Goal: Task Accomplishment & Management: Use online tool/utility

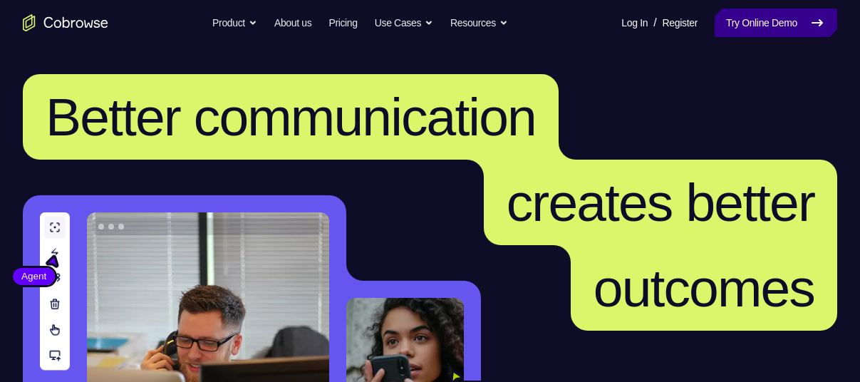
click at [726, 27] on link "Try Online Demo" at bounding box center [776, 23] width 123 height 29
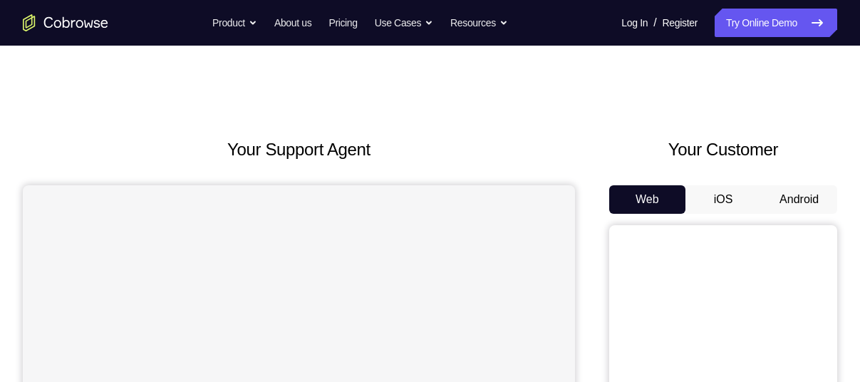
click at [795, 187] on button "Android" at bounding box center [799, 199] width 76 height 29
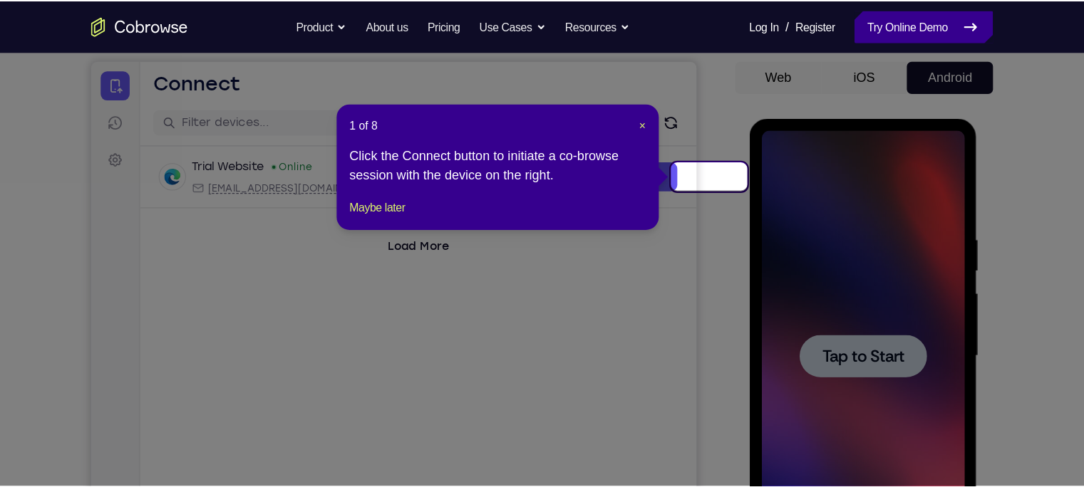
scroll to position [132, 0]
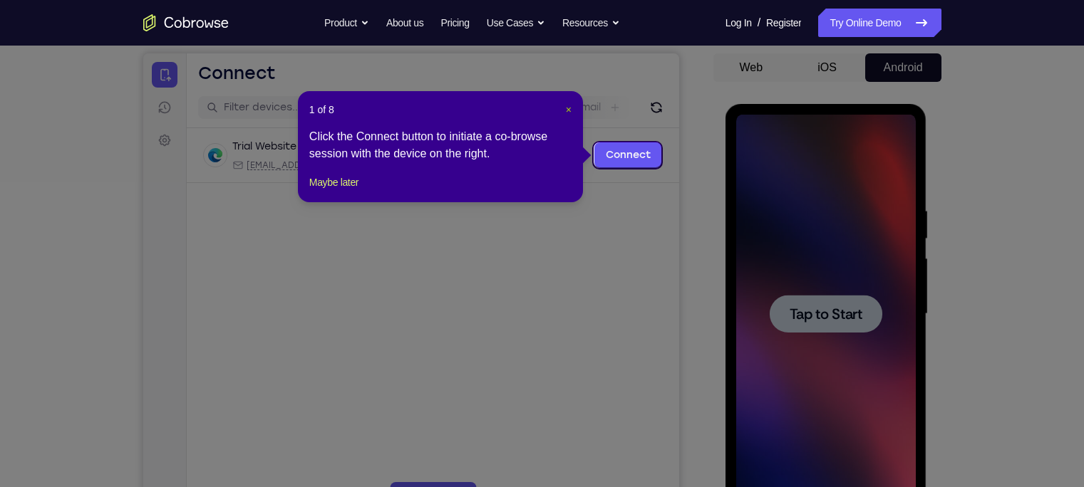
drag, startPoint x: 793, startPoint y: 14, endPoint x: 569, endPoint y: 108, distance: 243.0
click at [569, 108] on span "×" at bounding box center [569, 109] width 6 height 11
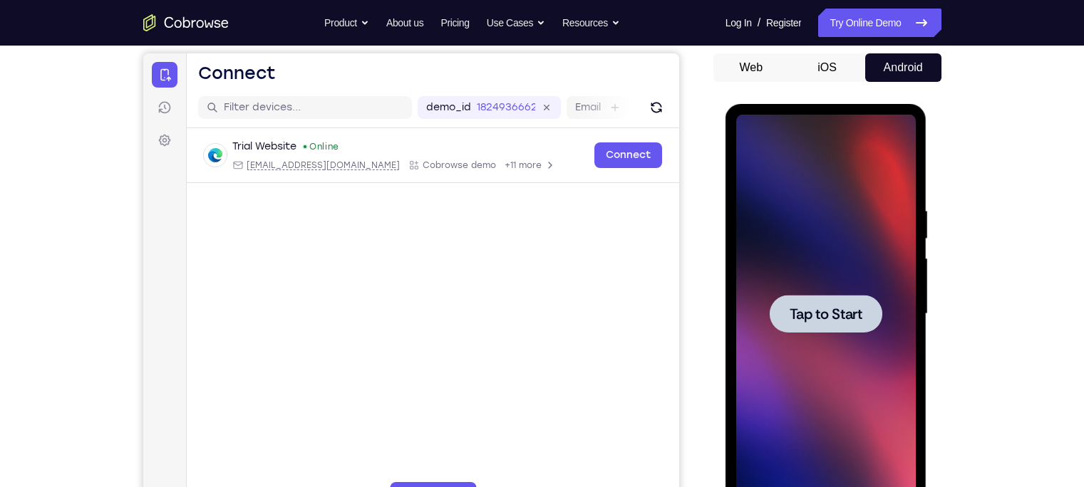
click at [805, 324] on div at bounding box center [826, 314] width 113 height 38
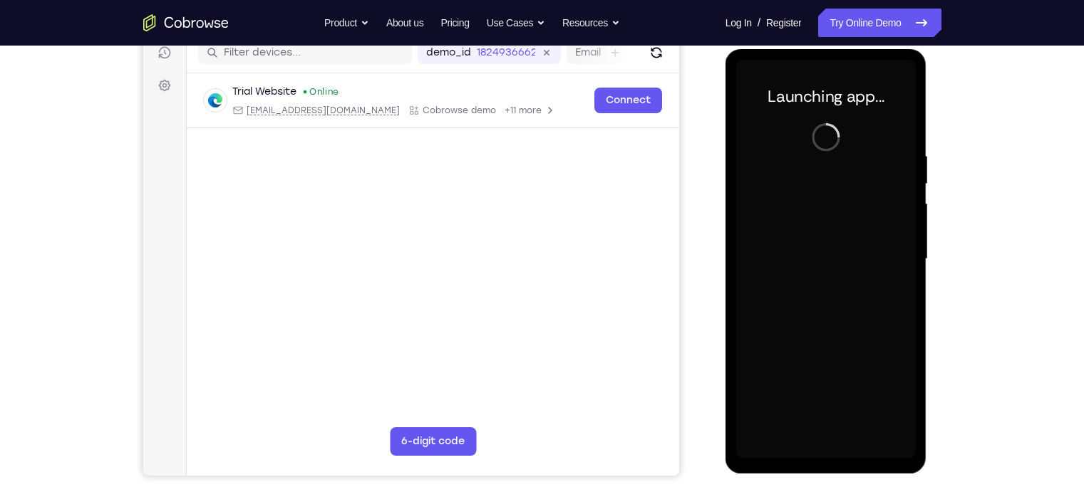
scroll to position [187, 0]
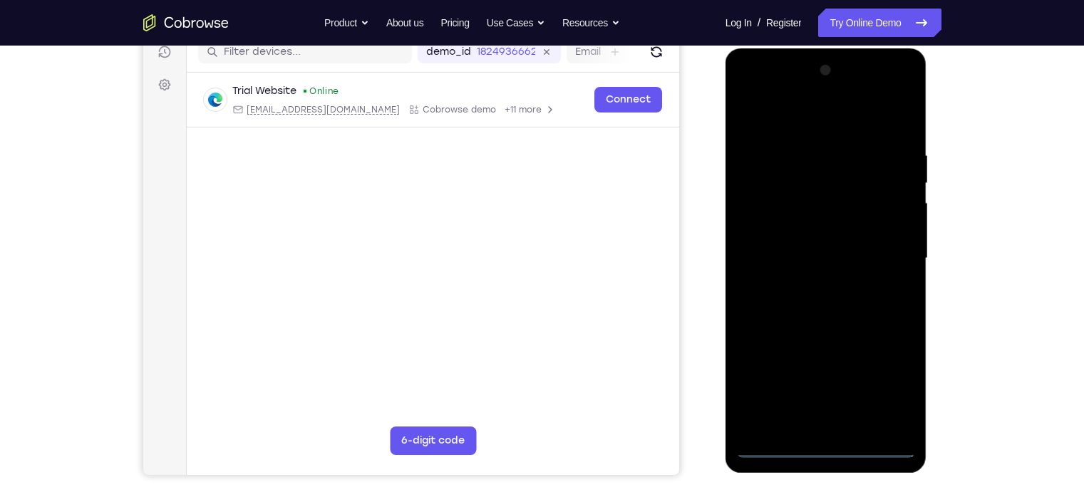
click at [816, 381] on div at bounding box center [826, 258] width 180 height 399
click at [827, 381] on div at bounding box center [826, 258] width 180 height 399
click at [860, 381] on div at bounding box center [826, 258] width 180 height 399
click at [860, 379] on div at bounding box center [826, 258] width 180 height 399
click at [860, 91] on div at bounding box center [826, 258] width 180 height 399
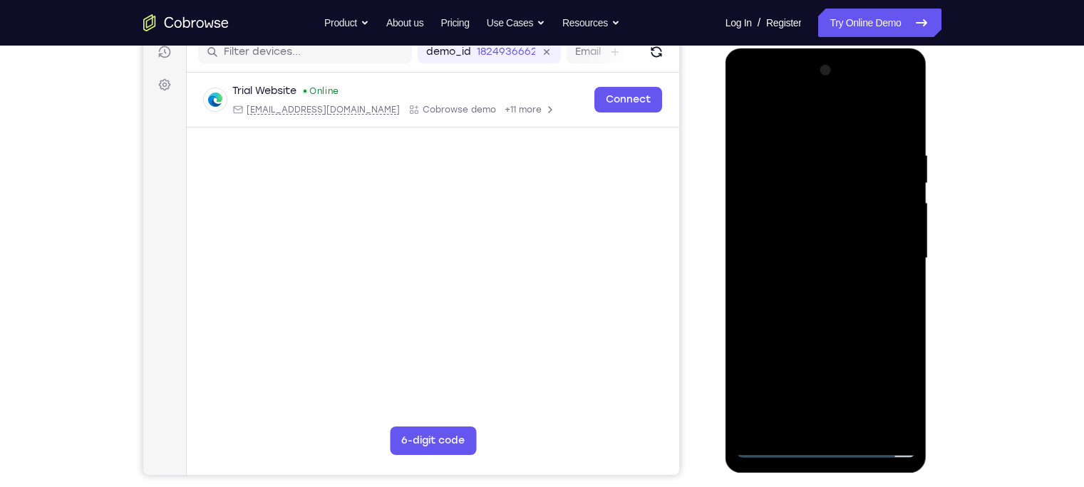
click at [839, 120] on div at bounding box center [826, 258] width 180 height 399
click at [860, 90] on div at bounding box center [826, 258] width 180 height 399
click at [773, 91] on div at bounding box center [826, 258] width 180 height 399
click at [860, 263] on div at bounding box center [826, 258] width 180 height 399
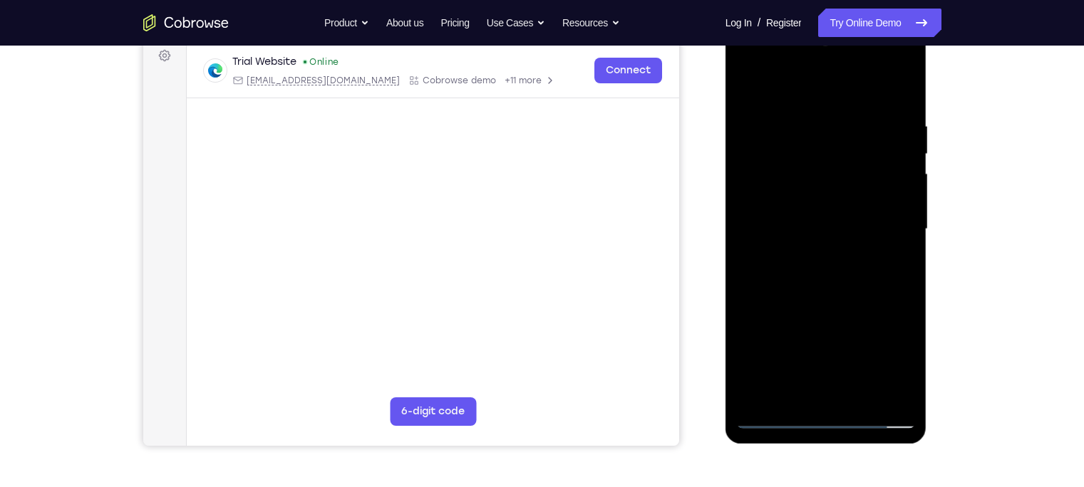
scroll to position [210, 0]
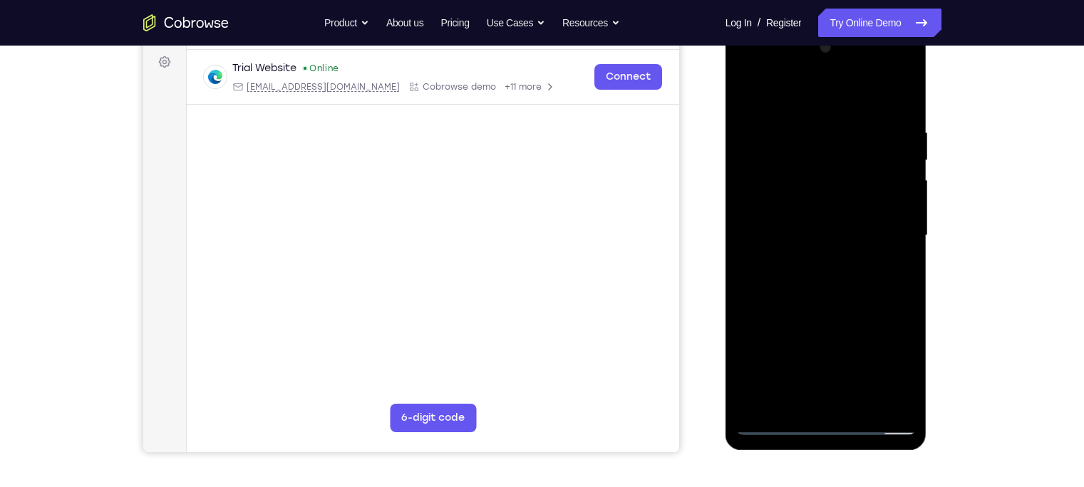
click at [810, 263] on div at bounding box center [826, 235] width 180 height 399
click at [812, 230] on div at bounding box center [826, 235] width 180 height 399
click at [826, 204] on div at bounding box center [826, 235] width 180 height 399
click at [830, 227] on div at bounding box center [826, 235] width 180 height 399
click at [773, 284] on div at bounding box center [826, 235] width 180 height 399
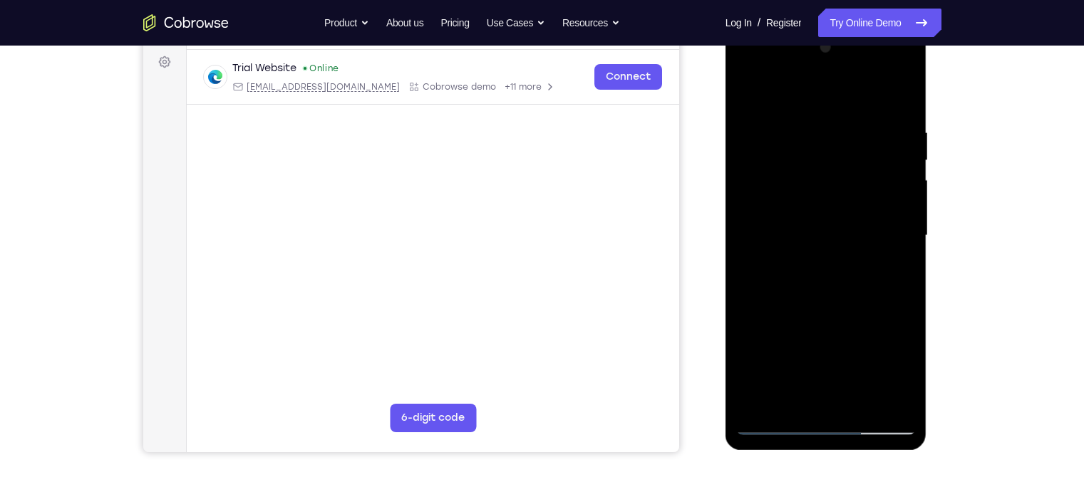
click at [860, 117] on div at bounding box center [826, 235] width 180 height 399
click at [797, 129] on div at bounding box center [826, 235] width 180 height 399
click at [860, 381] on div at bounding box center [826, 235] width 180 height 399
click at [860, 94] on div at bounding box center [826, 235] width 180 height 399
click at [849, 117] on div at bounding box center [826, 235] width 180 height 399
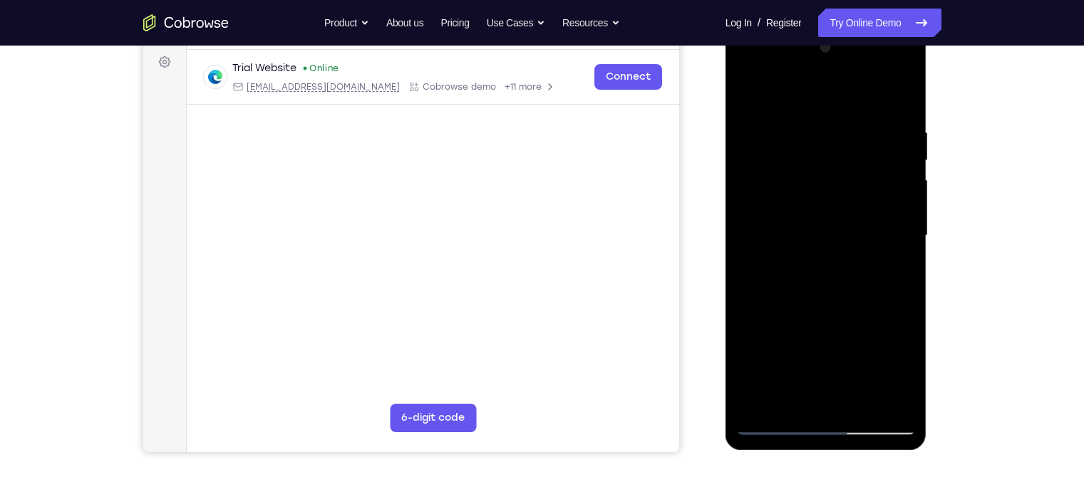
click at [860, 381] on div at bounding box center [826, 235] width 180 height 399
click at [860, 100] on div at bounding box center [826, 235] width 180 height 399
click at [860, 115] on div at bounding box center [826, 235] width 180 height 399
click at [860, 92] on div at bounding box center [826, 235] width 180 height 399
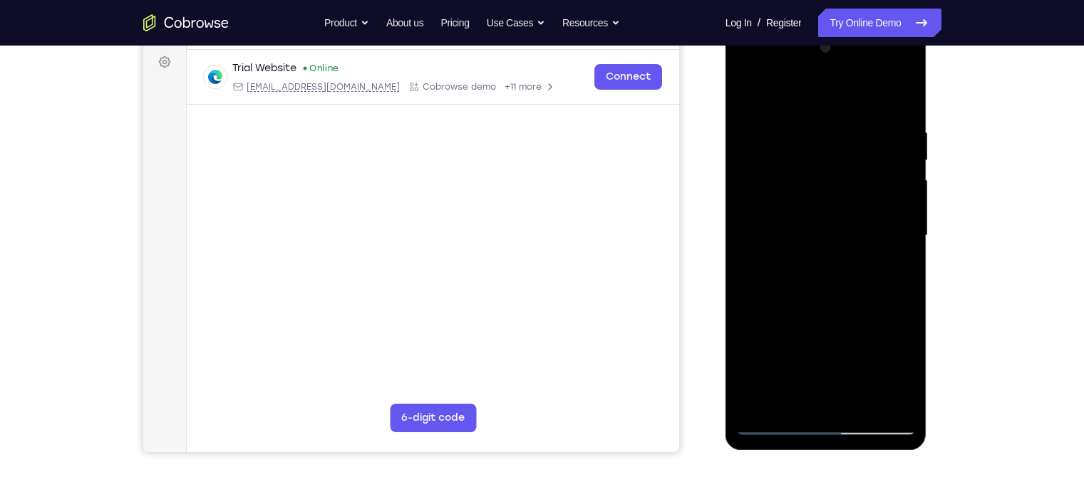
click at [860, 87] on div at bounding box center [826, 235] width 180 height 399
click at [860, 381] on div at bounding box center [826, 235] width 180 height 399
click at [828, 262] on div at bounding box center [826, 235] width 180 height 399
click at [793, 108] on div at bounding box center [826, 235] width 180 height 399
click at [859, 256] on div at bounding box center [826, 235] width 180 height 399
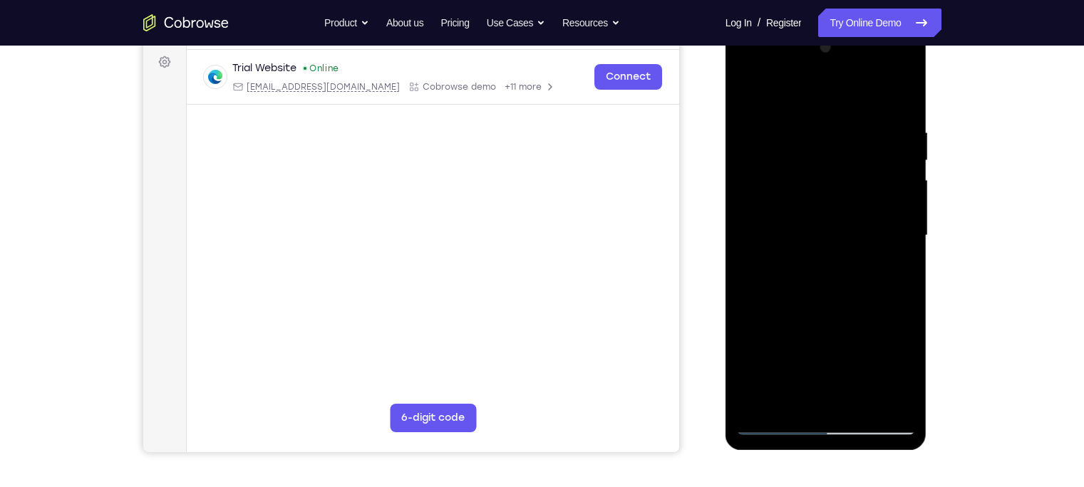
click at [824, 315] on div at bounding box center [826, 235] width 180 height 399
click at [795, 223] on div at bounding box center [826, 235] width 180 height 399
click at [860, 365] on div at bounding box center [826, 235] width 180 height 399
click at [773, 87] on div at bounding box center [826, 235] width 180 height 399
click at [832, 230] on div at bounding box center [826, 235] width 180 height 399
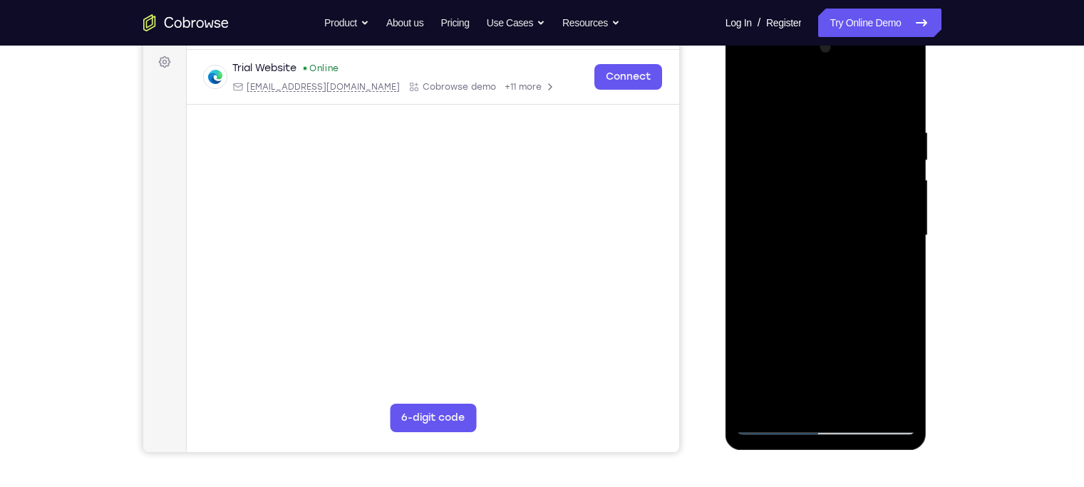
click at [756, 381] on div at bounding box center [826, 235] width 180 height 399
drag, startPoint x: 830, startPoint y: 182, endPoint x: 856, endPoint y: 371, distance: 190.7
click at [856, 371] on div at bounding box center [826, 235] width 180 height 399
click at [808, 125] on div at bounding box center [826, 235] width 180 height 399
click at [823, 138] on div at bounding box center [826, 235] width 180 height 399
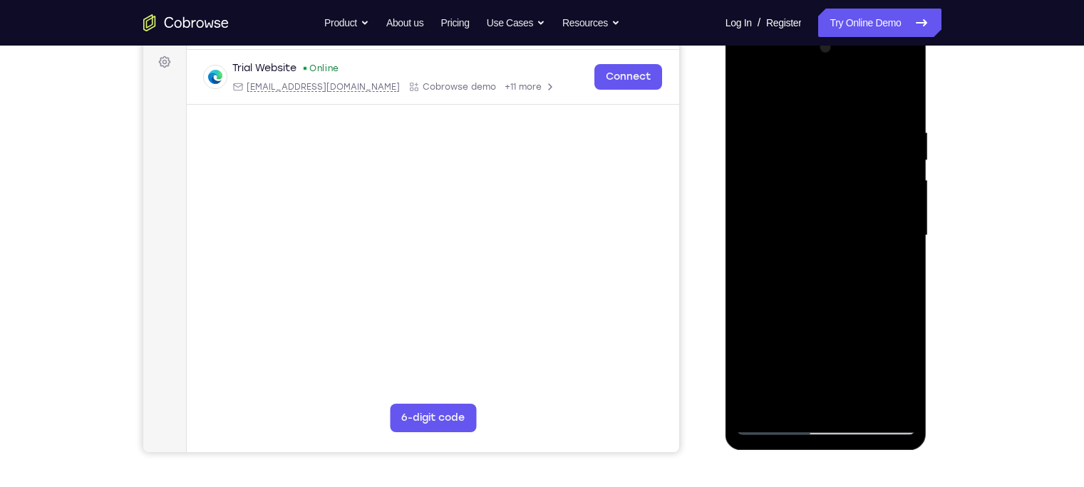
click at [807, 120] on div at bounding box center [826, 235] width 180 height 399
click at [746, 93] on div at bounding box center [826, 235] width 180 height 399
click at [860, 98] on div at bounding box center [826, 235] width 180 height 399
click at [763, 381] on div at bounding box center [826, 235] width 180 height 399
drag, startPoint x: 823, startPoint y: 324, endPoint x: 810, endPoint y: 180, distance: 144.5
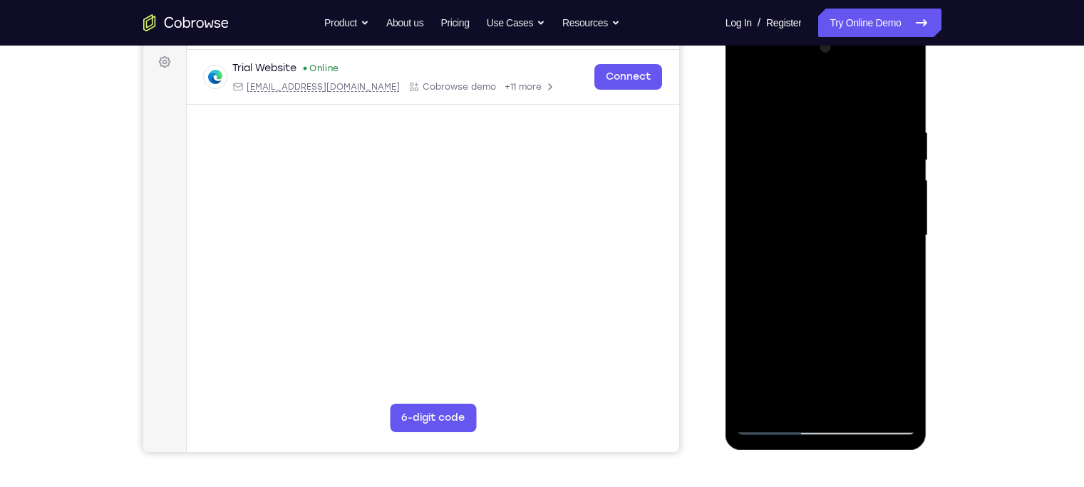
click at [810, 180] on div at bounding box center [826, 235] width 180 height 399
drag, startPoint x: 839, startPoint y: 294, endPoint x: 810, endPoint y: 145, distance: 151.7
click at [810, 145] on div at bounding box center [826, 235] width 180 height 399
drag, startPoint x: 833, startPoint y: 287, endPoint x: 807, endPoint y: 153, distance: 136.6
click at [807, 153] on div at bounding box center [826, 235] width 180 height 399
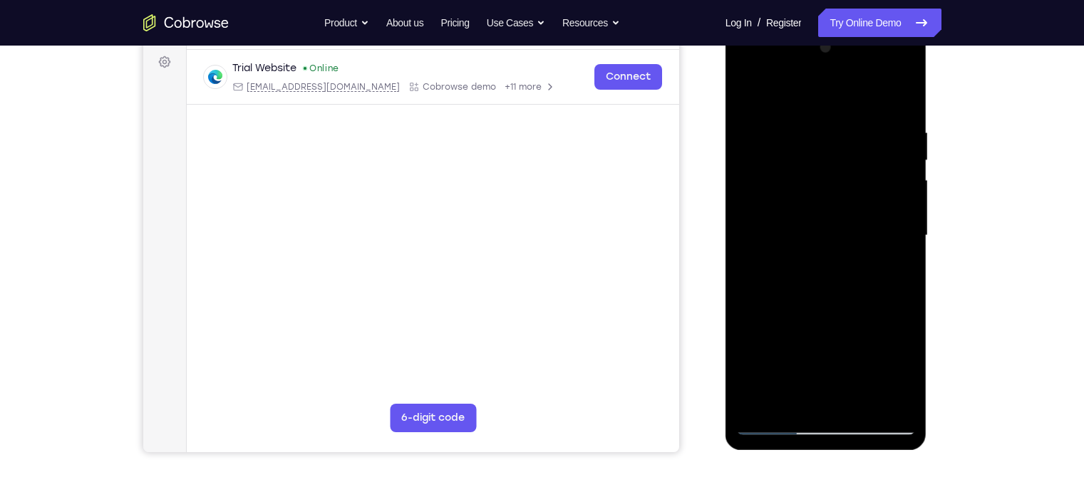
drag, startPoint x: 800, startPoint y: 249, endPoint x: 790, endPoint y: 149, distance: 100.2
click at [790, 149] on div at bounding box center [826, 235] width 180 height 399
drag, startPoint x: 803, startPoint y: 226, endPoint x: 781, endPoint y: 105, distance: 122.3
click at [781, 105] on div at bounding box center [826, 235] width 180 height 399
drag, startPoint x: 797, startPoint y: 190, endPoint x: 775, endPoint y: 80, distance: 112.5
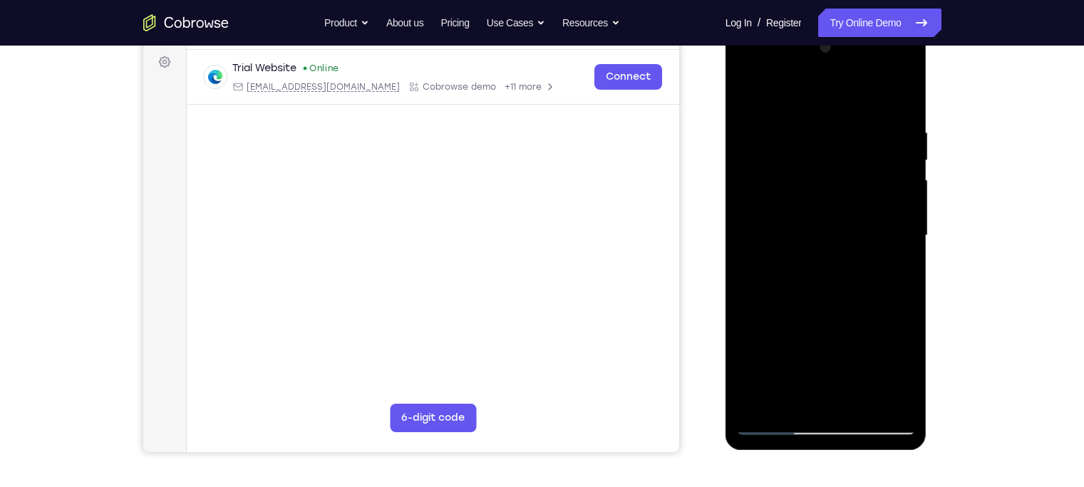
click at [775, 80] on div at bounding box center [826, 235] width 180 height 399
drag, startPoint x: 810, startPoint y: 246, endPoint x: 795, endPoint y: 127, distance: 120.0
click at [795, 127] on div at bounding box center [826, 235] width 180 height 399
drag, startPoint x: 810, startPoint y: 258, endPoint x: 800, endPoint y: 165, distance: 93.3
click at [800, 165] on div at bounding box center [826, 235] width 180 height 399
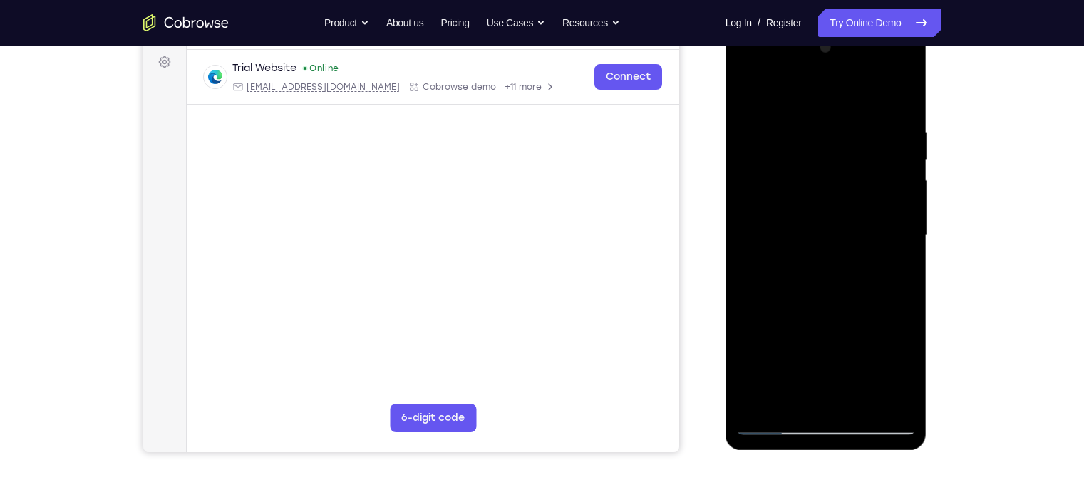
drag, startPoint x: 840, startPoint y: 286, endPoint x: 822, endPoint y: 181, distance: 106.3
click at [822, 181] on div at bounding box center [826, 235] width 180 height 399
click at [763, 252] on div at bounding box center [826, 235] width 180 height 399
click at [750, 96] on div at bounding box center [826, 235] width 180 height 399
drag, startPoint x: 831, startPoint y: 229, endPoint x: 781, endPoint y: -16, distance: 250.9
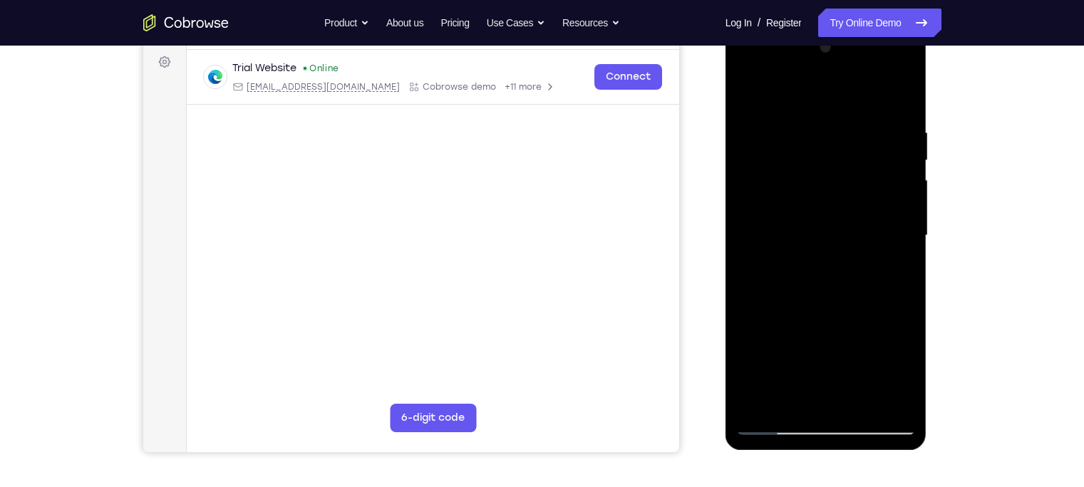
click at [781, 26] on html "Online web based iOS Simulators and Android Emulators. Run iPhone, iPad, Mobile…" at bounding box center [827, 240] width 203 height 428
drag, startPoint x: 841, startPoint y: 301, endPoint x: 759, endPoint y: -19, distance: 329.6
click at [759, 26] on html "Online web based iOS Simulators and Android Emulators. Run iPhone, iPad, Mobile…" at bounding box center [827, 240] width 203 height 428
drag, startPoint x: 835, startPoint y: 322, endPoint x: 778, endPoint y: 53, distance: 274.5
click at [778, 53] on div at bounding box center [826, 235] width 180 height 399
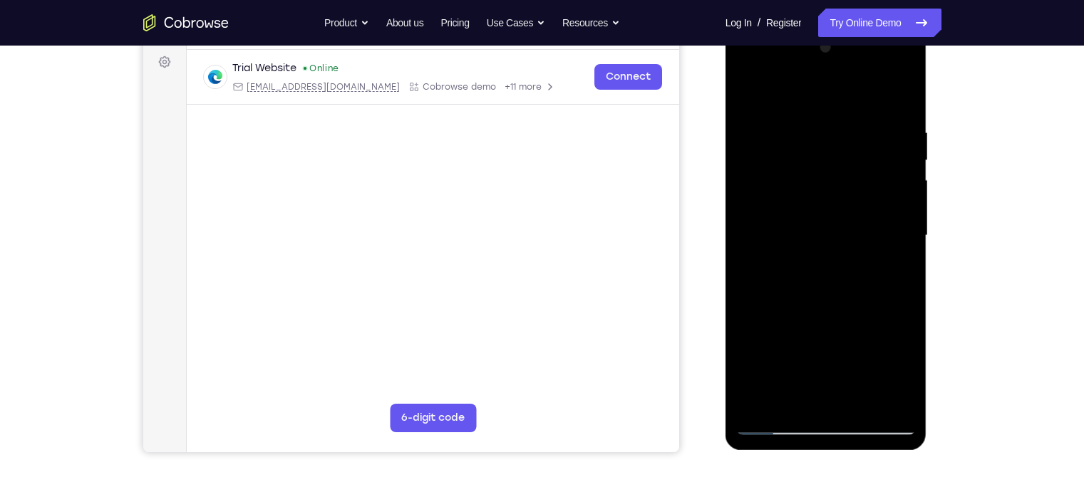
drag, startPoint x: 847, startPoint y: 319, endPoint x: 781, endPoint y: 45, distance: 281.4
click at [781, 45] on div at bounding box center [826, 235] width 180 height 399
drag, startPoint x: 852, startPoint y: 294, endPoint x: 836, endPoint y: 202, distance: 93.3
click at [836, 202] on div at bounding box center [826, 235] width 180 height 399
drag, startPoint x: 850, startPoint y: 292, endPoint x: 825, endPoint y: 200, distance: 95.3
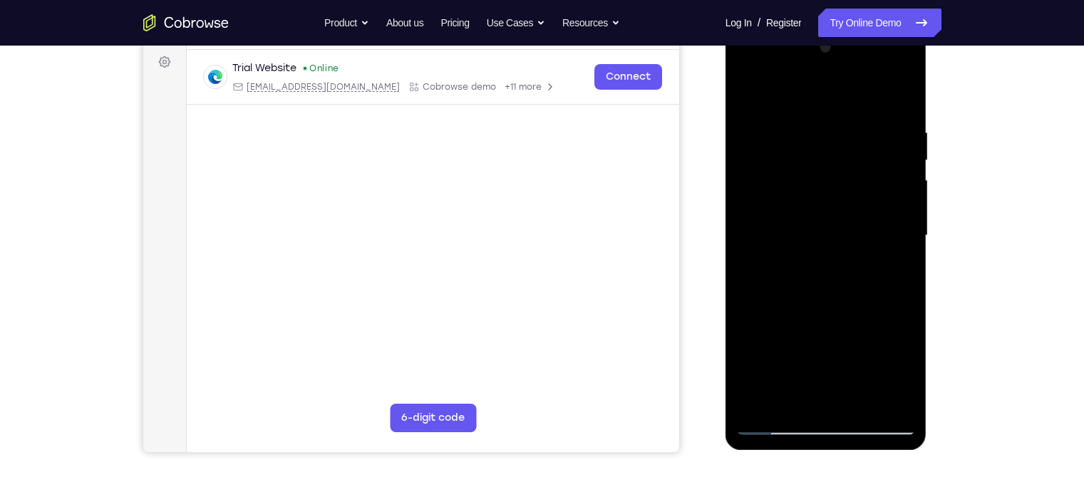
click at [825, 200] on div at bounding box center [826, 235] width 180 height 399
drag, startPoint x: 857, startPoint y: 331, endPoint x: 822, endPoint y: 187, distance: 148.7
click at [822, 187] on div at bounding box center [826, 235] width 180 height 399
drag, startPoint x: 827, startPoint y: 279, endPoint x: 775, endPoint y: 96, distance: 189.7
click at [775, 96] on div at bounding box center [826, 235] width 180 height 399
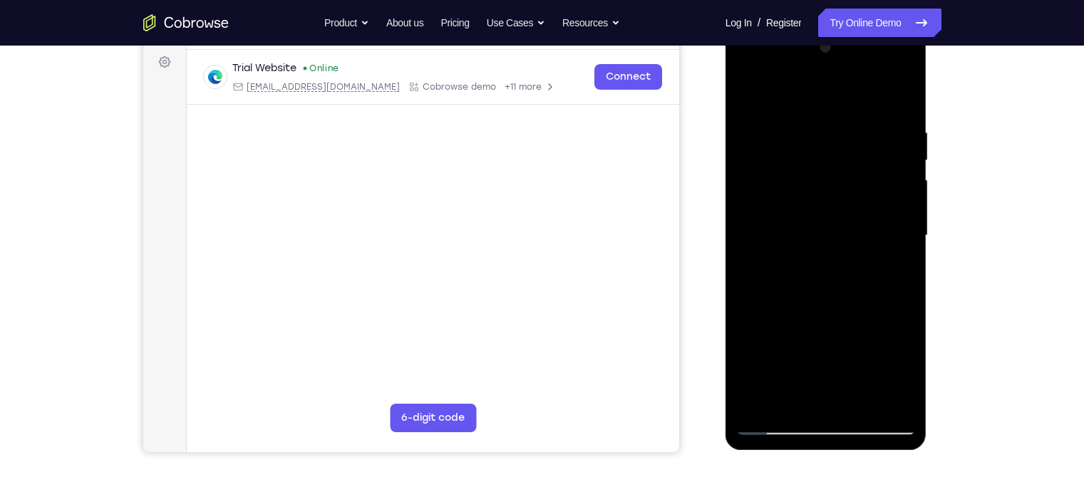
drag, startPoint x: 845, startPoint y: 332, endPoint x: 792, endPoint y: 113, distance: 225.9
click at [792, 113] on div at bounding box center [826, 235] width 180 height 399
click at [860, 246] on div at bounding box center [826, 235] width 180 height 399
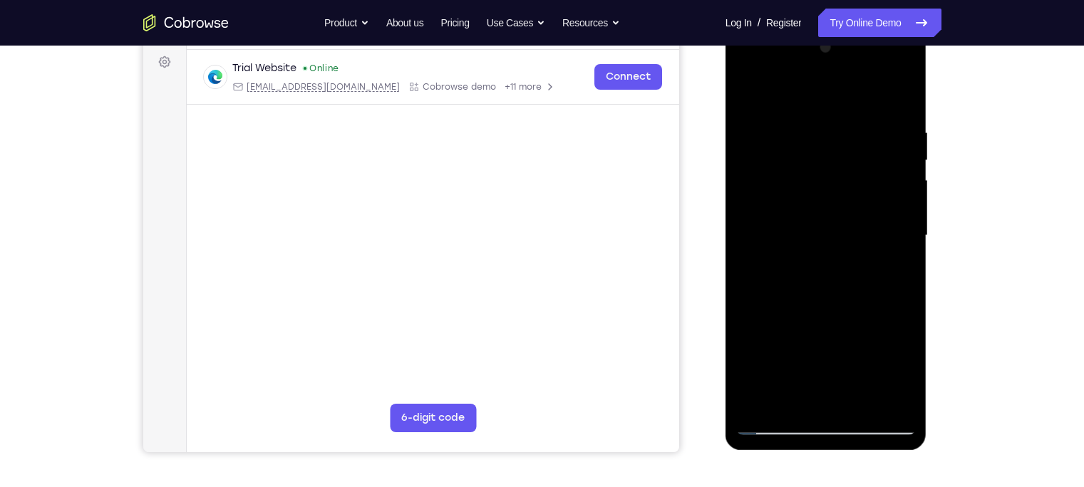
click at [860, 246] on div at bounding box center [826, 235] width 180 height 399
click at [780, 108] on div at bounding box center [826, 235] width 180 height 399
drag, startPoint x: 783, startPoint y: 135, endPoint x: 802, endPoint y: 301, distance: 167.2
click at [802, 301] on div at bounding box center [826, 235] width 180 height 399
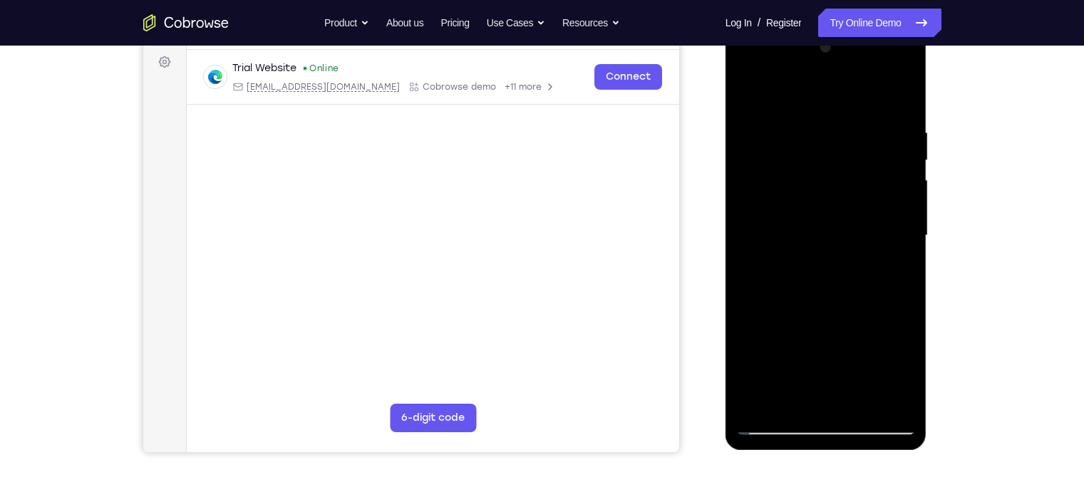
drag, startPoint x: 824, startPoint y: 210, endPoint x: 832, endPoint y: 286, distance: 76.0
click at [832, 286] on div at bounding box center [826, 235] width 180 height 399
click at [785, 197] on div at bounding box center [826, 235] width 180 height 399
click at [757, 381] on div at bounding box center [826, 235] width 180 height 399
drag, startPoint x: 857, startPoint y: 190, endPoint x: 856, endPoint y: 369, distance: 178.9
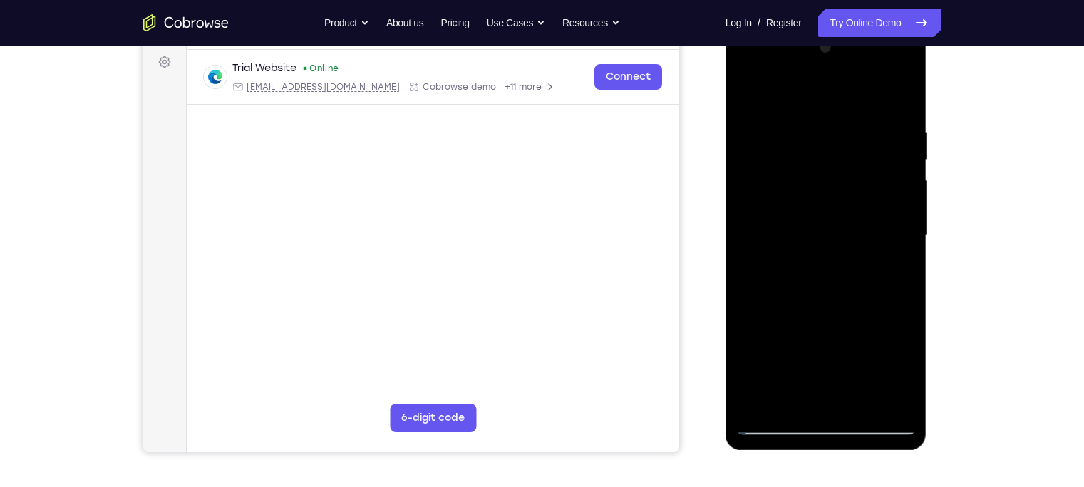
click at [856, 369] on div at bounding box center [826, 235] width 180 height 399
click at [807, 126] on div at bounding box center [826, 235] width 180 height 399
click at [860, 96] on div at bounding box center [826, 235] width 180 height 399
click at [838, 130] on div at bounding box center [826, 235] width 180 height 399
click at [860, 167] on div at bounding box center [826, 235] width 180 height 399
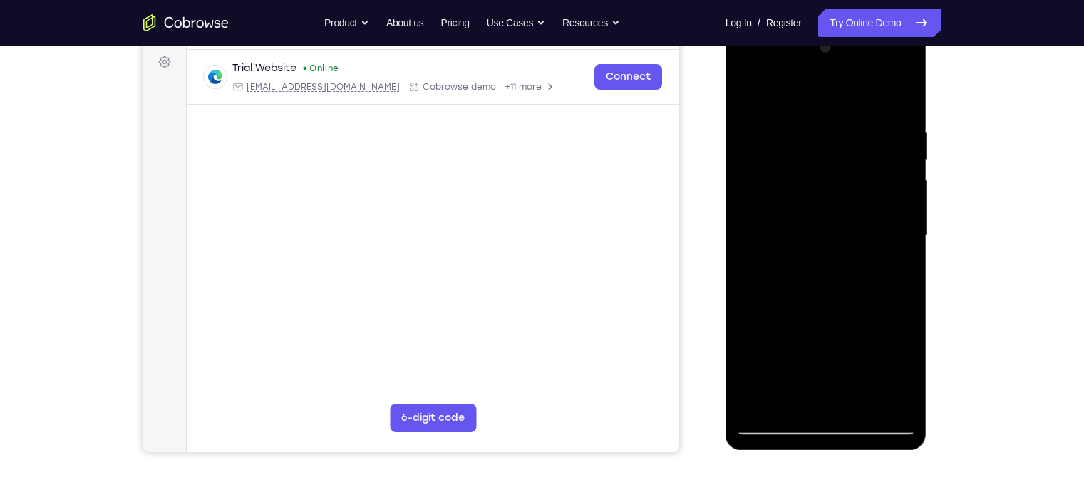
click at [860, 167] on div at bounding box center [826, 235] width 180 height 399
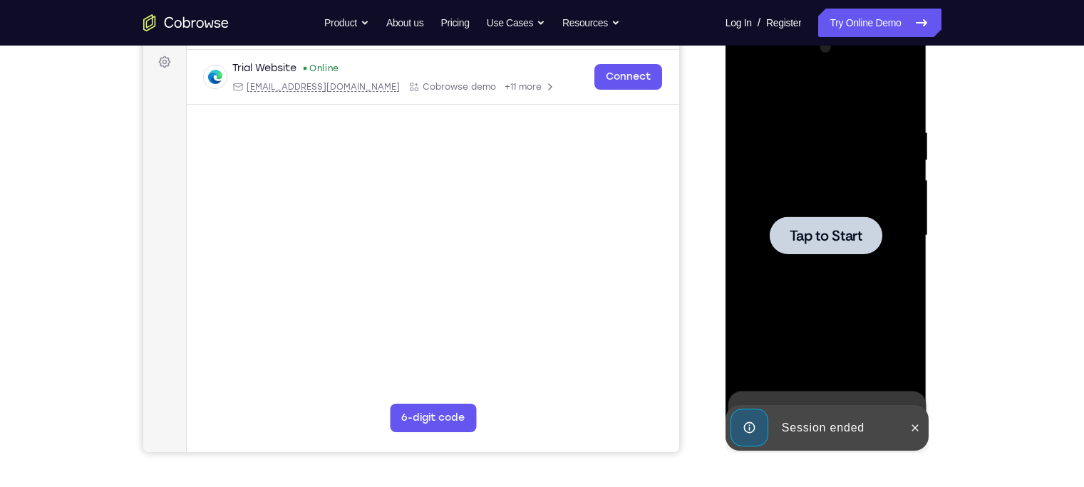
click at [823, 250] on div at bounding box center [826, 236] width 113 height 38
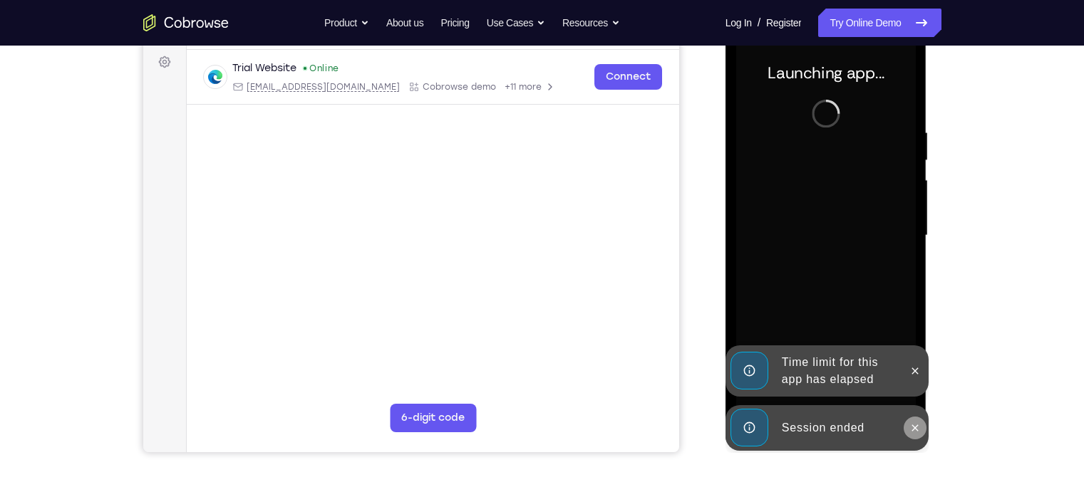
click at [860, 381] on icon at bounding box center [914, 428] width 11 height 11
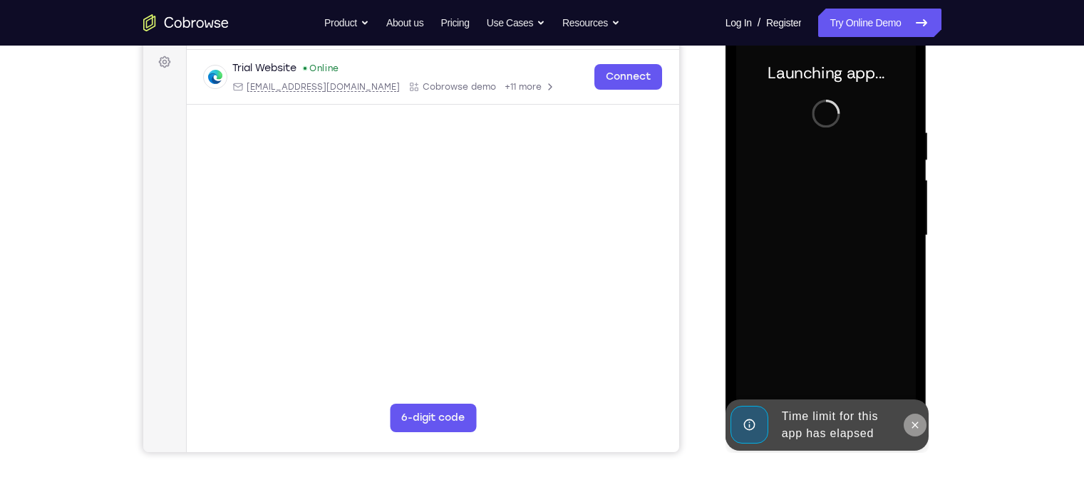
click at [860, 363] on div at bounding box center [826, 235] width 180 height 399
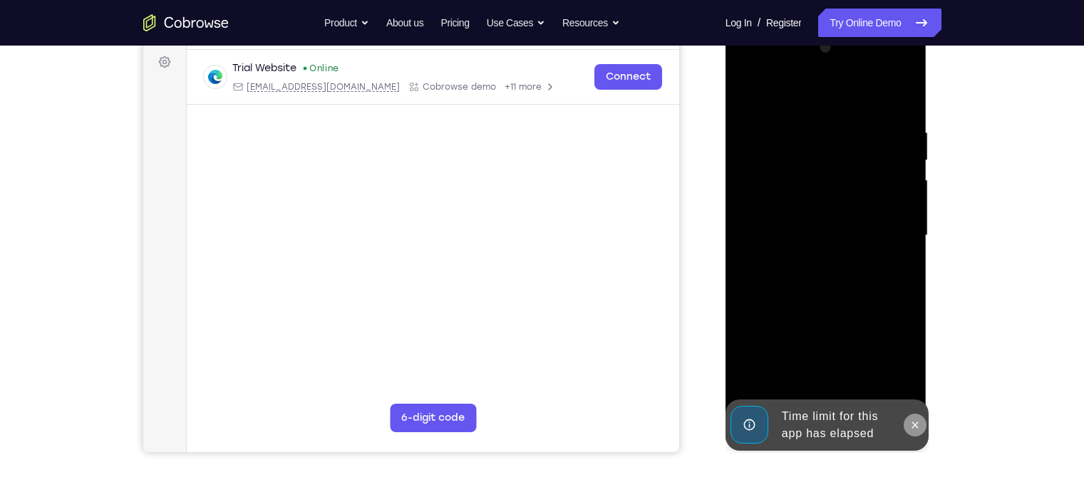
click at [860, 381] on icon at bounding box center [914, 425] width 11 height 11
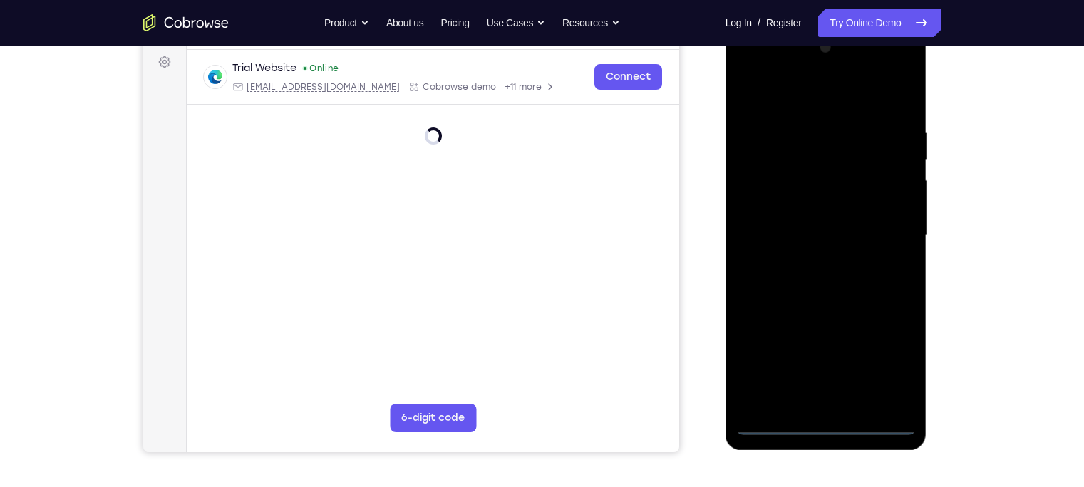
click at [835, 381] on div at bounding box center [826, 235] width 180 height 399
click at [860, 371] on div at bounding box center [826, 235] width 180 height 399
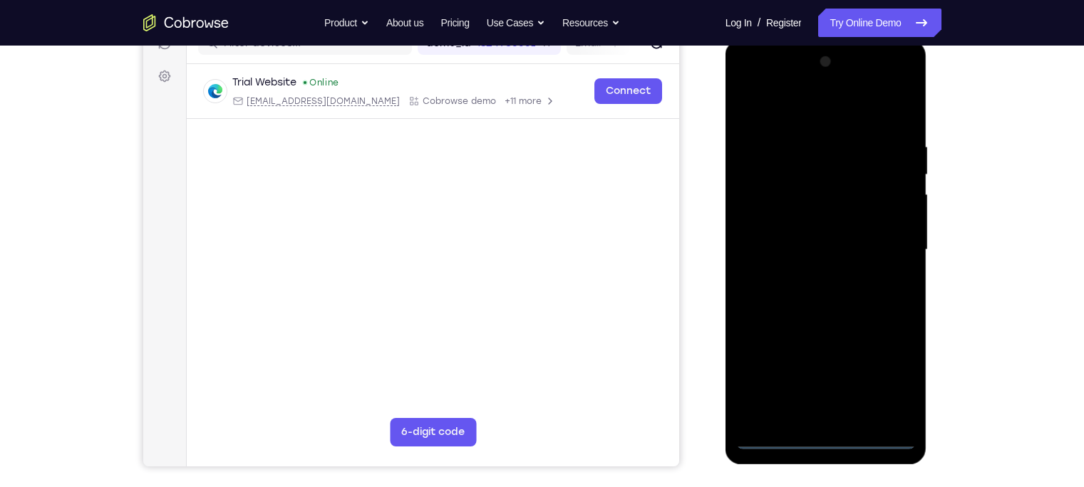
scroll to position [198, 0]
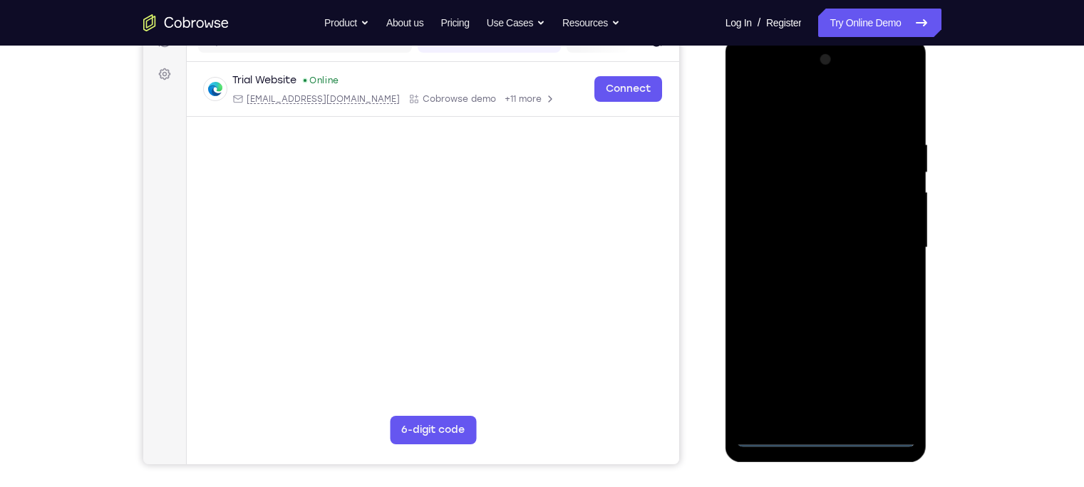
click at [778, 110] on div at bounding box center [826, 247] width 180 height 399
click at [860, 236] on div at bounding box center [826, 247] width 180 height 399
click at [810, 272] on div at bounding box center [826, 247] width 180 height 399
click at [800, 232] on div at bounding box center [826, 247] width 180 height 399
click at [818, 220] on div at bounding box center [826, 247] width 180 height 399
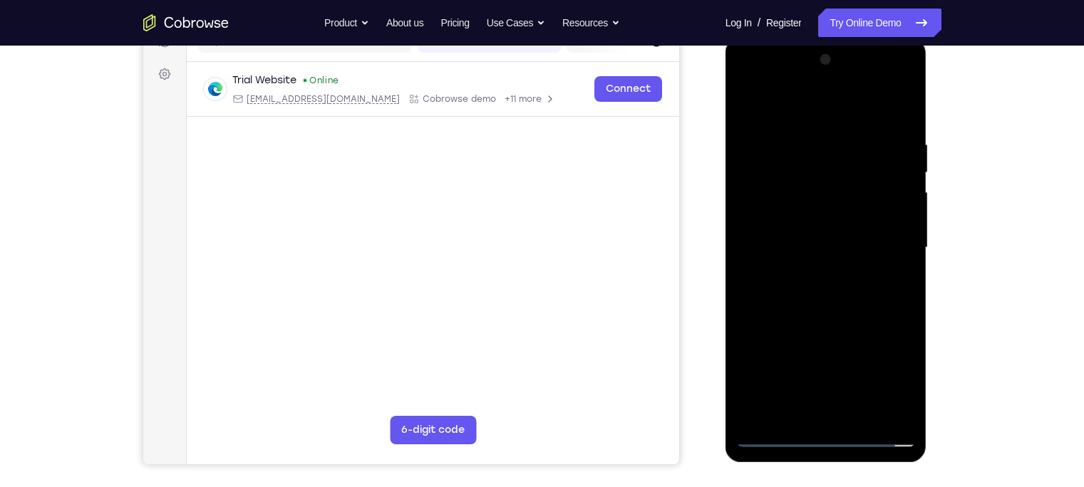
click at [821, 243] on div at bounding box center [826, 247] width 180 height 399
click at [819, 292] on div at bounding box center [826, 247] width 180 height 399
click at [860, 135] on div at bounding box center [826, 247] width 180 height 399
click at [817, 381] on div at bounding box center [826, 247] width 180 height 399
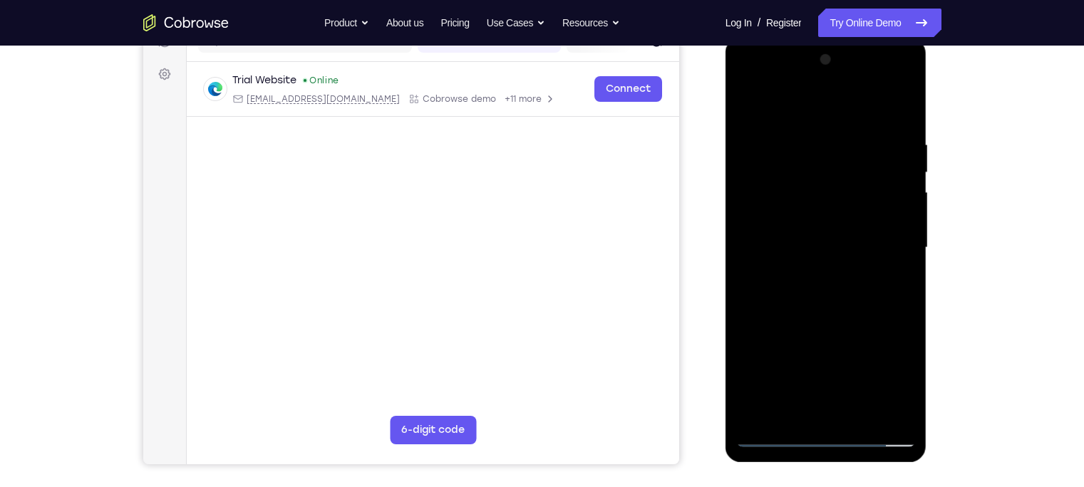
click at [785, 381] on div at bounding box center [826, 247] width 180 height 399
click at [820, 381] on div at bounding box center [826, 247] width 180 height 399
click at [860, 381] on div at bounding box center [826, 247] width 180 height 399
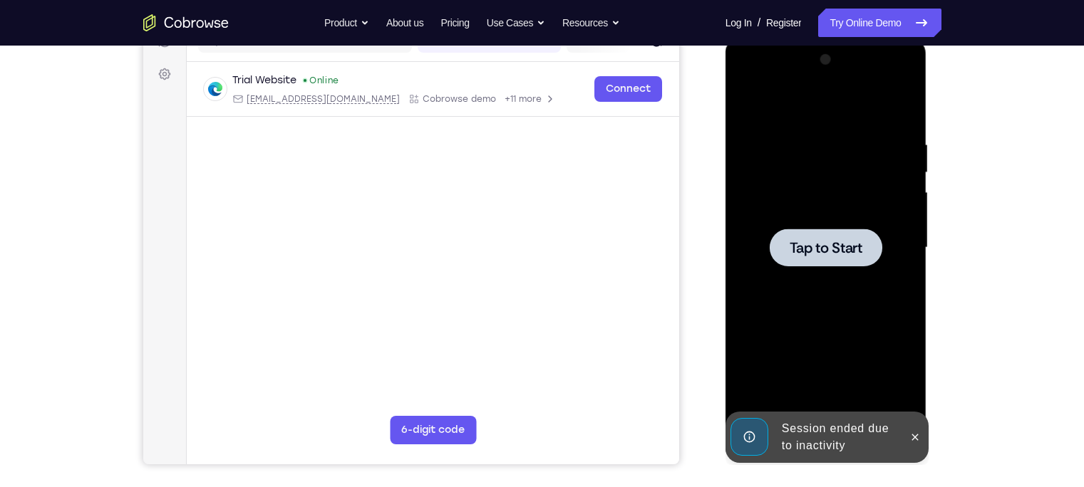
click at [810, 252] on span "Tap to Start" at bounding box center [826, 248] width 73 height 14
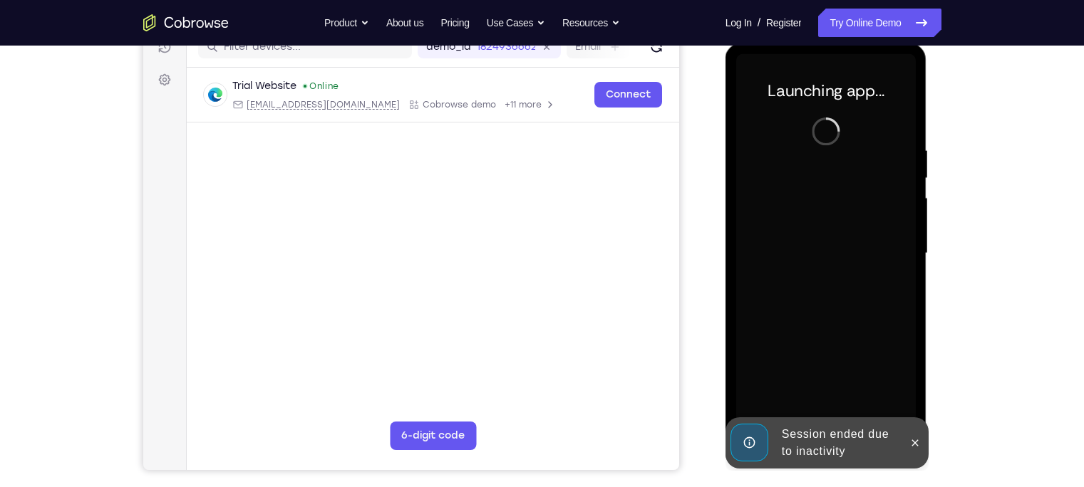
scroll to position [225, 0]
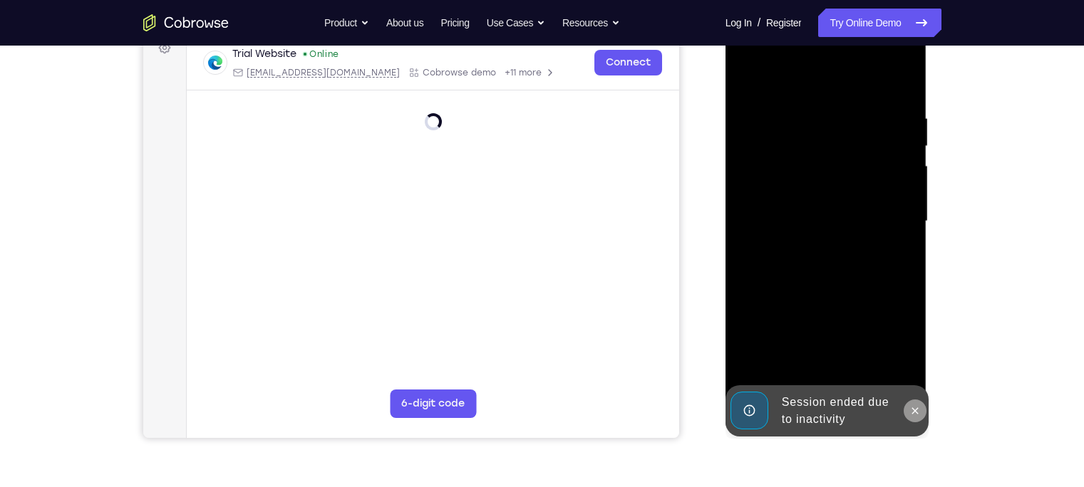
click at [860, 381] on icon at bounding box center [914, 411] width 11 height 11
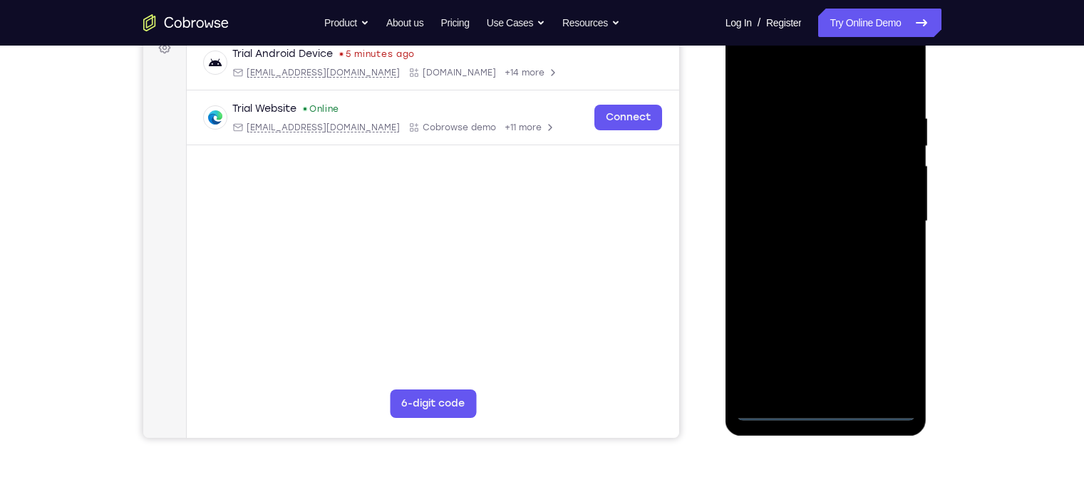
click at [826, 381] on div at bounding box center [826, 221] width 180 height 399
click at [860, 352] on div at bounding box center [826, 221] width 180 height 399
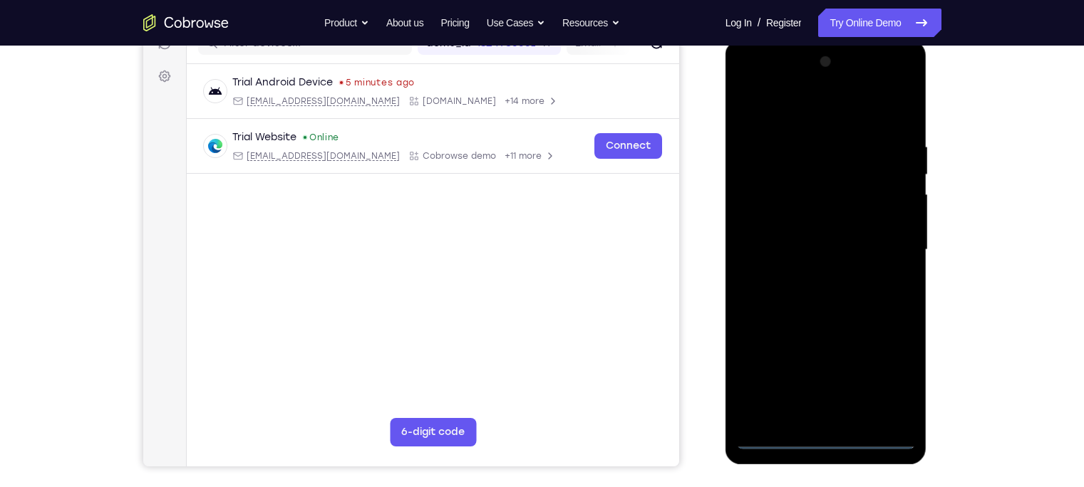
scroll to position [196, 0]
click at [786, 120] on div at bounding box center [826, 250] width 180 height 399
click at [860, 242] on div at bounding box center [826, 250] width 180 height 399
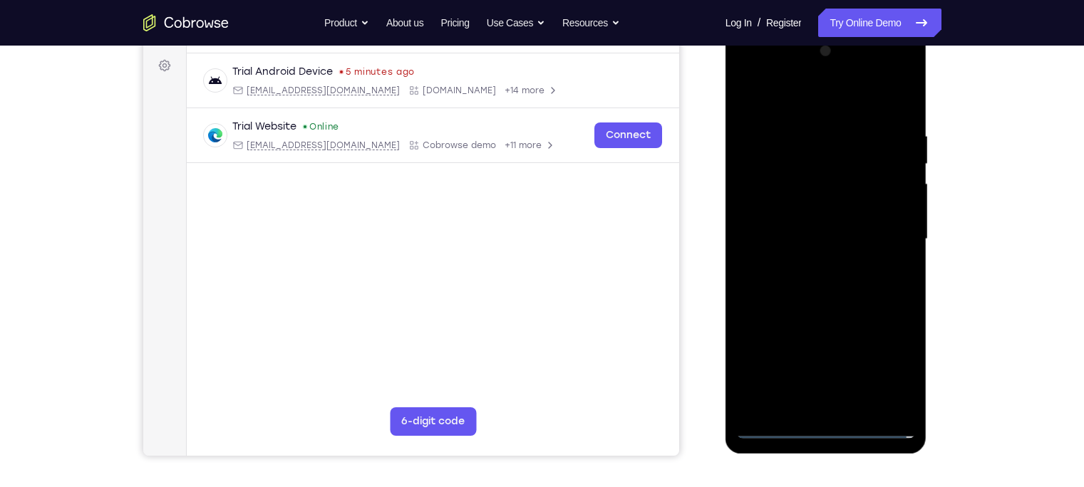
scroll to position [205, 0]
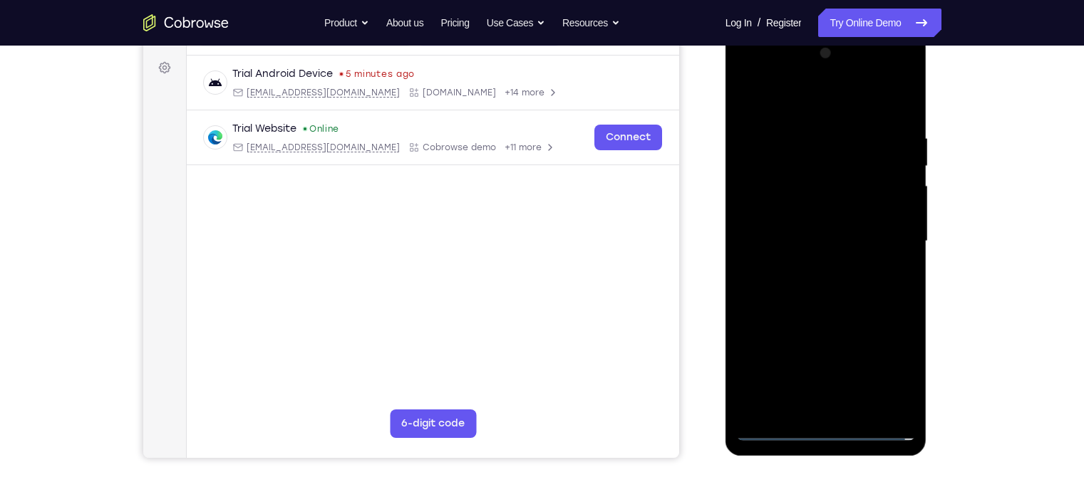
click at [842, 381] on div at bounding box center [826, 241] width 180 height 399
click at [802, 235] on div at bounding box center [826, 241] width 180 height 399
click at [817, 210] on div at bounding box center [826, 241] width 180 height 399
click at [820, 237] on div at bounding box center [826, 241] width 180 height 399
click at [823, 294] on div at bounding box center [826, 241] width 180 height 399
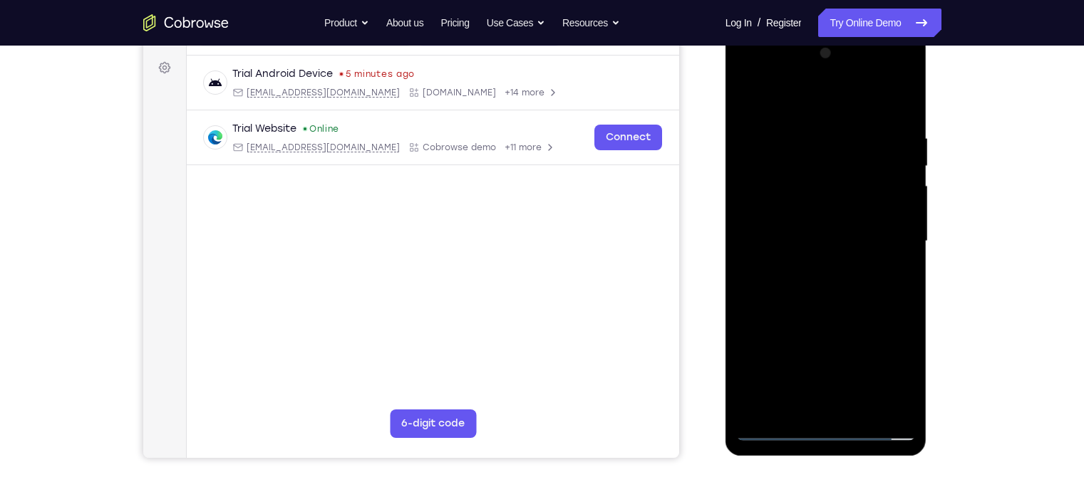
click at [821, 278] on div at bounding box center [826, 241] width 180 height 399
click at [860, 115] on div at bounding box center [826, 241] width 180 height 399
click at [809, 132] on div at bounding box center [826, 241] width 180 height 399
click at [860, 96] on div at bounding box center [826, 241] width 180 height 399
click at [858, 131] on div at bounding box center [826, 241] width 180 height 399
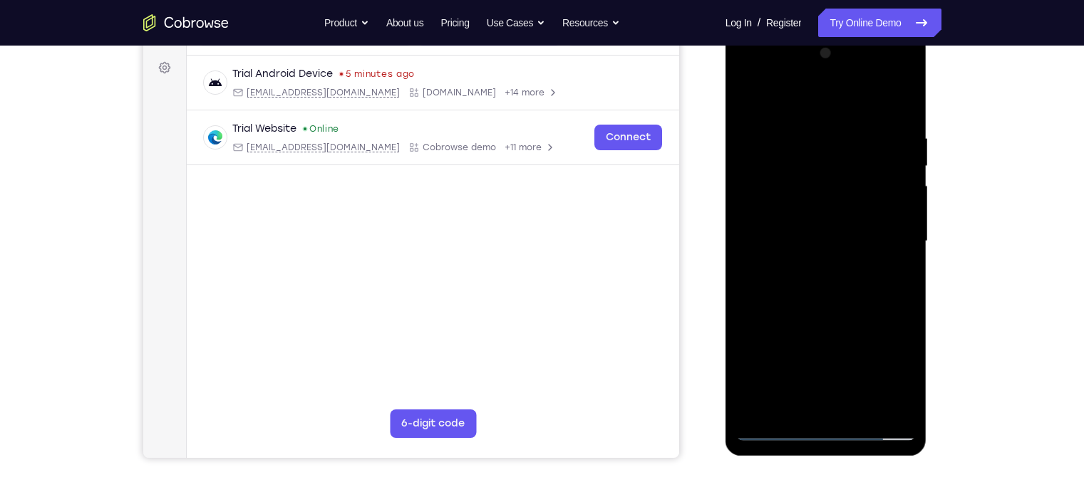
click at [860, 106] on div at bounding box center [826, 241] width 180 height 399
drag, startPoint x: 873, startPoint y: 116, endPoint x: 764, endPoint y: 120, distance: 109.1
click at [764, 120] on div at bounding box center [826, 241] width 180 height 399
click at [787, 121] on div at bounding box center [826, 241] width 180 height 399
click at [860, 162] on div at bounding box center [826, 241] width 180 height 399
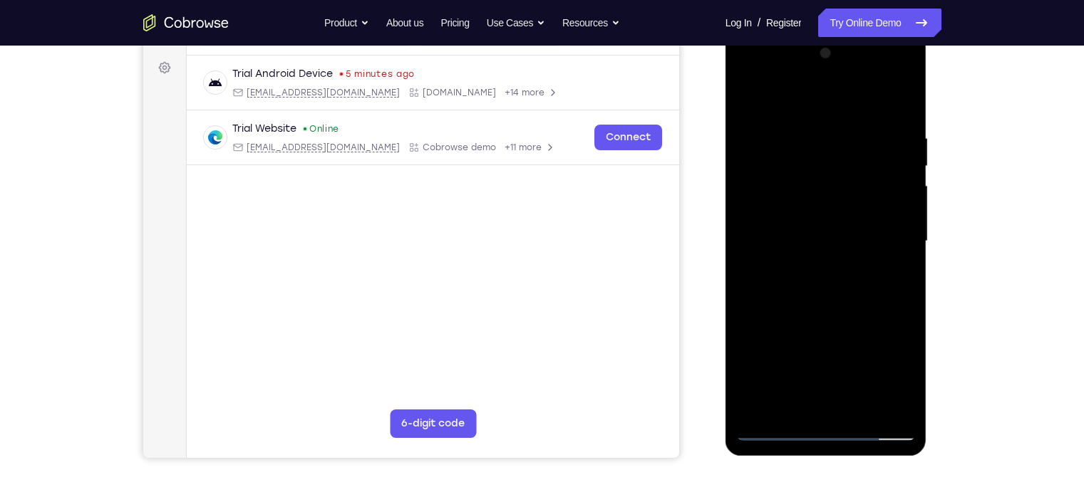
click at [860, 102] on div at bounding box center [826, 241] width 180 height 399
click at [856, 381] on div at bounding box center [826, 241] width 180 height 399
click at [817, 313] on div at bounding box center [826, 241] width 180 height 399
drag, startPoint x: 876, startPoint y: 174, endPoint x: 760, endPoint y: 185, distance: 116.0
click at [760, 185] on div at bounding box center [826, 241] width 180 height 399
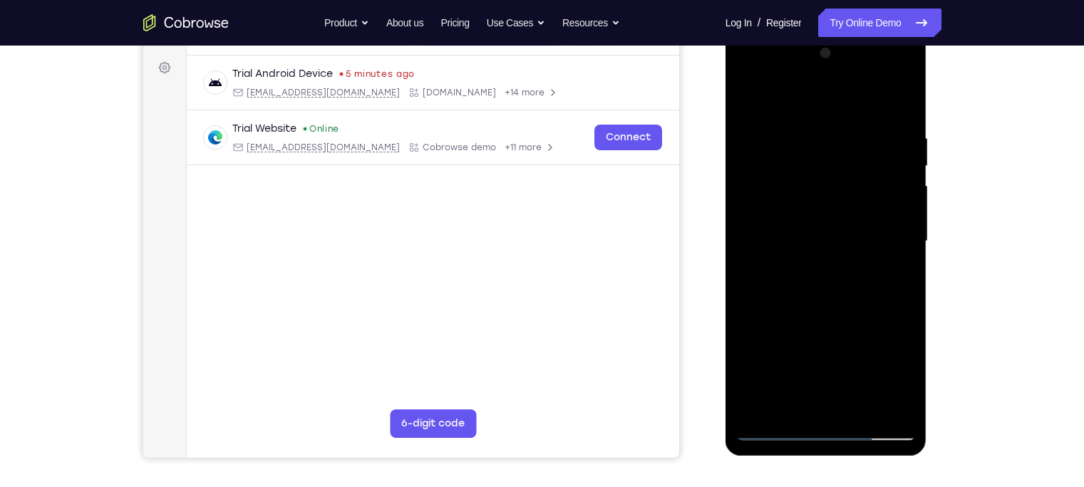
click at [807, 163] on div at bounding box center [826, 241] width 180 height 399
click at [761, 358] on div at bounding box center [826, 241] width 180 height 399
click at [780, 367] on div at bounding box center [826, 241] width 180 height 399
click at [794, 293] on div at bounding box center [826, 241] width 180 height 399
drag, startPoint x: 860, startPoint y: 243, endPoint x: 704, endPoint y: 243, distance: 155.4
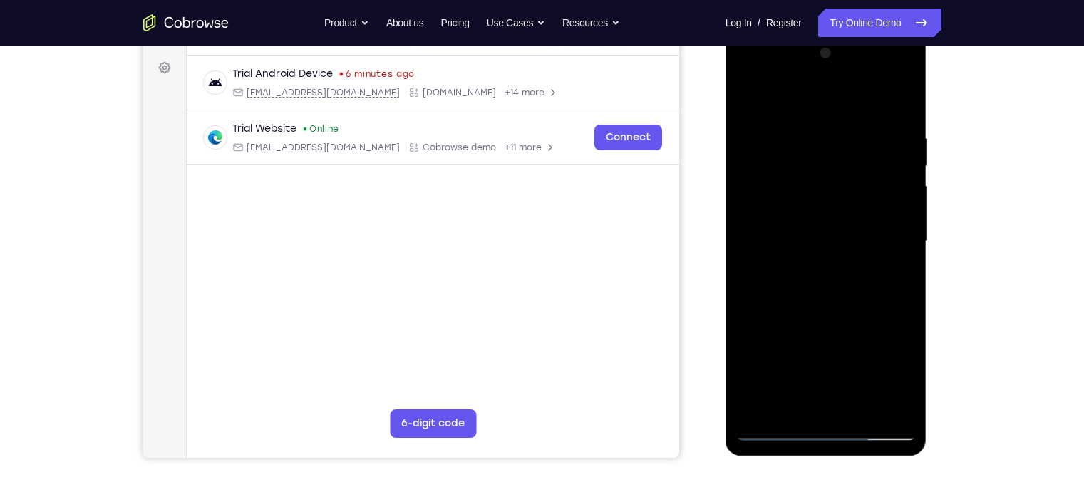
click at [726, 243] on html "Online web based iOS Simulators and Android Emulators. Run iPhone, iPad, Mobile…" at bounding box center [827, 245] width 203 height 428
click at [751, 97] on div at bounding box center [826, 241] width 180 height 399
drag, startPoint x: 826, startPoint y: 187, endPoint x: 819, endPoint y: 493, distance: 305.8
click at [819, 381] on html "Online web based iOS Simulators and Android Emulators. Run iPhone, iPad, Mobile…" at bounding box center [827, 245] width 203 height 428
click at [812, 140] on div at bounding box center [826, 241] width 180 height 399
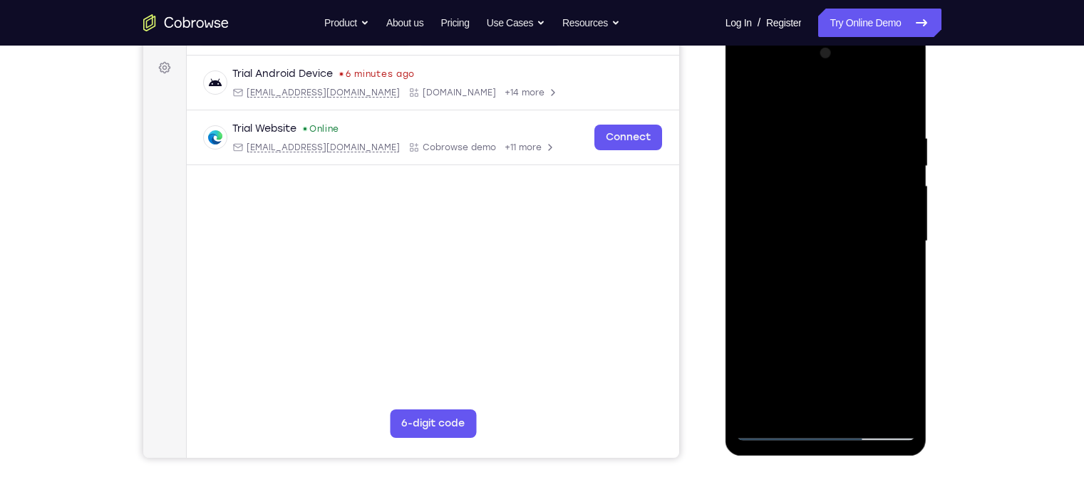
click at [860, 228] on div at bounding box center [826, 241] width 180 height 399
click at [860, 210] on div at bounding box center [826, 241] width 180 height 399
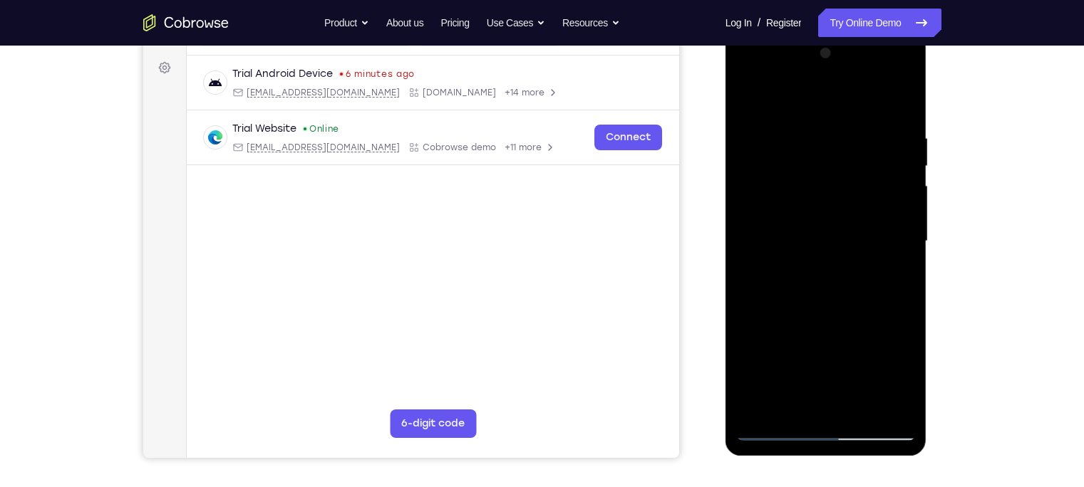
click at [860, 182] on div at bounding box center [826, 241] width 180 height 399
click at [860, 197] on div at bounding box center [826, 241] width 180 height 399
click at [860, 200] on div at bounding box center [826, 241] width 180 height 399
drag, startPoint x: 805, startPoint y: 194, endPoint x: 1003, endPoint y: 221, distance: 199.3
click at [860, 221] on html "Online web based iOS Simulators and Android Emulators. Run iPhone, iPad, Mobile…" at bounding box center [827, 245] width 203 height 428
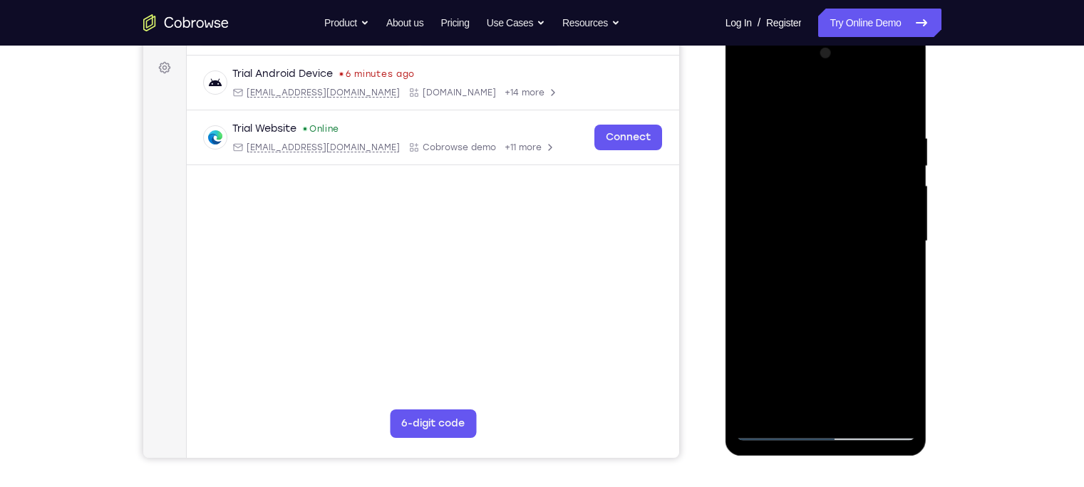
click at [792, 98] on div at bounding box center [826, 241] width 180 height 399
click at [786, 93] on div at bounding box center [826, 241] width 180 height 399
click at [753, 99] on div at bounding box center [826, 241] width 180 height 399
click at [860, 309] on div at bounding box center [826, 241] width 180 height 399
click at [746, 94] on div at bounding box center [826, 241] width 180 height 399
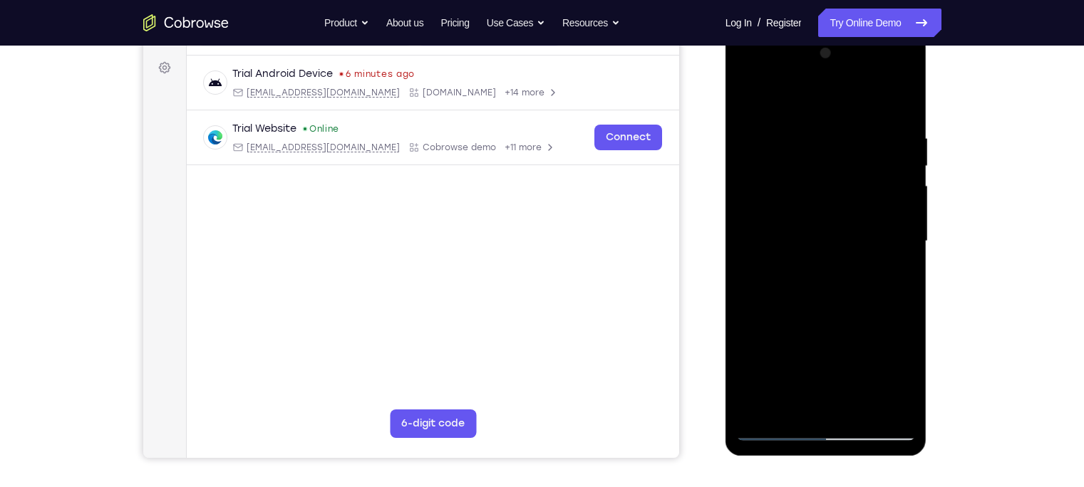
click at [777, 265] on div at bounding box center [826, 241] width 180 height 399
click at [860, 217] on div at bounding box center [826, 241] width 180 height 399
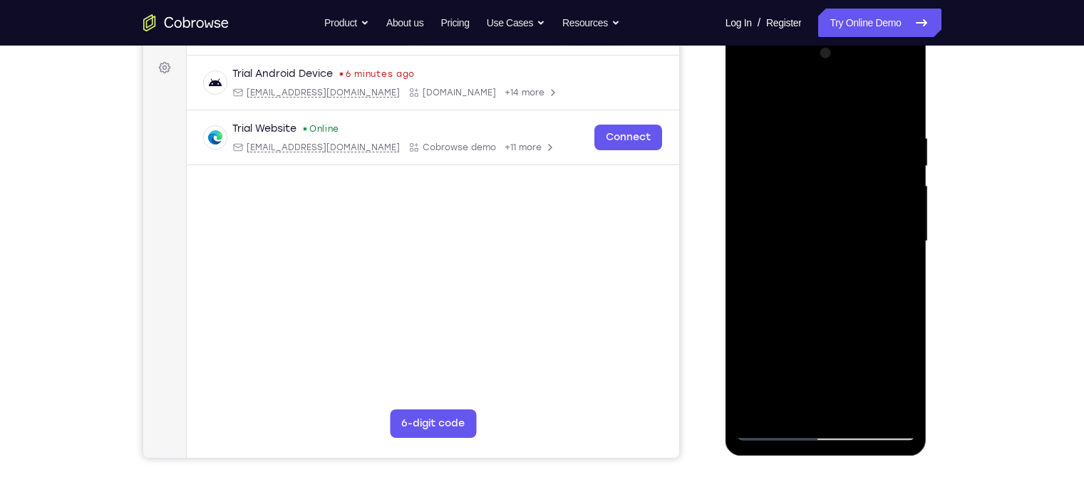
click at [860, 225] on div at bounding box center [826, 241] width 180 height 399
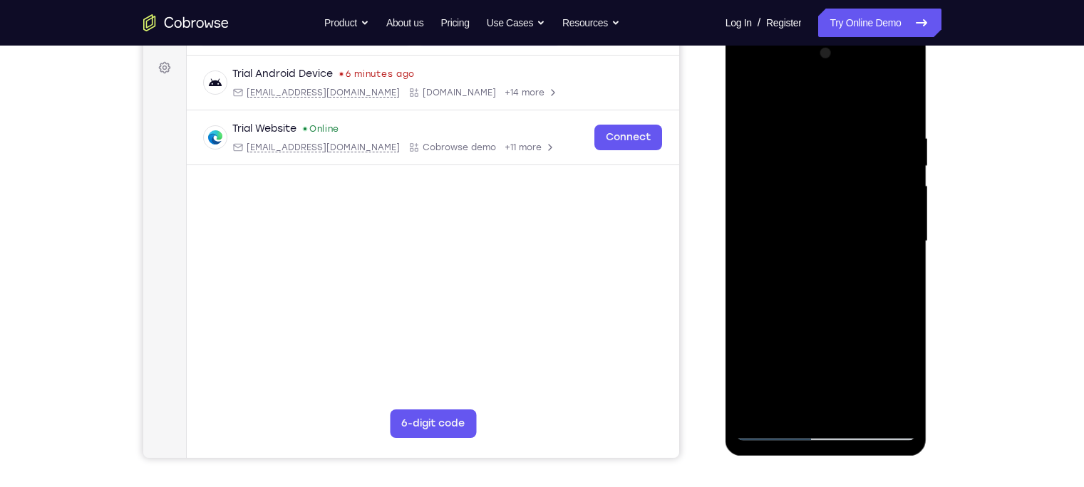
click at [860, 225] on div at bounding box center [826, 241] width 180 height 399
click at [860, 145] on div at bounding box center [826, 241] width 180 height 399
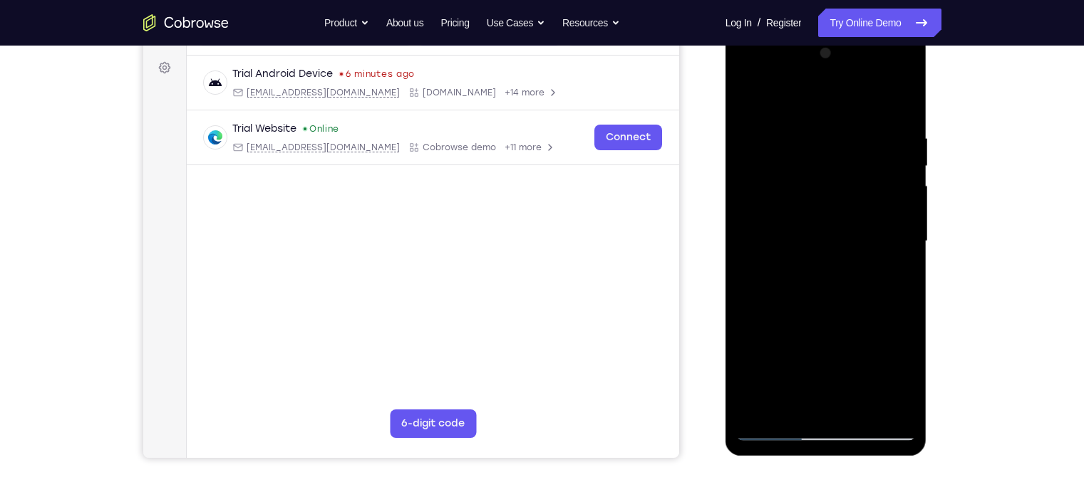
click at [860, 143] on div at bounding box center [826, 241] width 180 height 399
click at [860, 163] on div at bounding box center [826, 241] width 180 height 399
click at [860, 66] on div at bounding box center [826, 241] width 180 height 399
click at [748, 97] on div at bounding box center [826, 241] width 180 height 399
click at [860, 101] on div at bounding box center [826, 241] width 180 height 399
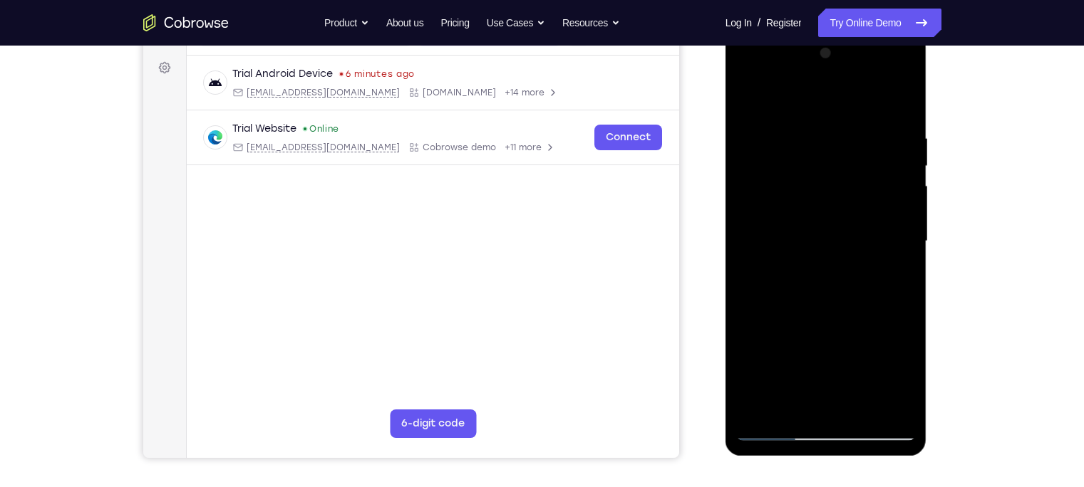
drag, startPoint x: 848, startPoint y: 187, endPoint x: 859, endPoint y: 447, distance: 259.6
click at [859, 381] on div at bounding box center [827, 243] width 202 height 425
click at [803, 135] on div at bounding box center [826, 241] width 180 height 399
click at [860, 103] on div at bounding box center [826, 241] width 180 height 399
drag, startPoint x: 898, startPoint y: 120, endPoint x: 800, endPoint y: 120, distance: 98.4
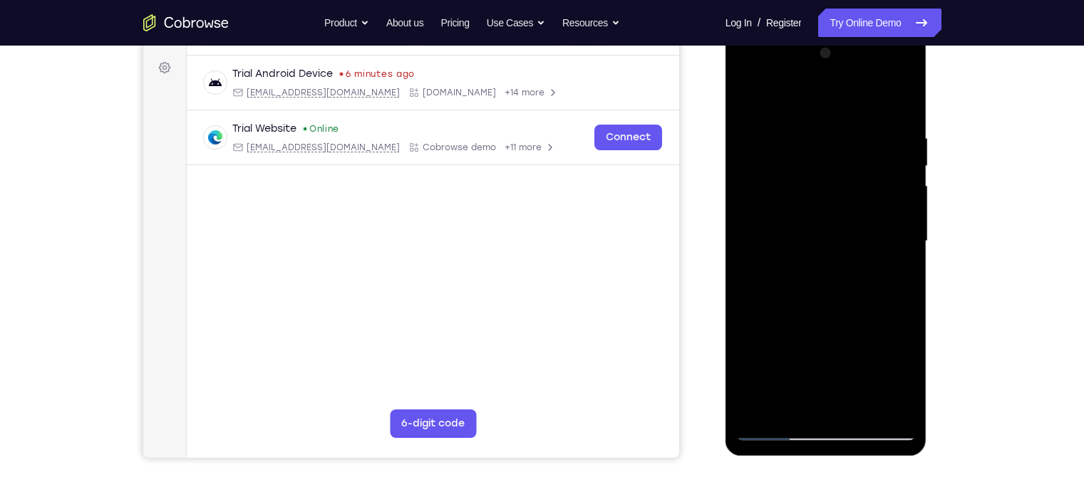
click at [800, 120] on div at bounding box center [826, 241] width 180 height 399
click at [773, 125] on div at bounding box center [826, 241] width 180 height 399
click at [772, 125] on div at bounding box center [826, 241] width 180 height 399
click at [860, 103] on div at bounding box center [826, 241] width 180 height 399
drag, startPoint x: 834, startPoint y: 358, endPoint x: 1547, endPoint y: 35, distance: 783.1
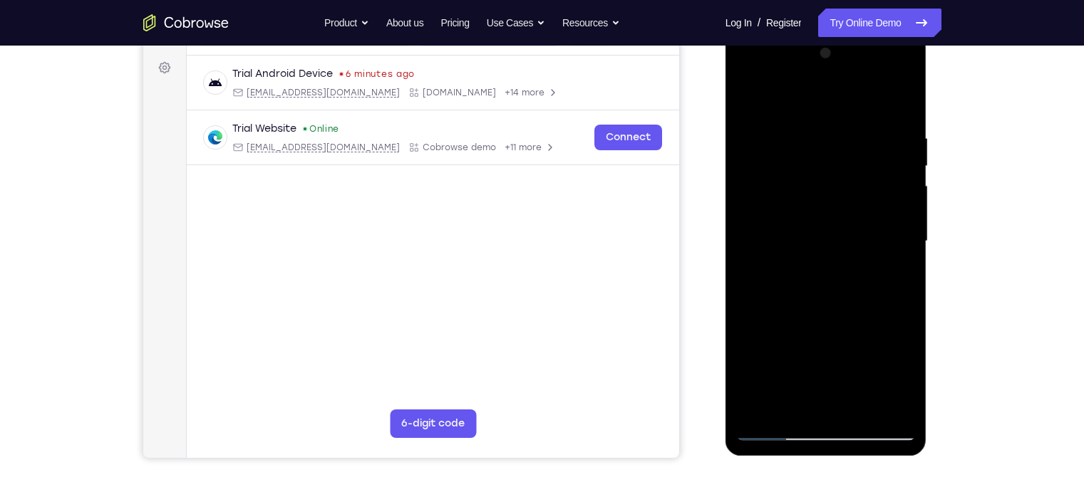
click at [822, 31] on html "Online web based iOS Simulators and Android Emulators. Run iPhone, iPad, Mobile…" at bounding box center [827, 245] width 203 height 428
drag, startPoint x: 820, startPoint y: 321, endPoint x: 822, endPoint y: 97, distance: 224.5
click at [822, 97] on div at bounding box center [826, 241] width 180 height 399
drag, startPoint x: 835, startPoint y: 334, endPoint x: 825, endPoint y: 120, distance: 214.0
click at [825, 120] on div at bounding box center [826, 241] width 180 height 399
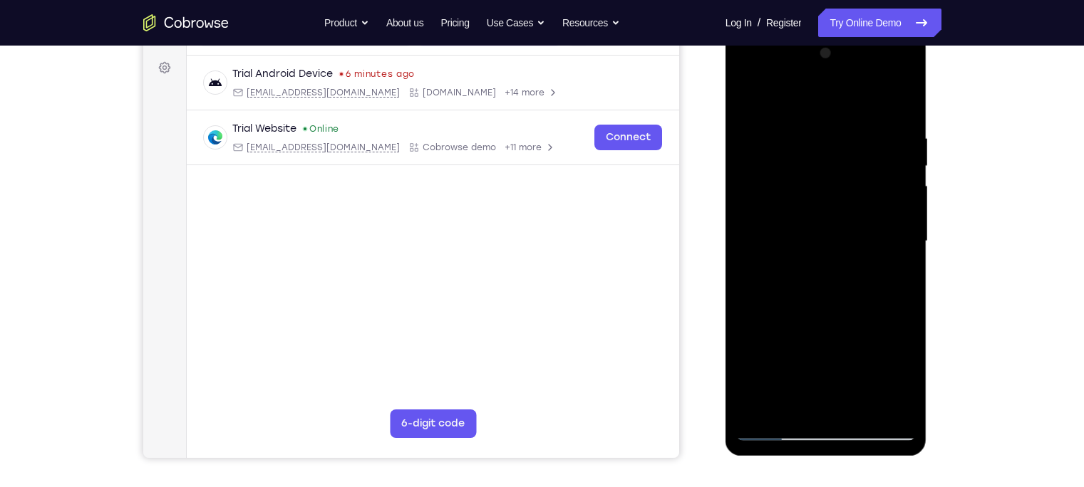
drag, startPoint x: 831, startPoint y: 324, endPoint x: 829, endPoint y: 162, distance: 161.8
click at [829, 162] on div at bounding box center [826, 241] width 180 height 399
drag, startPoint x: 840, startPoint y: 348, endPoint x: 835, endPoint y: 117, distance: 231.0
click at [835, 117] on div at bounding box center [826, 241] width 180 height 399
drag, startPoint x: 840, startPoint y: 324, endPoint x: 845, endPoint y: 141, distance: 182.5
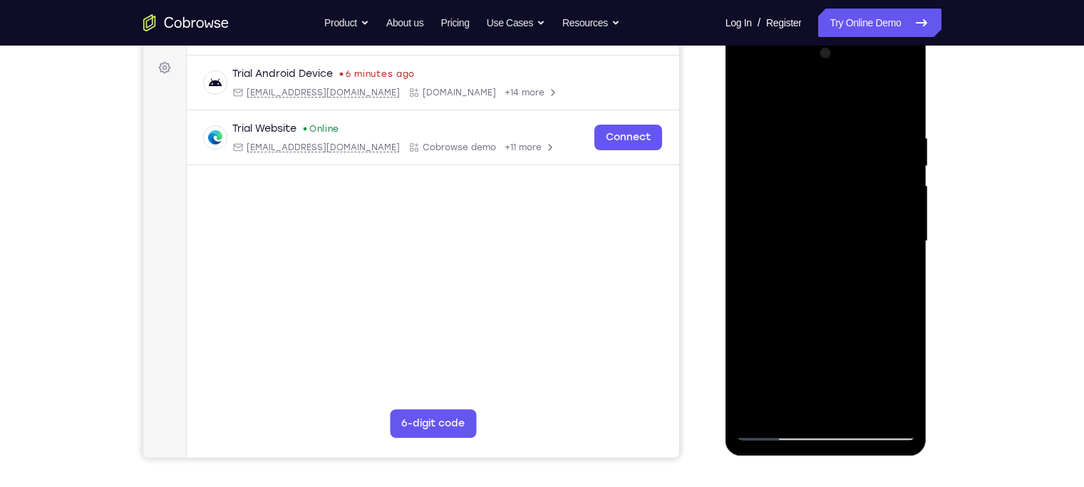
click at [845, 141] on div at bounding box center [826, 241] width 180 height 399
drag, startPoint x: 846, startPoint y: 180, endPoint x: 850, endPoint y: 259, distance: 78.5
click at [850, 259] on div at bounding box center [826, 241] width 180 height 399
click at [860, 217] on div at bounding box center [826, 241] width 180 height 399
click at [860, 216] on div at bounding box center [826, 241] width 180 height 399
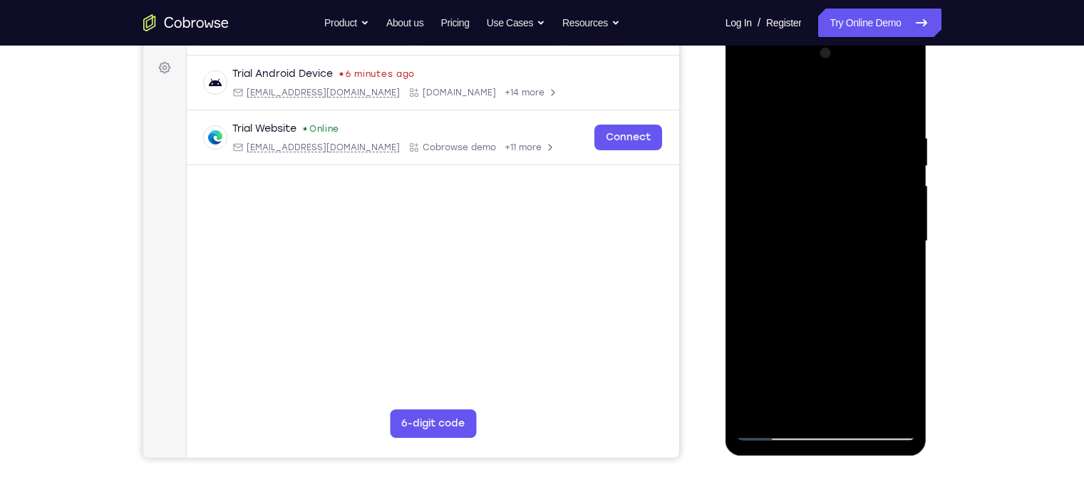
click at [860, 212] on div at bounding box center [826, 241] width 180 height 399
click at [860, 215] on div at bounding box center [826, 241] width 180 height 399
click at [860, 211] on div at bounding box center [826, 241] width 180 height 399
click at [860, 210] on div at bounding box center [826, 241] width 180 height 399
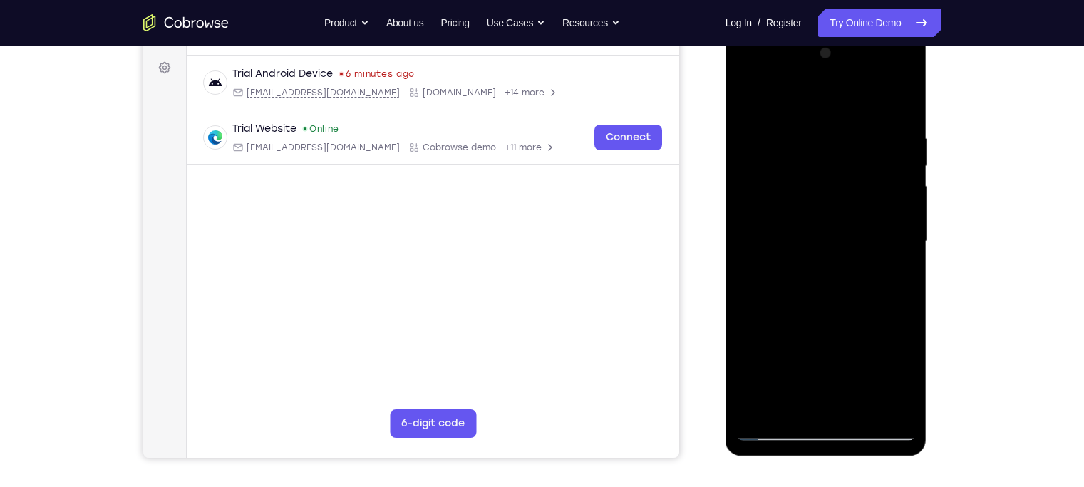
click at [860, 212] on div at bounding box center [826, 241] width 180 height 399
click at [860, 215] on div at bounding box center [826, 241] width 180 height 399
click at [860, 213] on div at bounding box center [826, 241] width 180 height 399
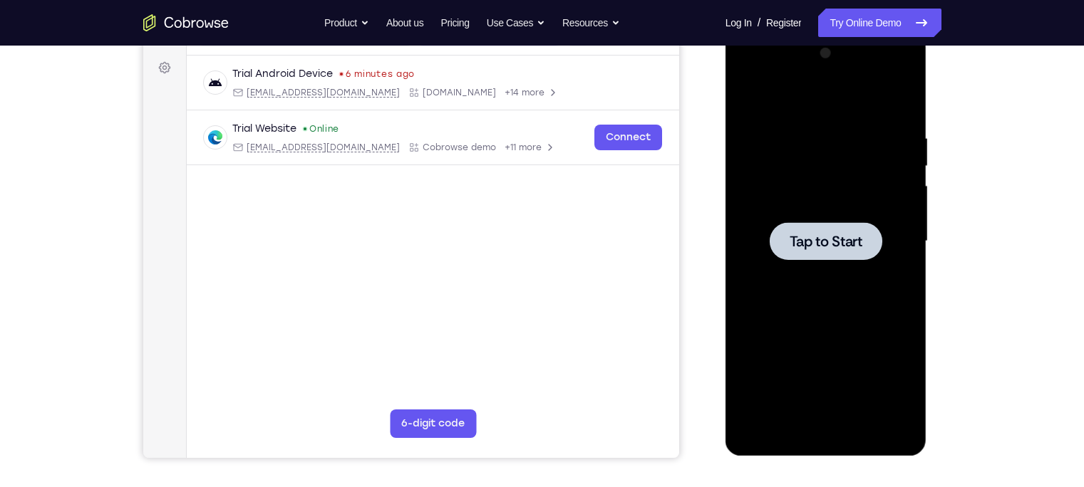
click at [817, 237] on span "Tap to Start" at bounding box center [826, 241] width 73 height 14
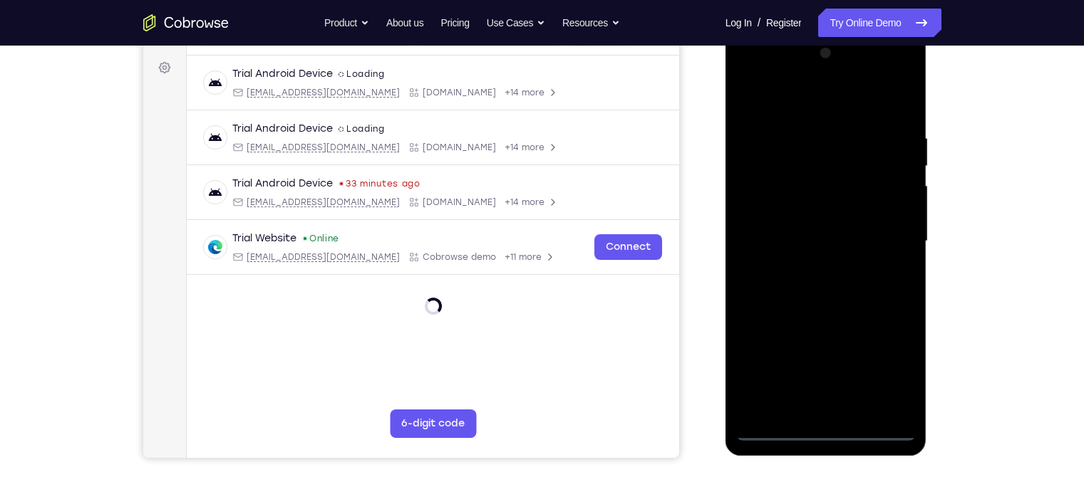
click at [825, 381] on div at bounding box center [826, 241] width 180 height 399
click at [860, 368] on div at bounding box center [826, 241] width 180 height 399
click at [783, 111] on div at bounding box center [826, 241] width 180 height 399
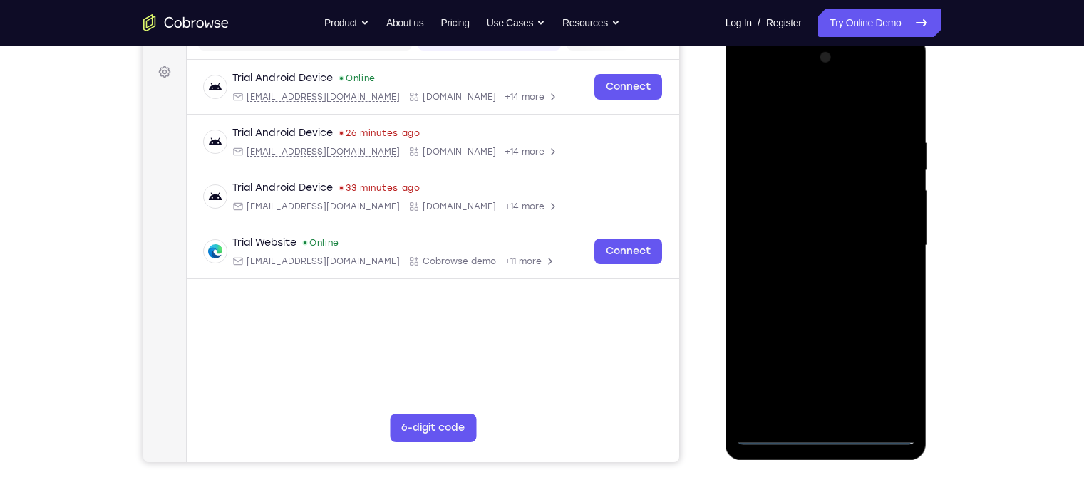
scroll to position [197, 0]
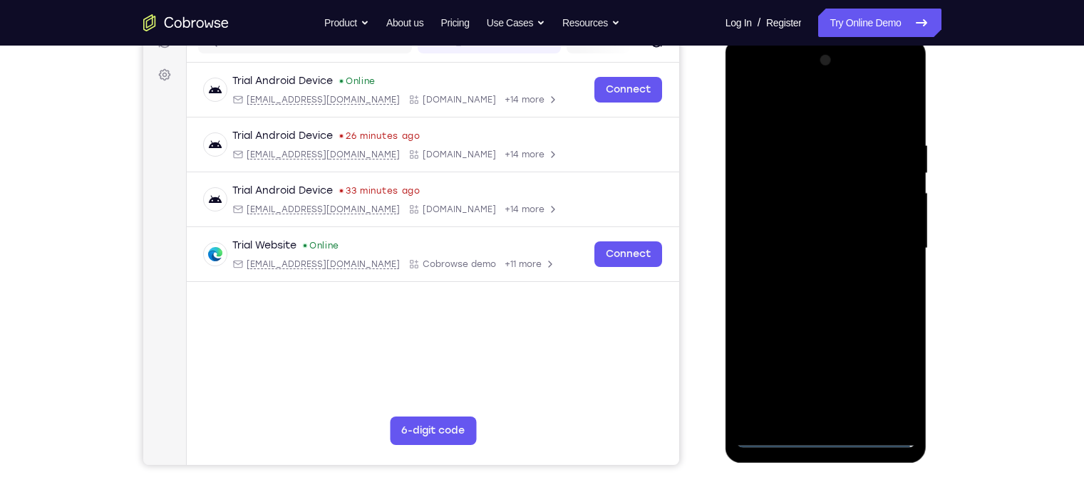
click at [860, 237] on div at bounding box center [826, 248] width 180 height 399
click at [809, 269] on div at bounding box center [826, 248] width 180 height 399
click at [803, 225] on div at bounding box center [826, 248] width 180 height 399
click at [815, 217] on div at bounding box center [826, 248] width 180 height 399
click at [812, 252] on div at bounding box center [826, 248] width 180 height 399
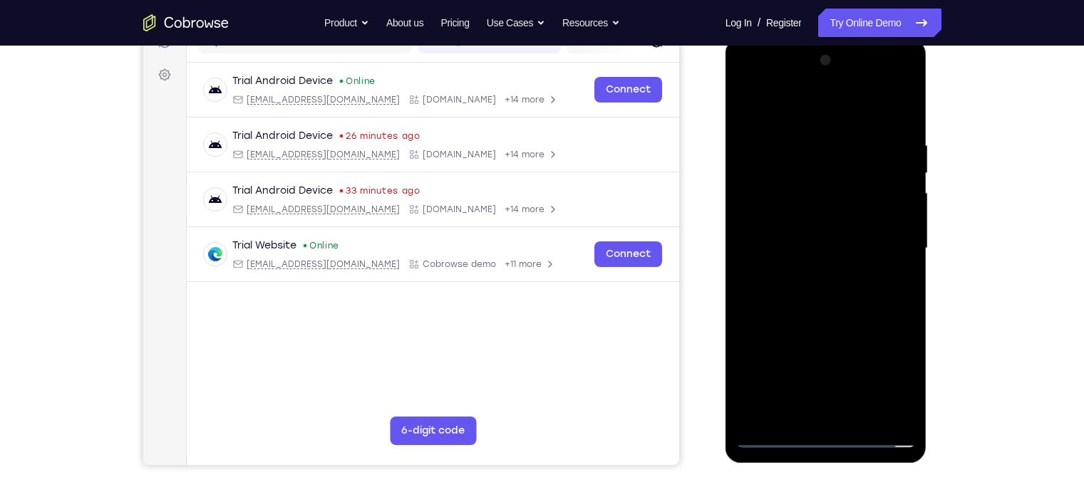
click at [847, 294] on div at bounding box center [826, 248] width 180 height 399
click at [860, 272] on div at bounding box center [826, 248] width 180 height 399
click at [833, 222] on div at bounding box center [826, 248] width 180 height 399
click at [835, 247] on div at bounding box center [826, 248] width 180 height 399
click at [834, 288] on div at bounding box center [826, 248] width 180 height 399
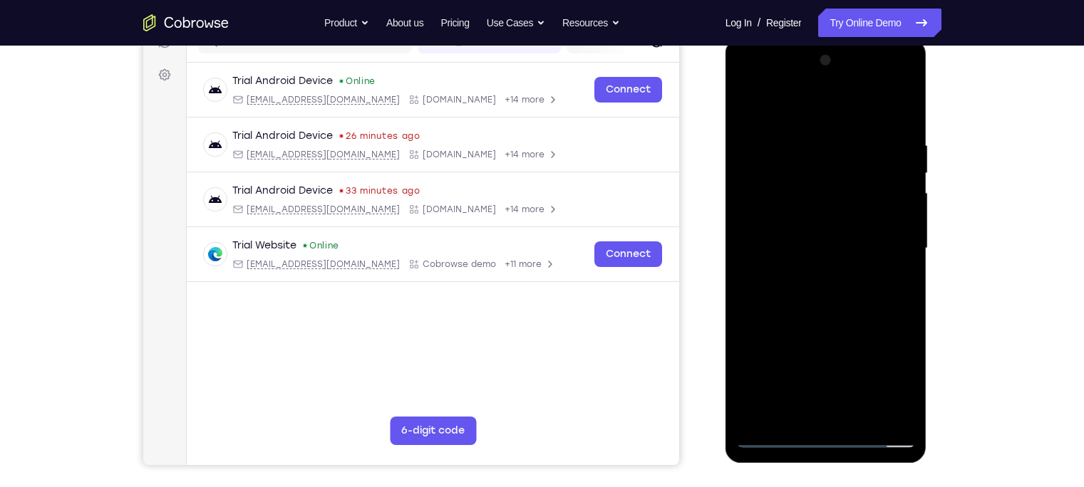
click at [826, 289] on div at bounding box center [826, 248] width 180 height 399
click at [860, 125] on div at bounding box center [826, 248] width 180 height 399
click at [802, 150] on div at bounding box center [826, 248] width 180 height 399
click at [860, 211] on div at bounding box center [826, 248] width 180 height 399
click at [860, 264] on div at bounding box center [826, 248] width 180 height 399
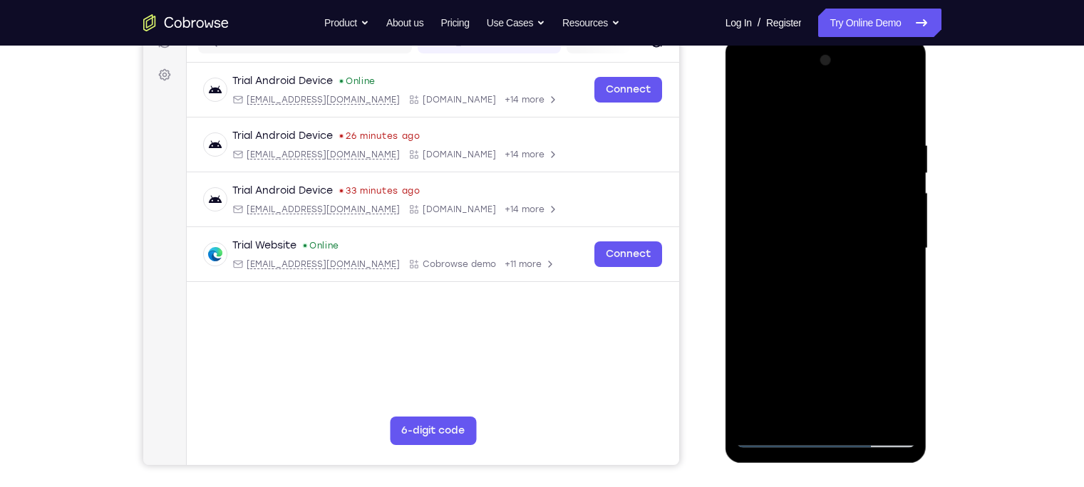
click at [860, 264] on div at bounding box center [826, 248] width 180 height 399
click at [765, 219] on div at bounding box center [826, 248] width 180 height 399
click at [849, 227] on div at bounding box center [826, 248] width 180 height 399
click at [860, 228] on div at bounding box center [826, 248] width 180 height 399
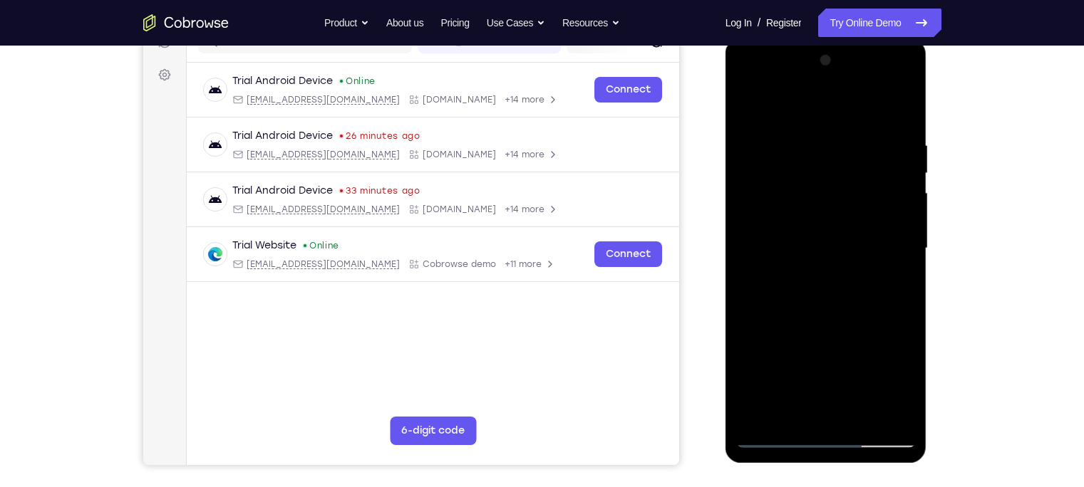
click at [860, 228] on div at bounding box center [826, 248] width 180 height 399
click at [860, 234] on div at bounding box center [826, 248] width 180 height 399
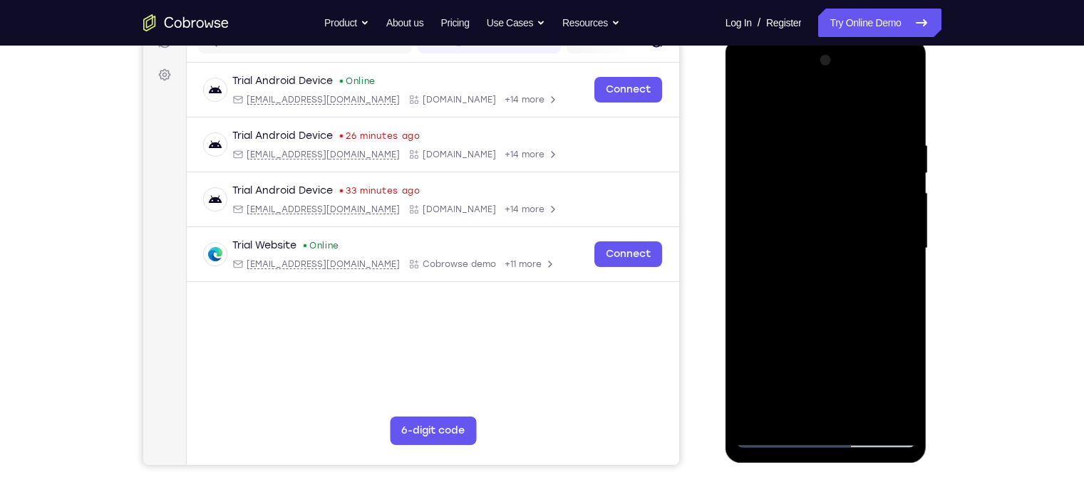
click at [860, 234] on div at bounding box center [826, 248] width 180 height 399
click at [745, 277] on div at bounding box center [826, 248] width 180 height 399
click at [860, 226] on div at bounding box center [826, 248] width 180 height 399
click at [750, 218] on div at bounding box center [826, 248] width 180 height 399
click at [860, 223] on div at bounding box center [826, 248] width 180 height 399
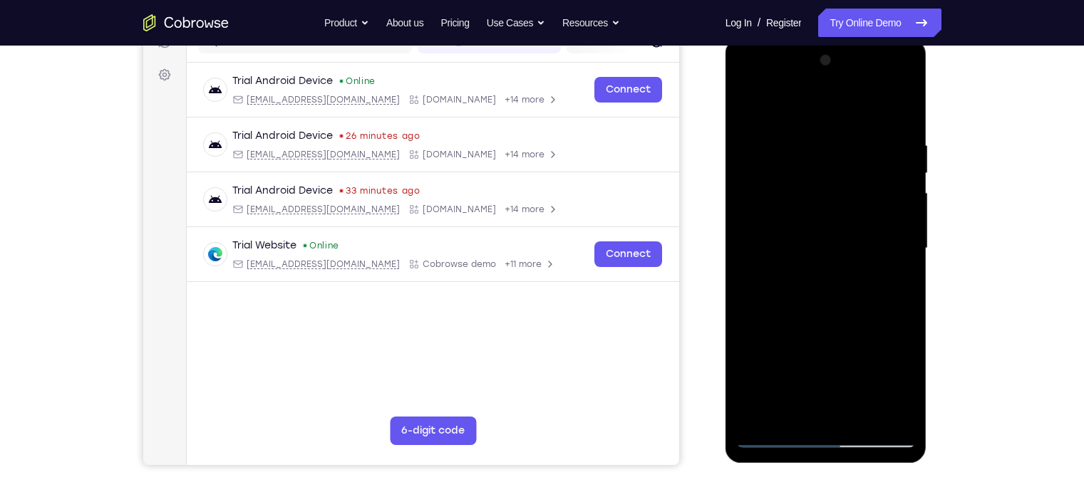
click at [860, 223] on div at bounding box center [826, 248] width 180 height 399
click at [860, 225] on div at bounding box center [826, 248] width 180 height 399
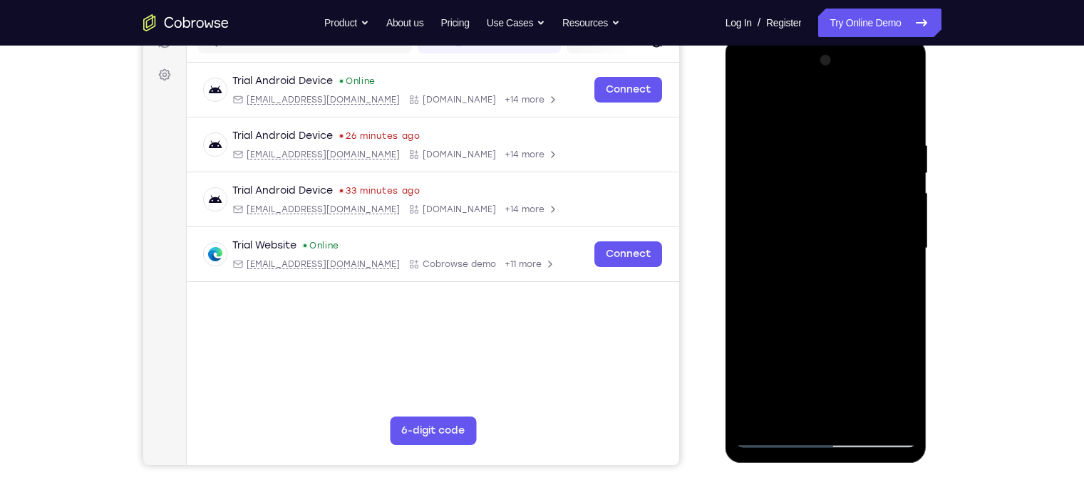
click at [860, 220] on div at bounding box center [826, 248] width 180 height 399
click at [860, 212] on div at bounding box center [826, 248] width 180 height 399
click at [755, 228] on div at bounding box center [826, 248] width 180 height 399
click at [860, 236] on div at bounding box center [826, 248] width 180 height 399
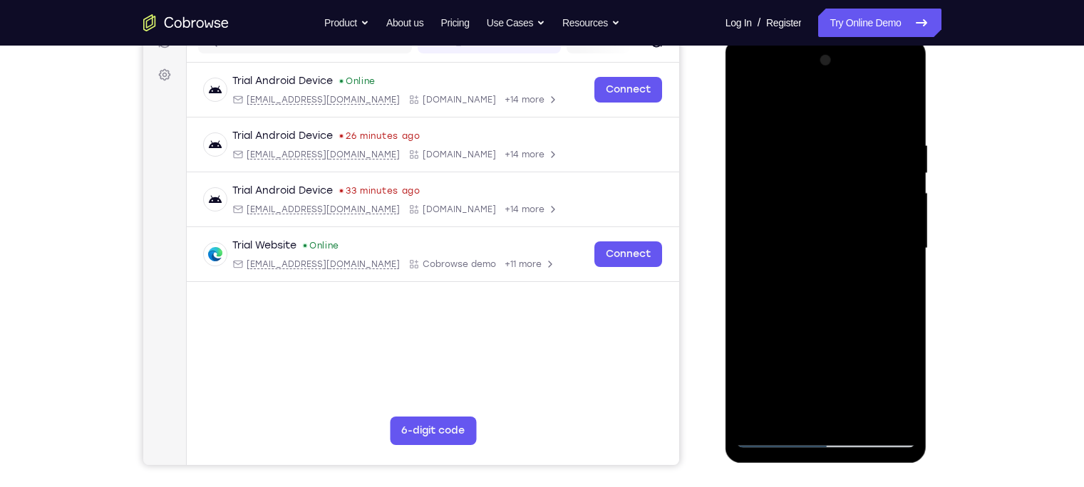
click at [772, 344] on div at bounding box center [826, 248] width 180 height 399
click at [775, 328] on div at bounding box center [826, 248] width 180 height 399
click at [750, 104] on div at bounding box center [826, 248] width 180 height 399
click at [860, 110] on div at bounding box center [826, 248] width 180 height 399
drag, startPoint x: 842, startPoint y: 306, endPoint x: 819, endPoint y: 187, distance: 121.3
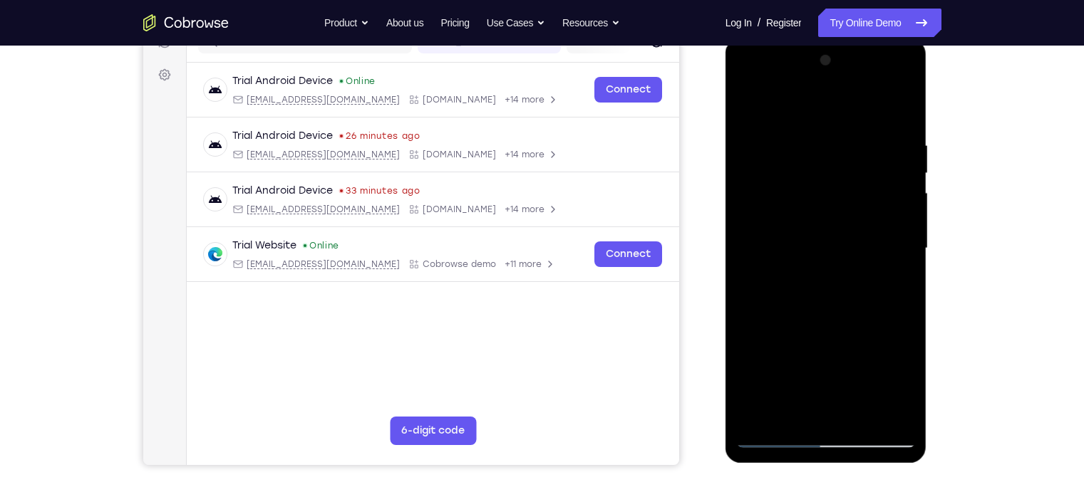
click at [819, 187] on div at bounding box center [826, 248] width 180 height 399
drag, startPoint x: 847, startPoint y: 361, endPoint x: 819, endPoint y: 147, distance: 215.6
click at [819, 147] on div at bounding box center [826, 248] width 180 height 399
drag, startPoint x: 830, startPoint y: 311, endPoint x: 812, endPoint y: 151, distance: 161.3
click at [812, 151] on div at bounding box center [826, 248] width 180 height 399
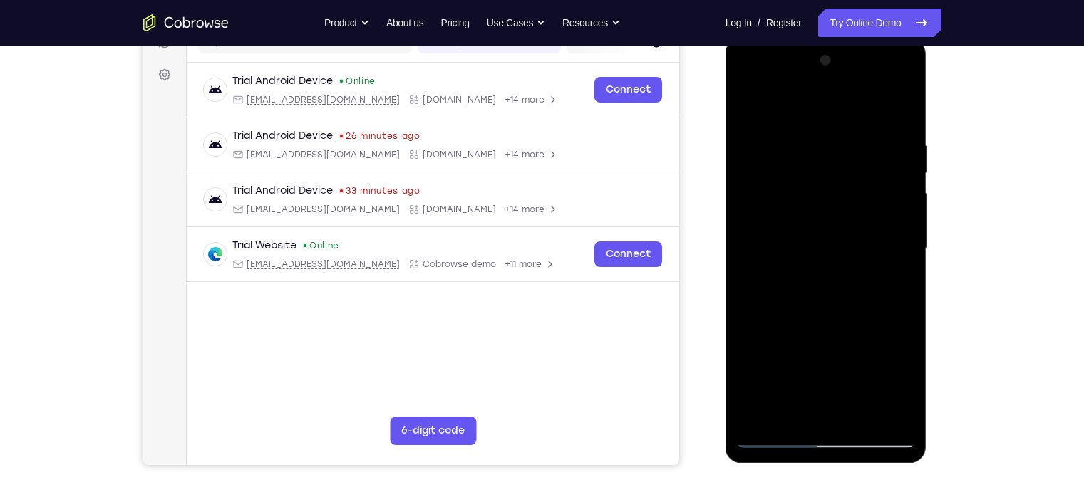
drag, startPoint x: 822, startPoint y: 348, endPoint x: 798, endPoint y: 135, distance: 213.8
click at [798, 135] on div at bounding box center [826, 248] width 180 height 399
drag, startPoint x: 822, startPoint y: 308, endPoint x: 791, endPoint y: 129, distance: 181.6
click at [791, 129] on div at bounding box center [826, 248] width 180 height 399
drag, startPoint x: 822, startPoint y: 304, endPoint x: 805, endPoint y: 219, distance: 87.1
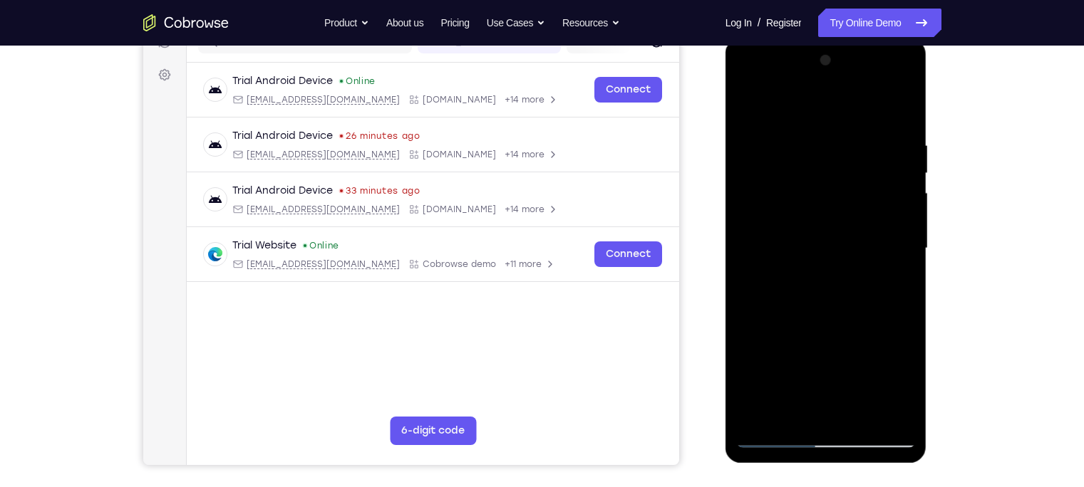
click at [805, 219] on div at bounding box center [826, 248] width 180 height 399
drag, startPoint x: 839, startPoint y: 209, endPoint x: 840, endPoint y: 257, distance: 48.5
click at [840, 257] on div at bounding box center [826, 248] width 180 height 399
click at [860, 237] on div at bounding box center [826, 248] width 180 height 399
click at [753, 234] on div at bounding box center [826, 248] width 180 height 399
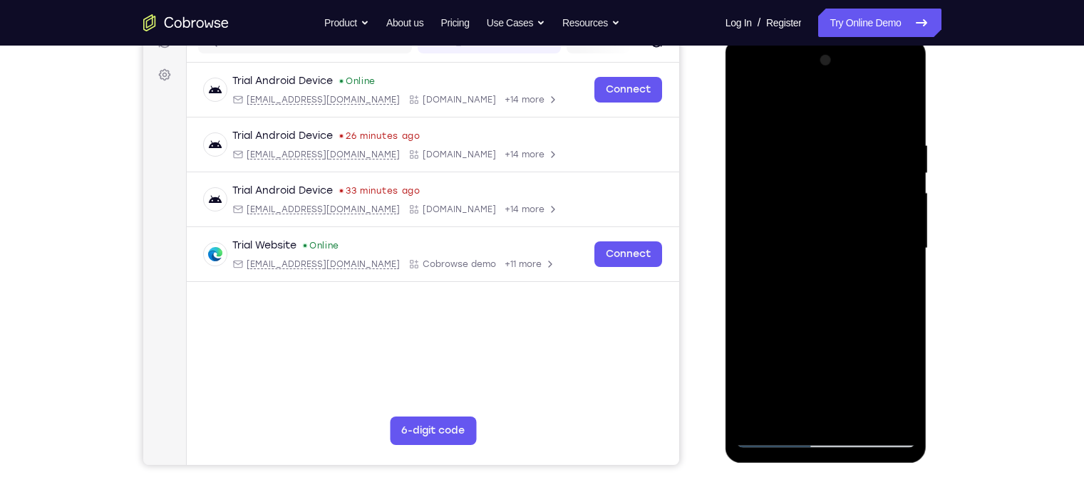
drag, startPoint x: 784, startPoint y: 202, endPoint x: 788, endPoint y: 257, distance: 55.7
click at [788, 257] on div at bounding box center [826, 248] width 180 height 399
drag, startPoint x: 814, startPoint y: 269, endPoint x: 788, endPoint y: 171, distance: 101.8
click at [788, 171] on div at bounding box center [826, 248] width 180 height 399
drag, startPoint x: 850, startPoint y: 306, endPoint x: 800, endPoint y: 182, distance: 133.3
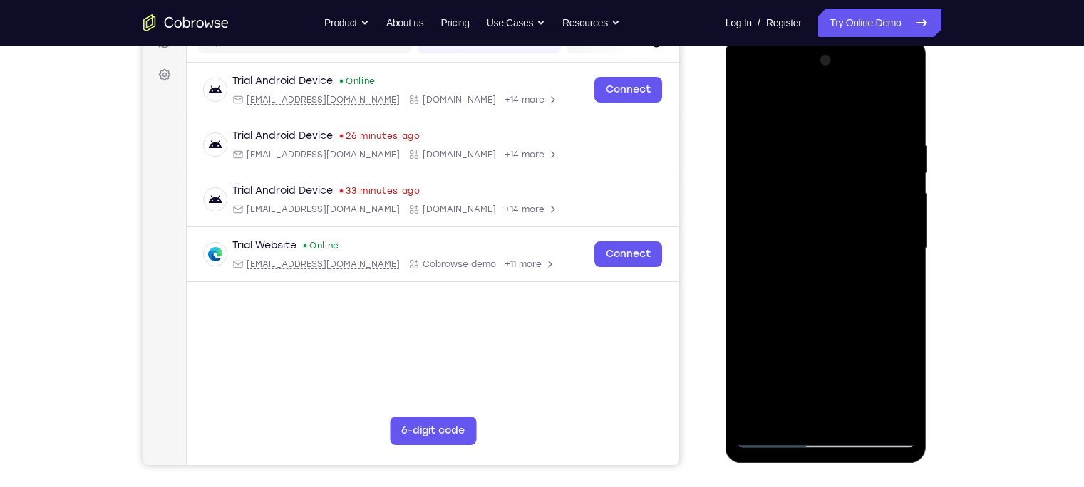
click at [800, 182] on div at bounding box center [826, 248] width 180 height 399
drag, startPoint x: 826, startPoint y: 334, endPoint x: 803, endPoint y: 235, distance: 101.8
click at [803, 235] on div at bounding box center [826, 248] width 180 height 399
drag, startPoint x: 807, startPoint y: 200, endPoint x: 821, endPoint y: 343, distance: 144.0
click at [821, 343] on div at bounding box center [826, 248] width 180 height 399
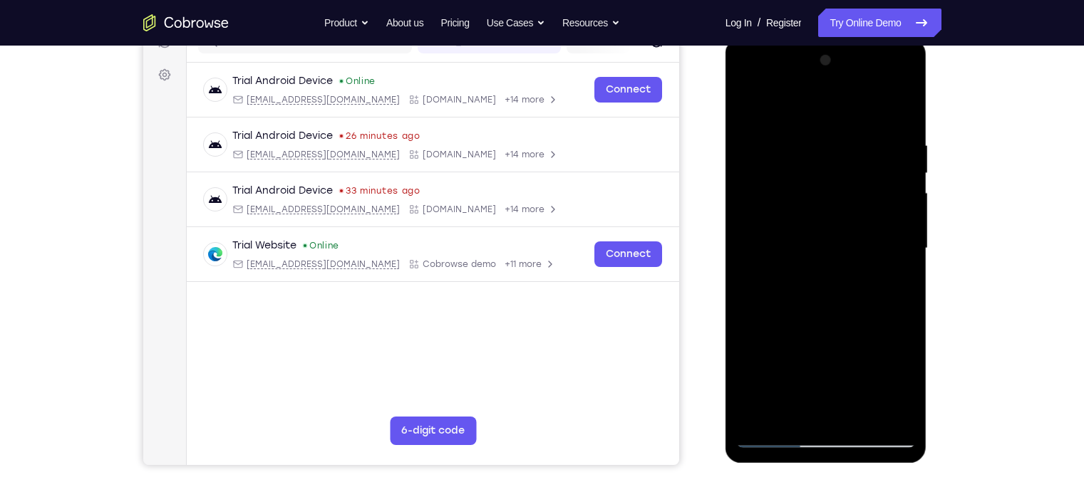
drag, startPoint x: 812, startPoint y: 195, endPoint x: 805, endPoint y: 344, distance: 149.1
click at [805, 344] on div at bounding box center [826, 248] width 180 height 399
click at [860, 253] on div at bounding box center [826, 248] width 180 height 399
click at [748, 259] on div at bounding box center [826, 248] width 180 height 399
drag, startPoint x: 852, startPoint y: 307, endPoint x: 825, endPoint y: 205, distance: 106.3
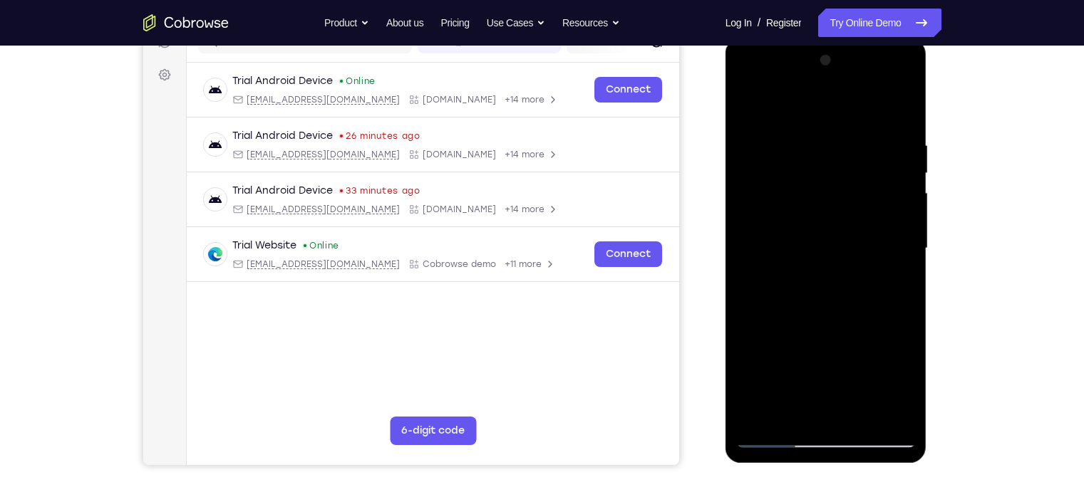
click at [825, 205] on div at bounding box center [826, 248] width 180 height 399
drag, startPoint x: 842, startPoint y: 193, endPoint x: 858, endPoint y: 289, distance: 96.9
click at [858, 289] on div at bounding box center [826, 248] width 180 height 399
drag, startPoint x: 856, startPoint y: 330, endPoint x: 822, endPoint y: 175, distance: 158.9
click at [822, 175] on div at bounding box center [826, 248] width 180 height 399
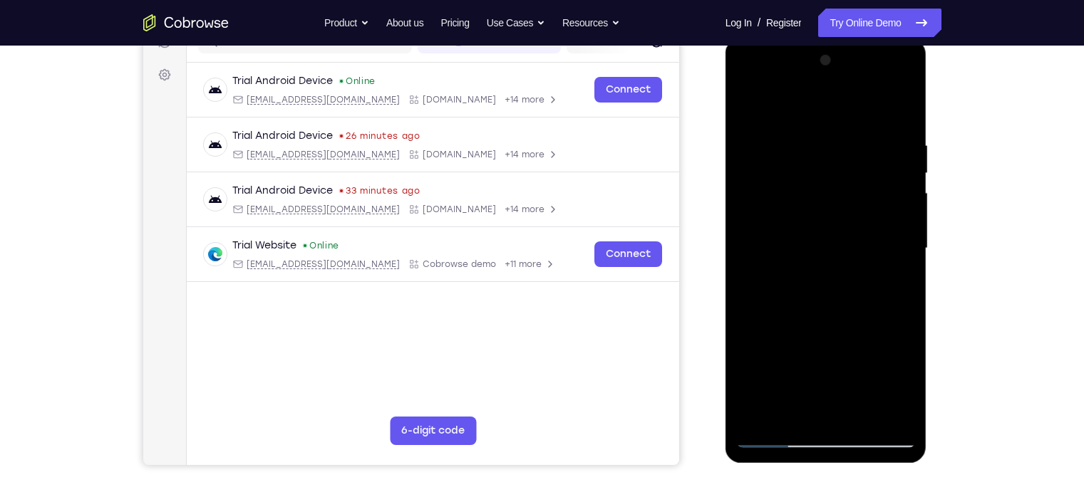
drag, startPoint x: 835, startPoint y: 354, endPoint x: 803, endPoint y: 190, distance: 166.2
click at [803, 190] on div at bounding box center [826, 248] width 180 height 399
drag, startPoint x: 832, startPoint y: 304, endPoint x: 804, endPoint y: 155, distance: 151.7
click at [804, 155] on div at bounding box center [826, 248] width 180 height 399
drag, startPoint x: 837, startPoint y: 342, endPoint x: 819, endPoint y: 110, distance: 232.3
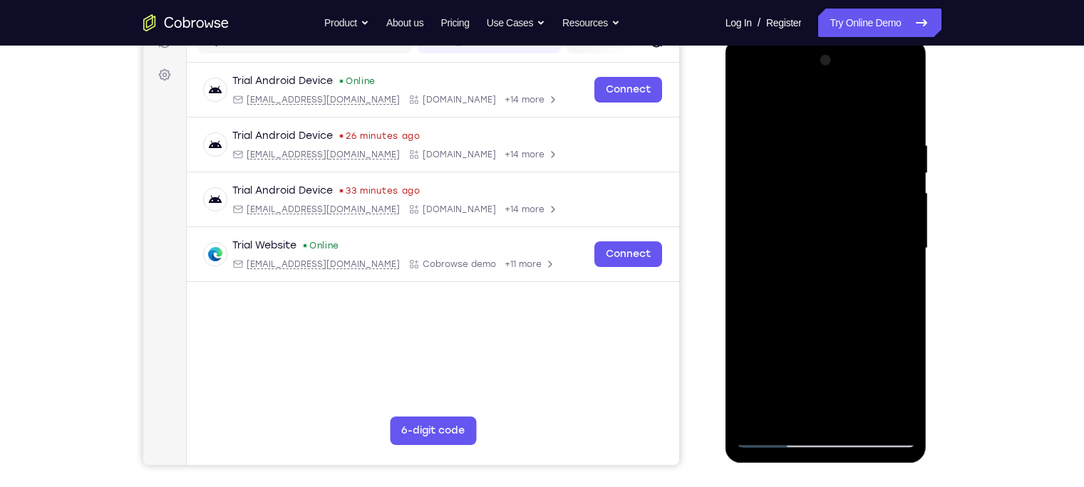
click at [819, 110] on div at bounding box center [826, 248] width 180 height 399
drag, startPoint x: 849, startPoint y: 306, endPoint x: 809, endPoint y: 125, distance: 184.7
click at [809, 125] on div at bounding box center [826, 248] width 180 height 399
drag, startPoint x: 820, startPoint y: 299, endPoint x: 788, endPoint y: 156, distance: 146.1
click at [788, 156] on div at bounding box center [826, 248] width 180 height 399
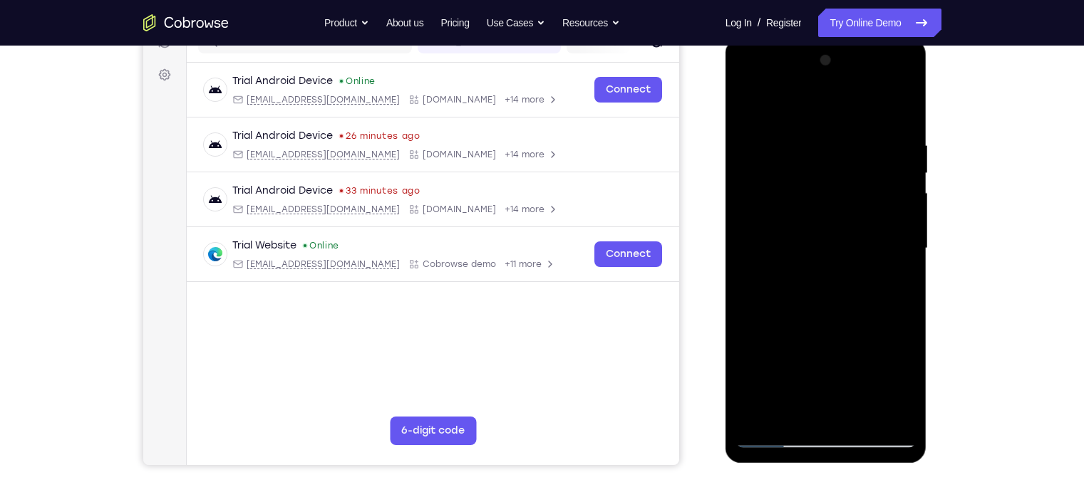
drag, startPoint x: 815, startPoint y: 242, endPoint x: 800, endPoint y: 168, distance: 74.8
click at [800, 168] on div at bounding box center [826, 248] width 180 height 399
drag, startPoint x: 814, startPoint y: 292, endPoint x: 806, endPoint y: 200, distance: 92.3
click at [806, 200] on div at bounding box center [826, 248] width 180 height 399
drag, startPoint x: 820, startPoint y: 281, endPoint x: 795, endPoint y: 130, distance: 153.1
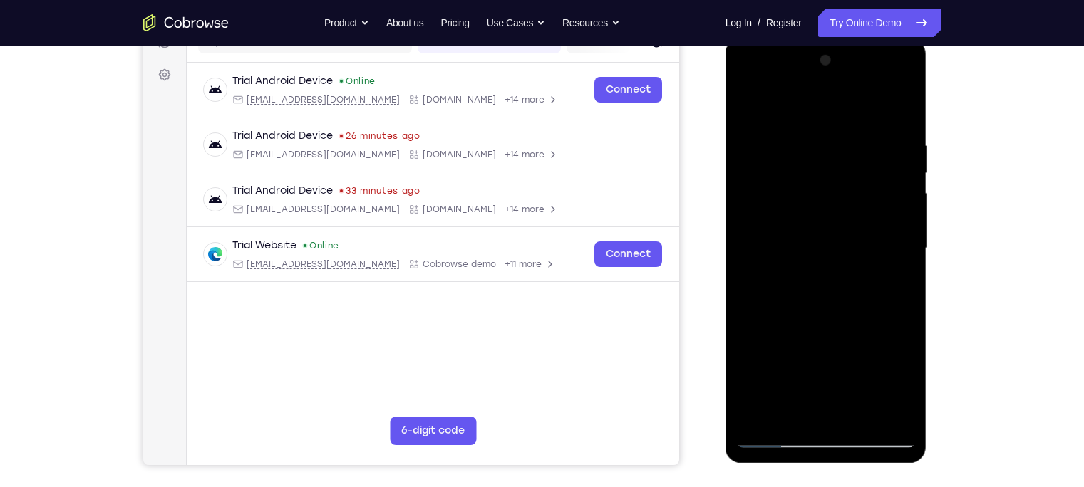
click at [795, 130] on div at bounding box center [826, 248] width 180 height 399
drag, startPoint x: 826, startPoint y: 317, endPoint x: 820, endPoint y: 229, distance: 87.9
click at [820, 229] on div at bounding box center [826, 248] width 180 height 399
drag, startPoint x: 842, startPoint y: 358, endPoint x: 820, endPoint y: 212, distance: 148.4
click at [820, 212] on div at bounding box center [826, 248] width 180 height 399
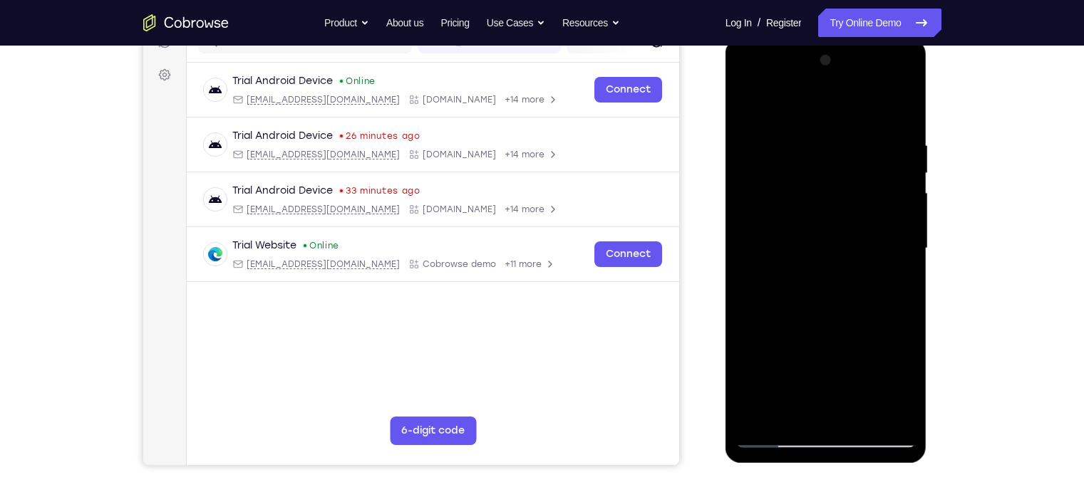
drag, startPoint x: 861, startPoint y: 360, endPoint x: 839, endPoint y: 260, distance: 102.2
click at [839, 260] on div at bounding box center [826, 248] width 180 height 399
drag, startPoint x: 832, startPoint y: 313, endPoint x: 802, endPoint y: 170, distance: 145.8
click at [802, 170] on div at bounding box center [826, 248] width 180 height 399
drag, startPoint x: 820, startPoint y: 309, endPoint x: 799, endPoint y: 222, distance: 89.5
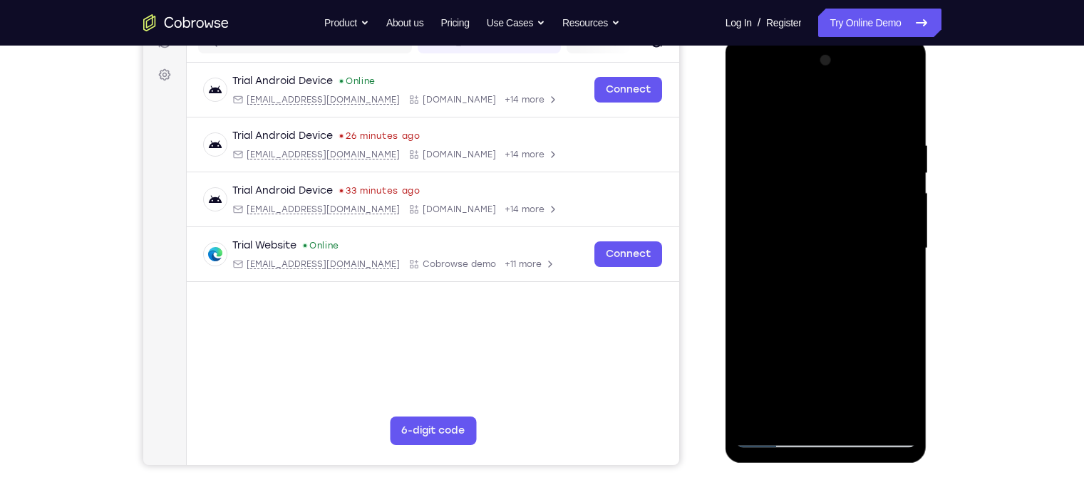
click at [799, 222] on div at bounding box center [826, 248] width 180 height 399
drag, startPoint x: 806, startPoint y: 298, endPoint x: 795, endPoint y: 129, distance: 169.3
click at [795, 129] on div at bounding box center [826, 248] width 180 height 399
drag, startPoint x: 812, startPoint y: 324, endPoint x: 803, endPoint y: 133, distance: 190.5
click at [803, 133] on div at bounding box center [826, 248] width 180 height 399
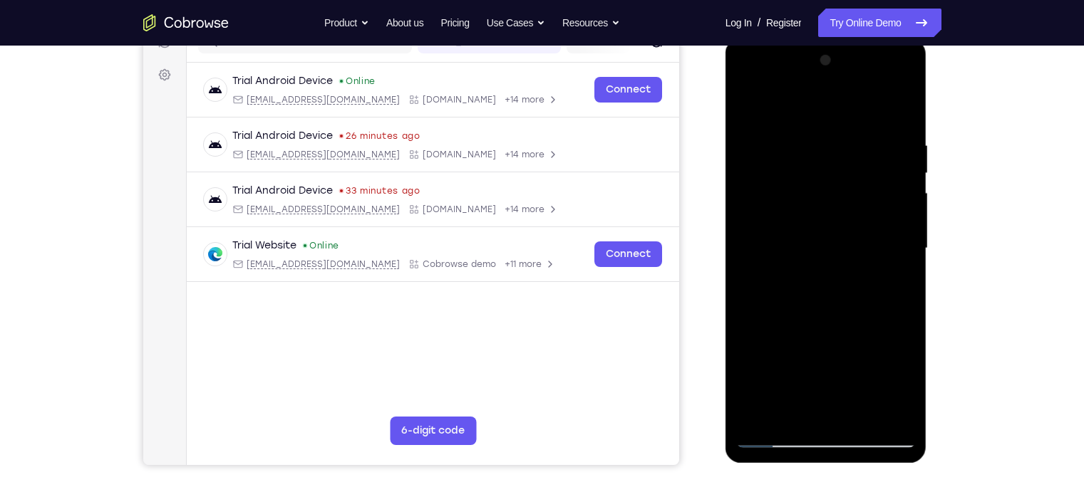
drag, startPoint x: 831, startPoint y: 327, endPoint x: 841, endPoint y: 142, distance: 185.6
click at [841, 142] on div at bounding box center [826, 248] width 180 height 399
drag, startPoint x: 819, startPoint y: 307, endPoint x: 817, endPoint y: 296, distance: 10.9
click at [817, 296] on div at bounding box center [826, 248] width 180 height 399
click at [860, 259] on div at bounding box center [826, 248] width 180 height 399
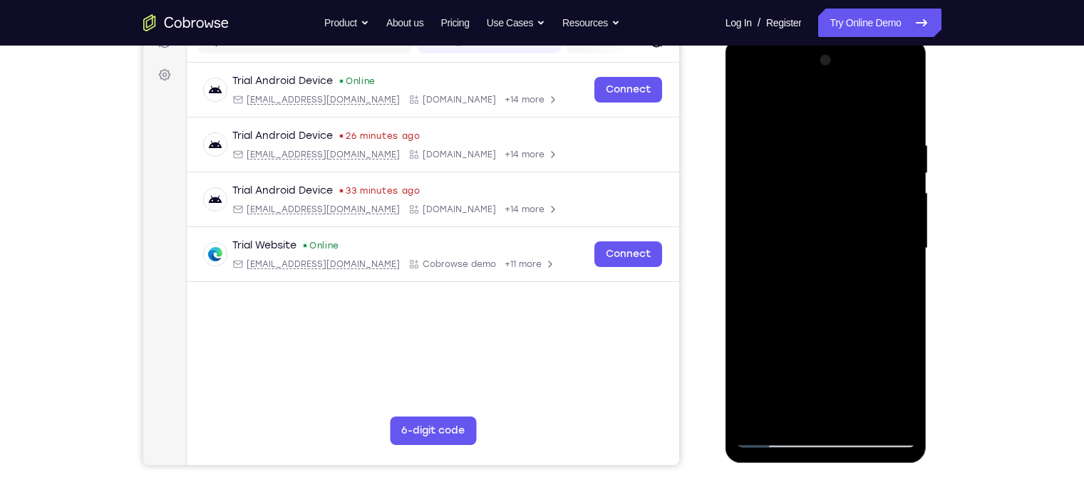
click at [860, 259] on div at bounding box center [826, 248] width 180 height 399
drag, startPoint x: 830, startPoint y: 329, endPoint x: 805, endPoint y: 109, distance: 220.8
click at [805, 109] on div at bounding box center [826, 248] width 180 height 399
drag, startPoint x: 849, startPoint y: 375, endPoint x: 828, endPoint y: 232, distance: 144.0
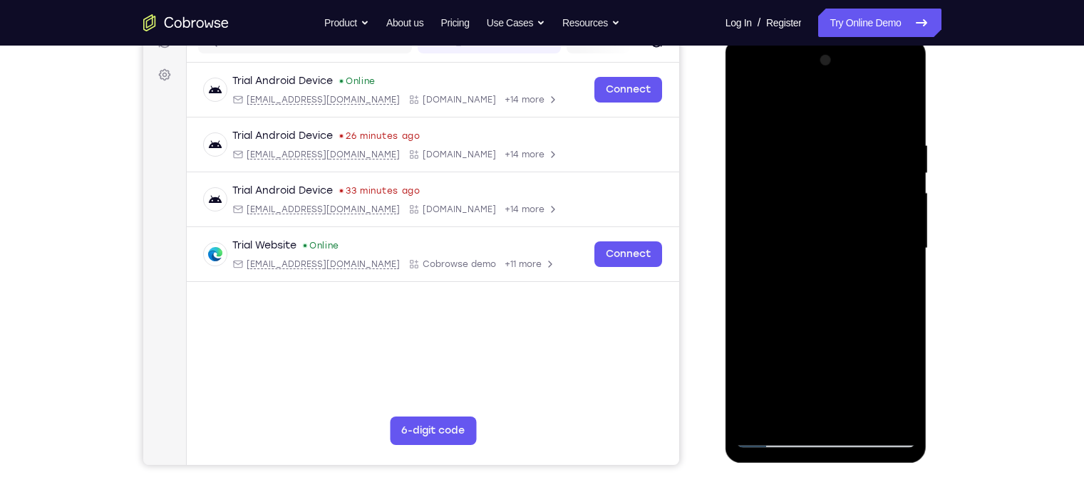
click at [828, 232] on div at bounding box center [826, 248] width 180 height 399
click at [860, 381] on div at bounding box center [826, 248] width 180 height 399
click at [800, 325] on div at bounding box center [826, 248] width 180 height 399
click at [768, 381] on div at bounding box center [826, 248] width 180 height 399
click at [789, 381] on div at bounding box center [826, 248] width 180 height 399
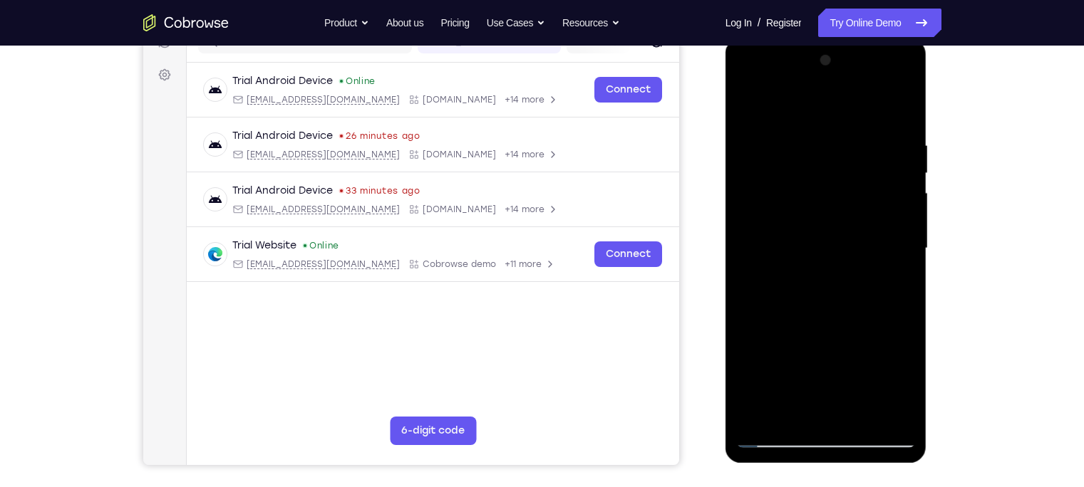
drag, startPoint x: 837, startPoint y: 315, endPoint x: 827, endPoint y: 252, distance: 63.5
click at [827, 252] on div at bounding box center [826, 248] width 180 height 399
click at [828, 184] on div at bounding box center [826, 248] width 180 height 399
click at [751, 108] on div at bounding box center [826, 248] width 180 height 399
drag, startPoint x: 820, startPoint y: 229, endPoint x: 831, endPoint y: 337, distance: 108.1
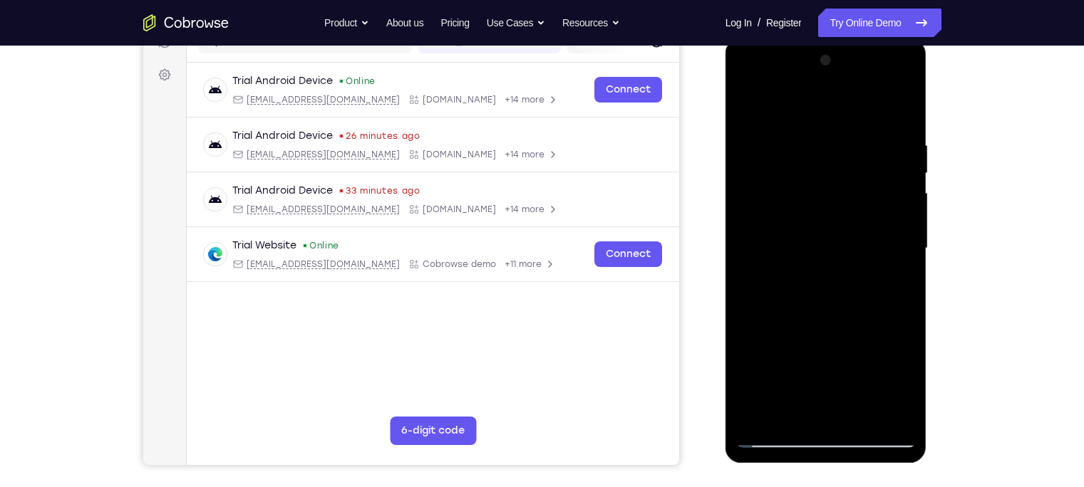
click at [831, 337] on div at bounding box center [826, 248] width 180 height 399
click at [860, 223] on div at bounding box center [826, 248] width 180 height 399
drag, startPoint x: 851, startPoint y: 290, endPoint x: 843, endPoint y: 148, distance: 142.8
click at [843, 148] on div at bounding box center [826, 248] width 180 height 399
click at [860, 239] on div at bounding box center [826, 248] width 180 height 399
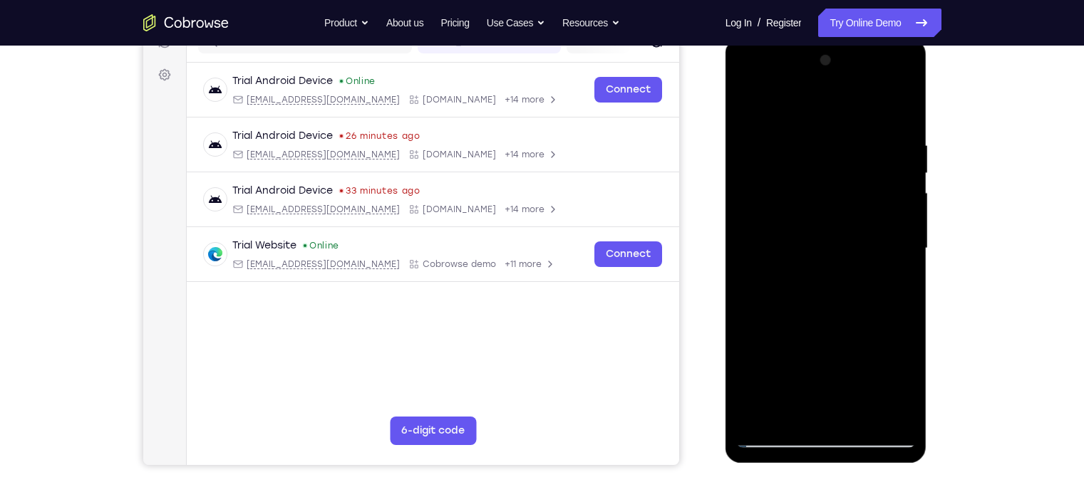
click at [860, 239] on div at bounding box center [826, 248] width 180 height 399
drag, startPoint x: 862, startPoint y: 165, endPoint x: 862, endPoint y: 256, distance: 90.5
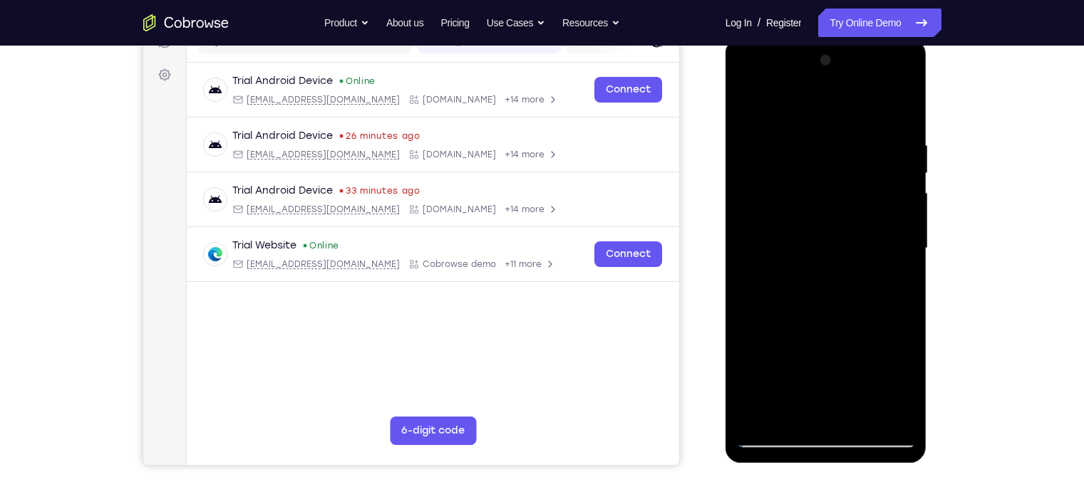
click at [860, 256] on div at bounding box center [826, 248] width 180 height 399
drag, startPoint x: 863, startPoint y: 193, endPoint x: 849, endPoint y: 353, distance: 160.3
click at [849, 353] on div at bounding box center [826, 248] width 180 height 399
drag, startPoint x: 842, startPoint y: 209, endPoint x: 848, endPoint y: 376, distance: 166.9
click at [848, 376] on div at bounding box center [826, 248] width 180 height 399
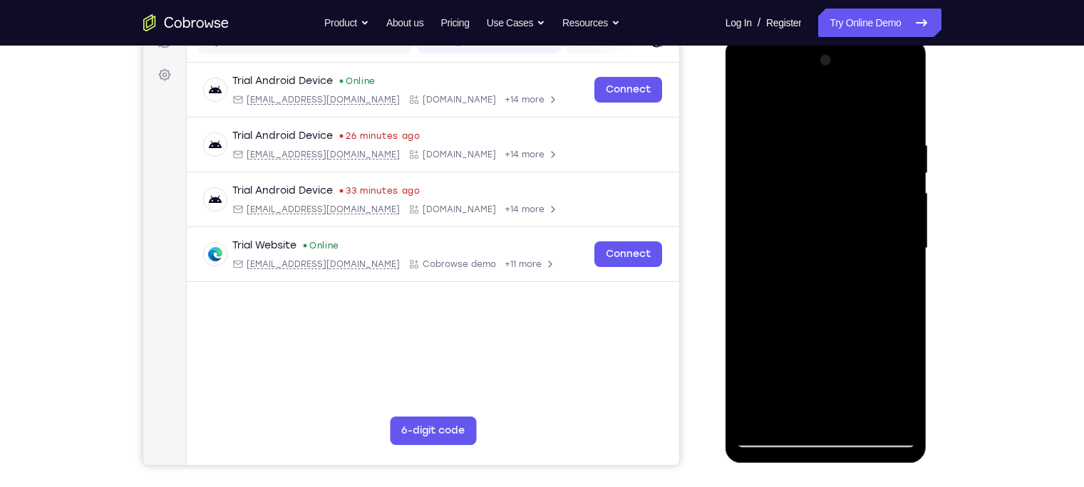
drag, startPoint x: 846, startPoint y: 222, endPoint x: 844, endPoint y: 339, distance: 116.9
click at [844, 339] on div at bounding box center [826, 248] width 180 height 399
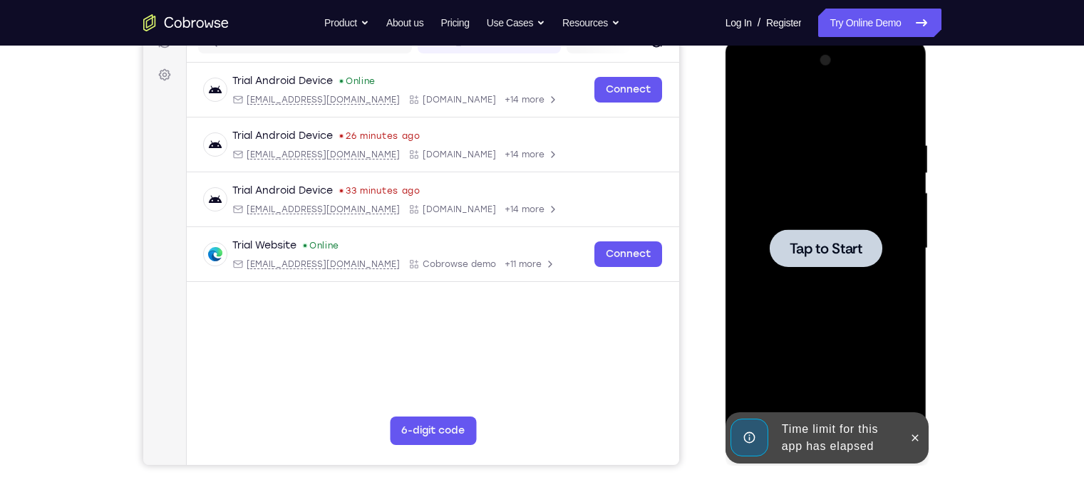
click at [835, 262] on div at bounding box center [826, 248] width 113 height 38
click at [860, 381] on button at bounding box center [915, 438] width 23 height 23
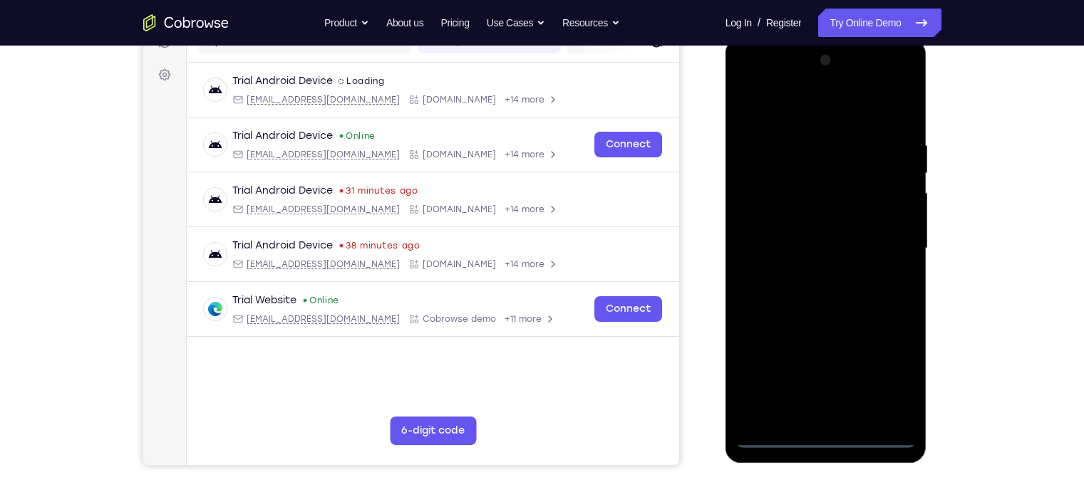
click at [828, 381] on div at bounding box center [826, 248] width 180 height 399
click at [860, 367] on div at bounding box center [826, 248] width 180 height 399
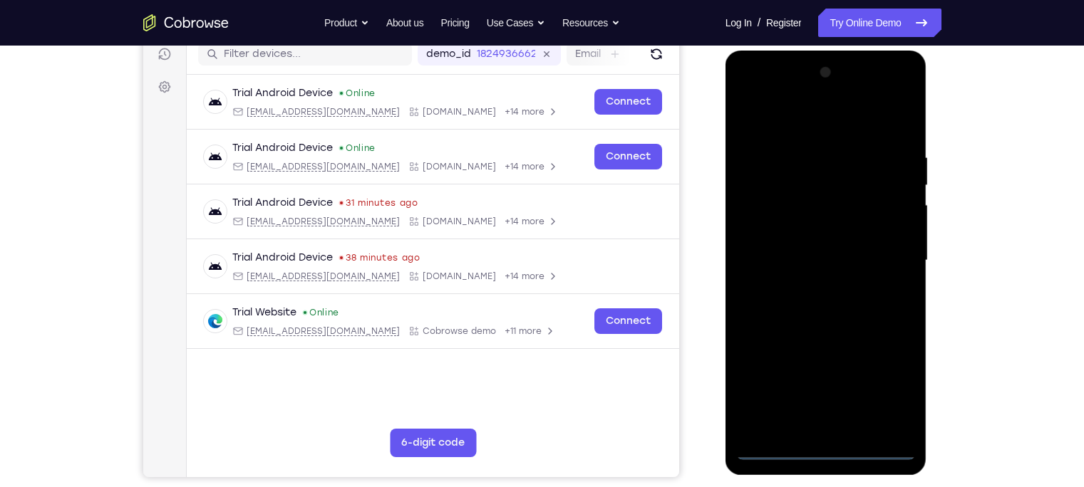
scroll to position [185, 0]
click at [786, 119] on div at bounding box center [826, 260] width 180 height 399
click at [860, 269] on div at bounding box center [826, 260] width 180 height 399
click at [810, 287] on div at bounding box center [826, 260] width 180 height 399
click at [815, 237] on div at bounding box center [826, 260] width 180 height 399
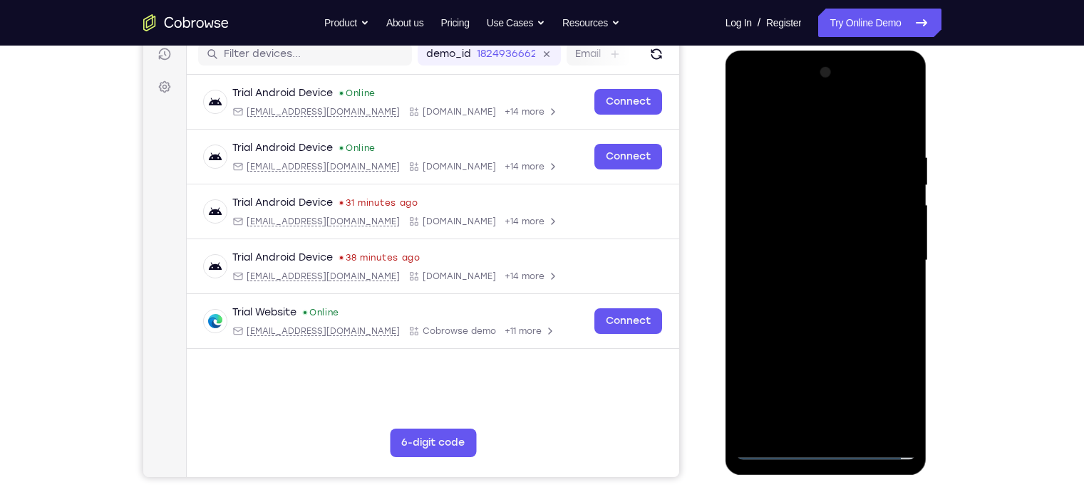
click at [821, 233] on div at bounding box center [826, 260] width 180 height 399
click at [821, 265] on div at bounding box center [826, 260] width 180 height 399
click at [815, 310] on div at bounding box center [826, 260] width 180 height 399
click at [840, 296] on div at bounding box center [826, 260] width 180 height 399
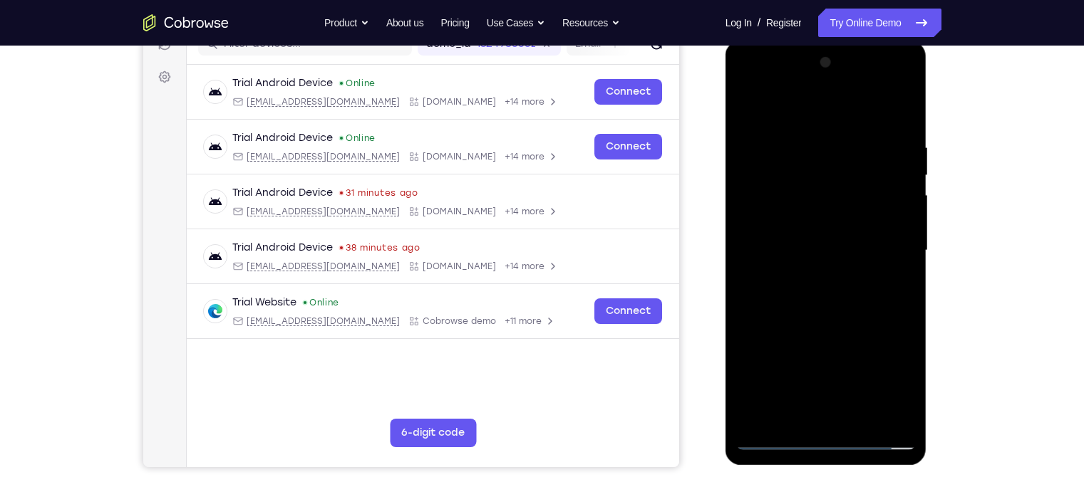
scroll to position [196, 0]
drag, startPoint x: 853, startPoint y: 330, endPoint x: 885, endPoint y: 202, distance: 131.5
click at [860, 202] on div at bounding box center [826, 250] width 180 height 399
click at [860, 115] on div at bounding box center [826, 250] width 180 height 399
click at [815, 148] on div at bounding box center [826, 250] width 180 height 399
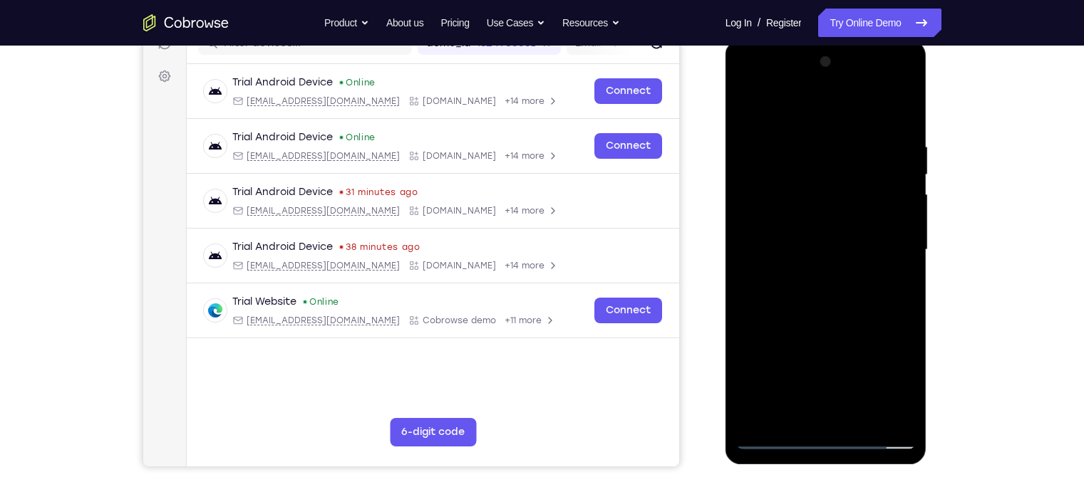
click at [860, 111] on div at bounding box center [826, 250] width 180 height 399
click at [857, 136] on div at bounding box center [826, 250] width 180 height 399
click at [860, 247] on div at bounding box center [826, 250] width 180 height 399
click at [755, 254] on div at bounding box center [826, 250] width 180 height 399
click at [860, 217] on div at bounding box center [826, 250] width 180 height 399
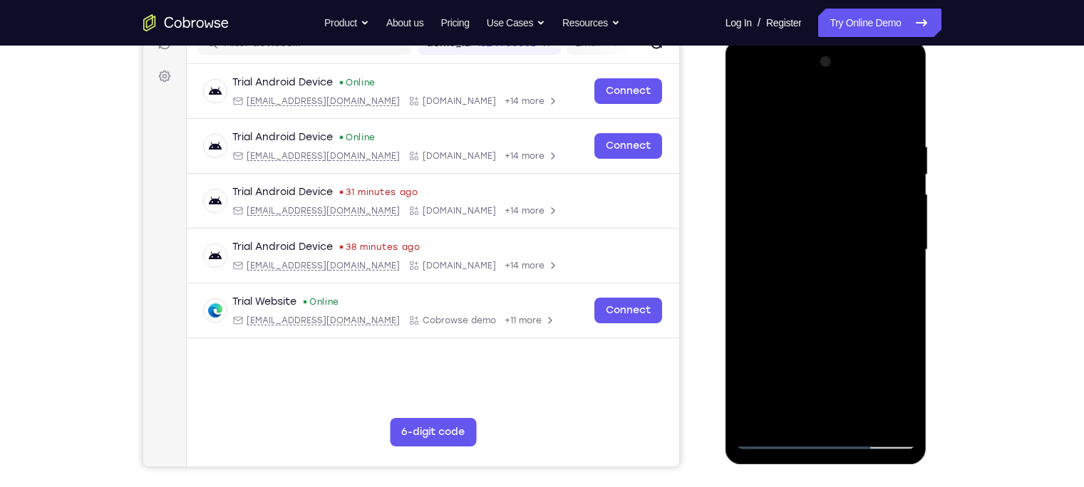
click at [756, 260] on div at bounding box center [826, 250] width 180 height 399
drag, startPoint x: 757, startPoint y: 260, endPoint x: 833, endPoint y: 237, distance: 79.6
click at [833, 237] on div at bounding box center [826, 250] width 180 height 399
click at [852, 148] on div at bounding box center [826, 250] width 180 height 399
click at [745, 227] on div at bounding box center [826, 250] width 180 height 399
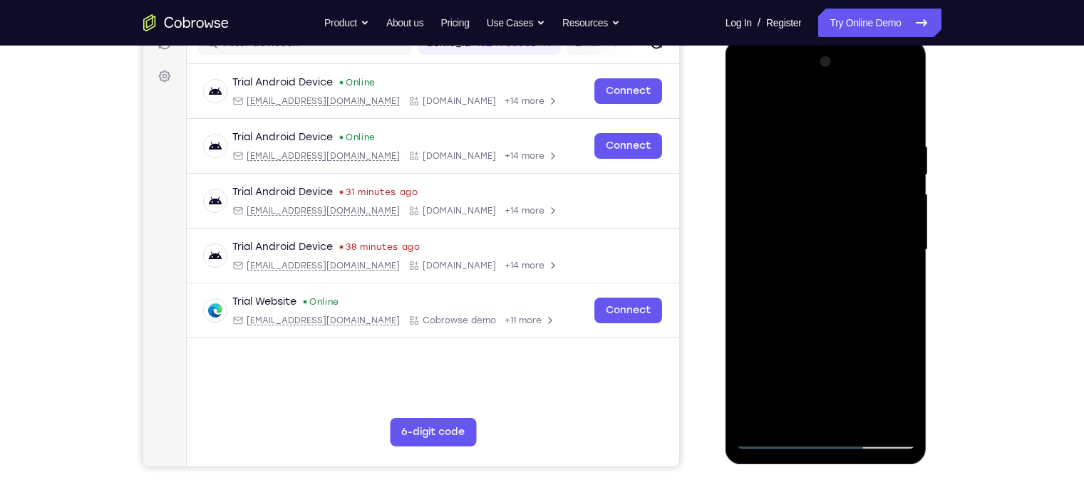
click at [860, 229] on div at bounding box center [826, 250] width 180 height 399
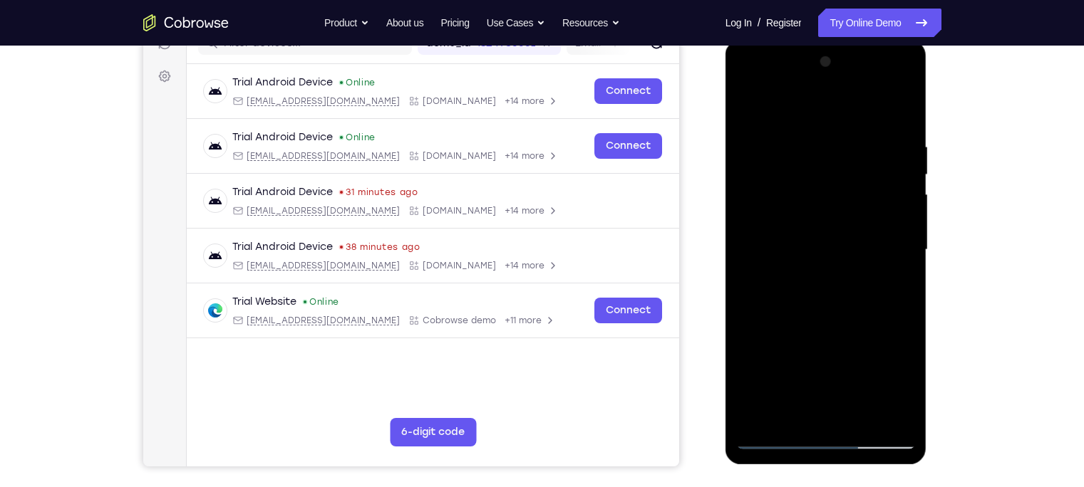
click at [860, 229] on div at bounding box center [826, 250] width 180 height 399
click at [860, 251] on div at bounding box center [826, 250] width 180 height 399
click at [860, 254] on div at bounding box center [826, 250] width 180 height 399
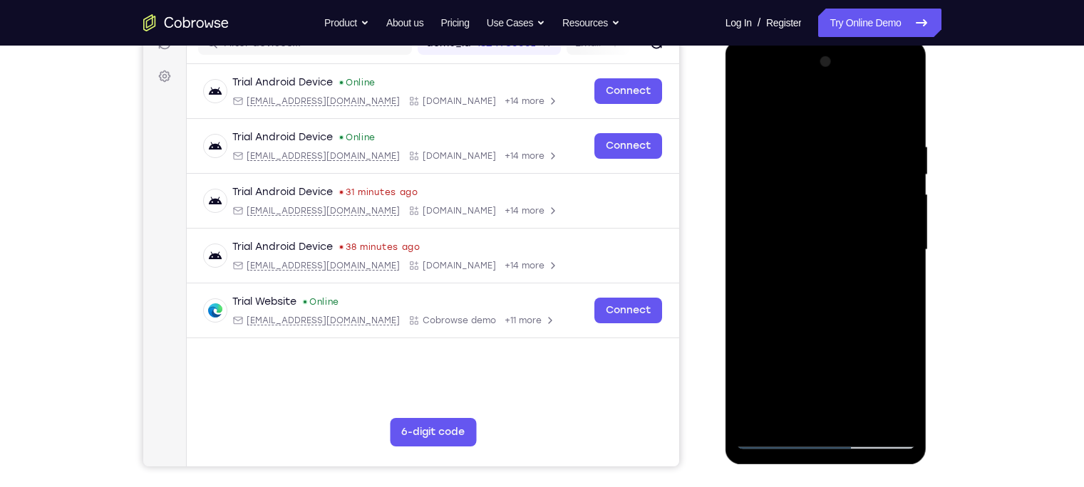
click at [860, 234] on div at bounding box center [826, 250] width 180 height 399
click at [860, 117] on div at bounding box center [826, 250] width 180 height 399
drag, startPoint x: 865, startPoint y: 284, endPoint x: 814, endPoint y: 134, distance: 158.0
click at [814, 134] on div at bounding box center [826, 250] width 180 height 399
drag, startPoint x: 838, startPoint y: 335, endPoint x: 788, endPoint y: 87, distance: 253.0
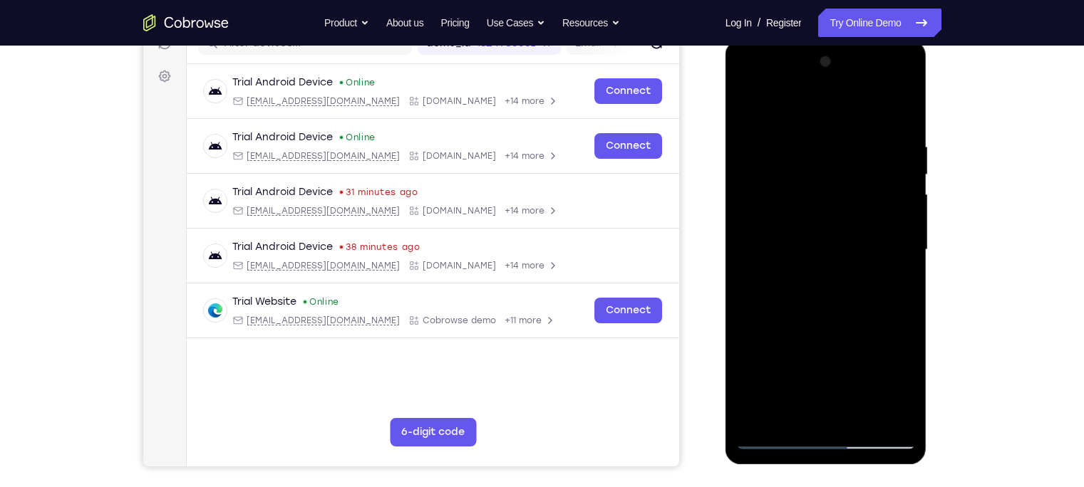
click at [788, 87] on div at bounding box center [826, 250] width 180 height 399
drag, startPoint x: 836, startPoint y: 354, endPoint x: 812, endPoint y: 138, distance: 217.3
click at [812, 138] on div at bounding box center [826, 250] width 180 height 399
drag, startPoint x: 835, startPoint y: 329, endPoint x: 821, endPoint y: 130, distance: 200.0
click at [821, 130] on div at bounding box center [826, 250] width 180 height 399
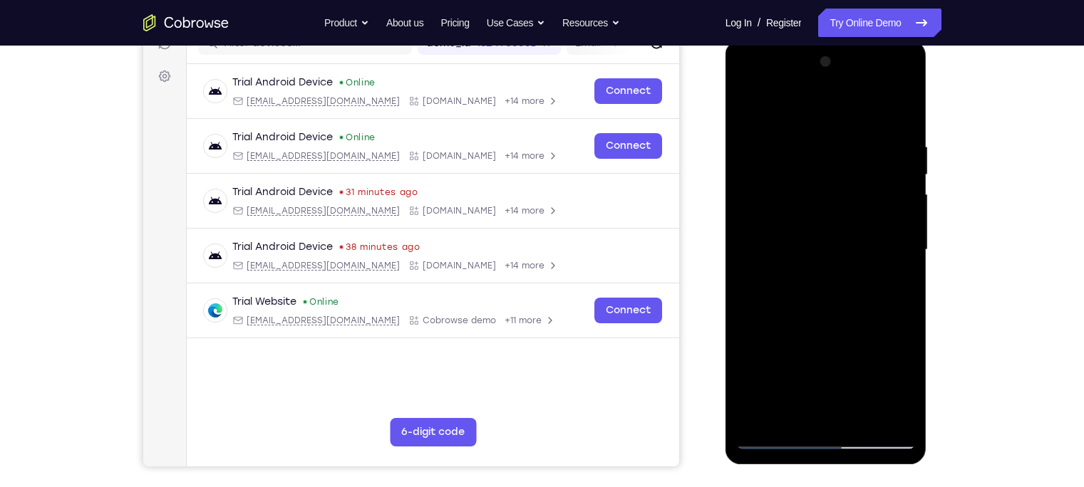
drag, startPoint x: 857, startPoint y: 336, endPoint x: 827, endPoint y: 103, distance: 234.4
click at [827, 103] on div at bounding box center [826, 250] width 180 height 399
drag, startPoint x: 843, startPoint y: 324, endPoint x: 814, endPoint y: 159, distance: 167.9
click at [814, 159] on div at bounding box center [826, 250] width 180 height 399
drag, startPoint x: 795, startPoint y: 322, endPoint x: 773, endPoint y: 210, distance: 114.6
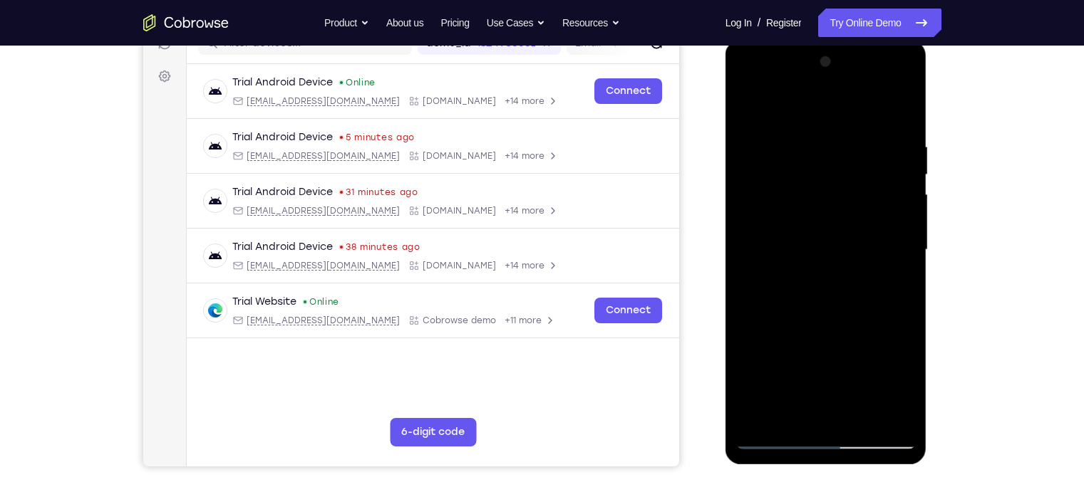
click at [773, 210] on div at bounding box center [826, 250] width 180 height 399
click at [860, 272] on div at bounding box center [826, 250] width 180 height 399
click at [860, 277] on div at bounding box center [826, 250] width 180 height 399
drag, startPoint x: 837, startPoint y: 294, endPoint x: 798, endPoint y: 131, distance: 167.2
click at [798, 131] on div at bounding box center [826, 250] width 180 height 399
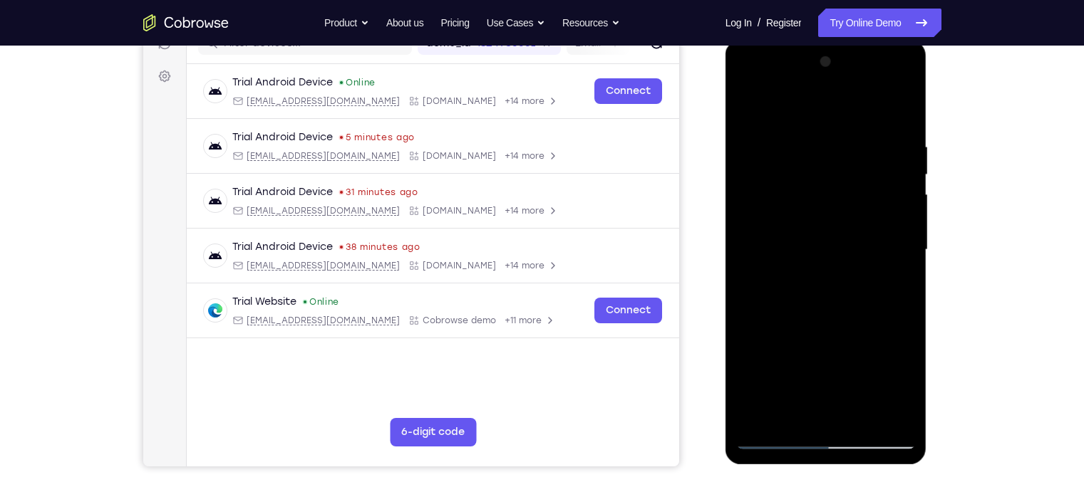
drag, startPoint x: 851, startPoint y: 304, endPoint x: 810, endPoint y: 158, distance: 151.0
click at [810, 158] on div at bounding box center [826, 250] width 180 height 399
drag, startPoint x: 834, startPoint y: 304, endPoint x: 785, endPoint y: 131, distance: 179.4
click at [785, 131] on div at bounding box center [826, 250] width 180 height 399
drag, startPoint x: 826, startPoint y: 342, endPoint x: 777, endPoint y: 143, distance: 204.8
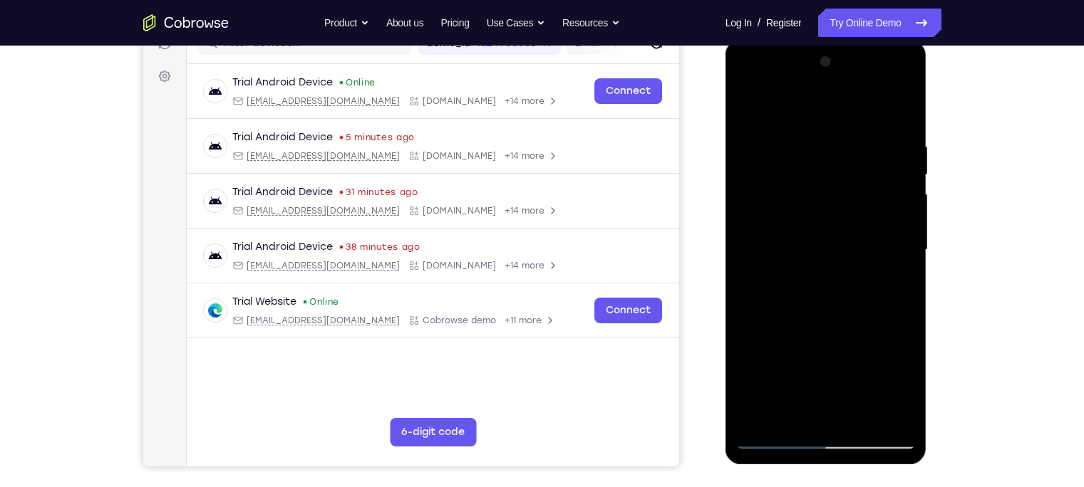
click at [777, 143] on div at bounding box center [826, 250] width 180 height 399
drag, startPoint x: 842, startPoint y: 319, endPoint x: 810, endPoint y: 165, distance: 157.9
click at [810, 165] on div at bounding box center [826, 250] width 180 height 399
drag, startPoint x: 847, startPoint y: 315, endPoint x: 821, endPoint y: 214, distance: 104.6
click at [821, 214] on div at bounding box center [826, 250] width 180 height 399
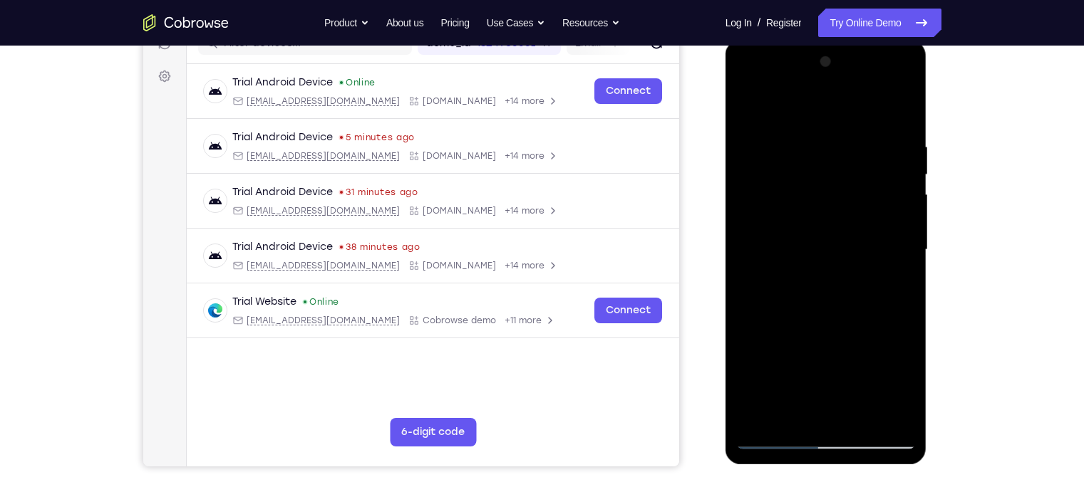
drag, startPoint x: 819, startPoint y: 302, endPoint x: 788, endPoint y: 147, distance: 158.5
click at [788, 147] on div at bounding box center [826, 250] width 180 height 399
drag, startPoint x: 797, startPoint y: 391, endPoint x: 795, endPoint y: 213, distance: 178.2
click at [795, 213] on div at bounding box center [826, 250] width 180 height 399
drag, startPoint x: 837, startPoint y: 297, endPoint x: 797, endPoint y: 96, distance: 205.7
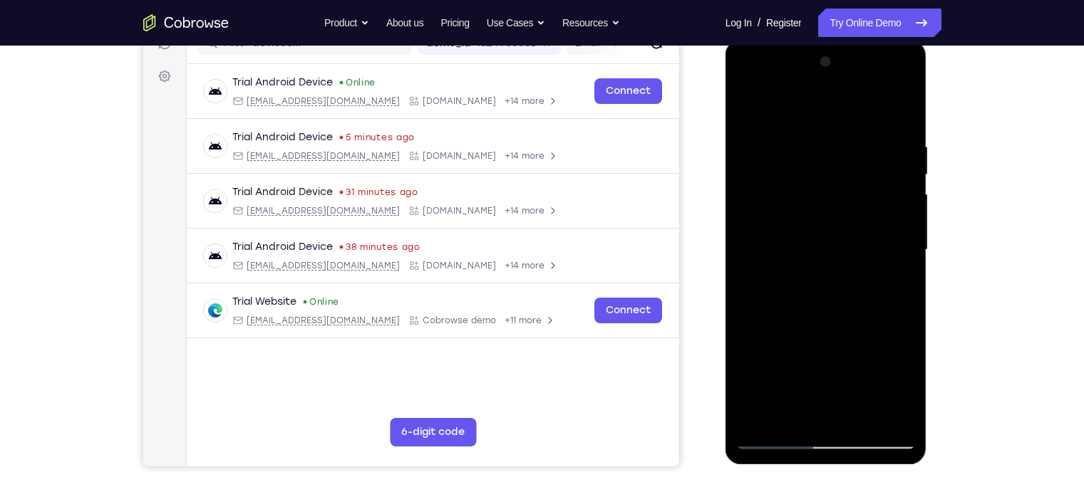
click at [797, 96] on div at bounding box center [826, 250] width 180 height 399
drag, startPoint x: 845, startPoint y: 340, endPoint x: 827, endPoint y: 211, distance: 130.3
click at [827, 211] on div at bounding box center [826, 250] width 180 height 399
drag, startPoint x: 840, startPoint y: 343, endPoint x: 826, endPoint y: 211, distance: 132.5
click at [826, 211] on div at bounding box center [826, 250] width 180 height 399
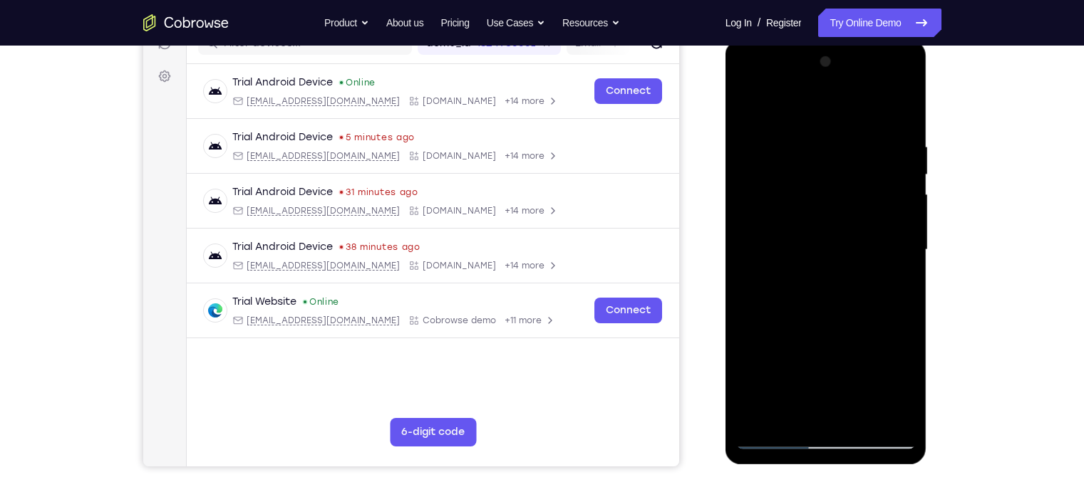
click at [860, 220] on div at bounding box center [826, 250] width 180 height 399
drag, startPoint x: 856, startPoint y: 182, endPoint x: 859, endPoint y: 242, distance: 59.2
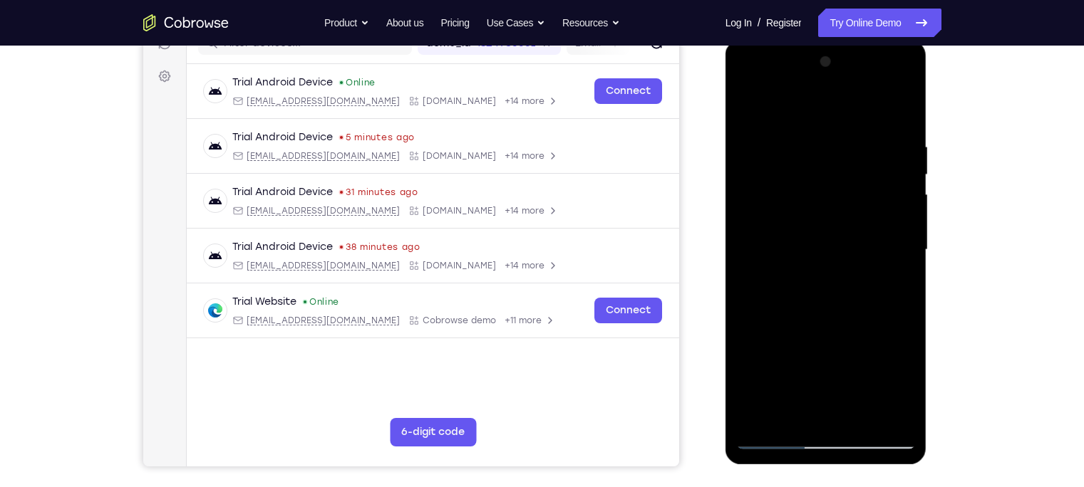
click at [859, 242] on div at bounding box center [826, 250] width 180 height 399
click at [860, 279] on div at bounding box center [826, 250] width 180 height 399
click at [860, 261] on div at bounding box center [826, 250] width 180 height 399
click at [792, 381] on div at bounding box center [826, 250] width 180 height 399
click at [774, 103] on div at bounding box center [826, 250] width 180 height 399
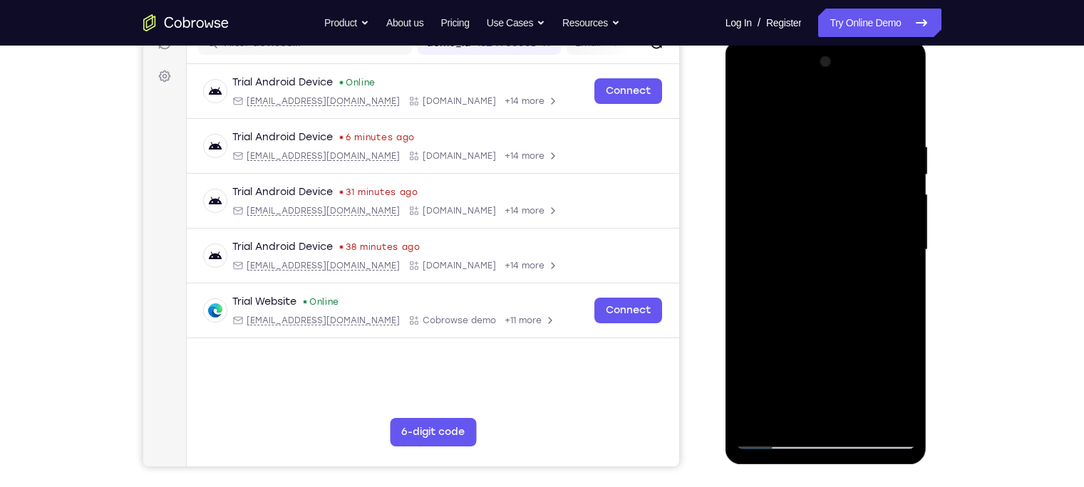
click at [793, 133] on div at bounding box center [826, 250] width 180 height 399
drag, startPoint x: 826, startPoint y: 171, endPoint x: 830, endPoint y: 269, distance: 98.4
click at [830, 269] on div at bounding box center [826, 250] width 180 height 399
click at [753, 147] on div at bounding box center [826, 250] width 180 height 399
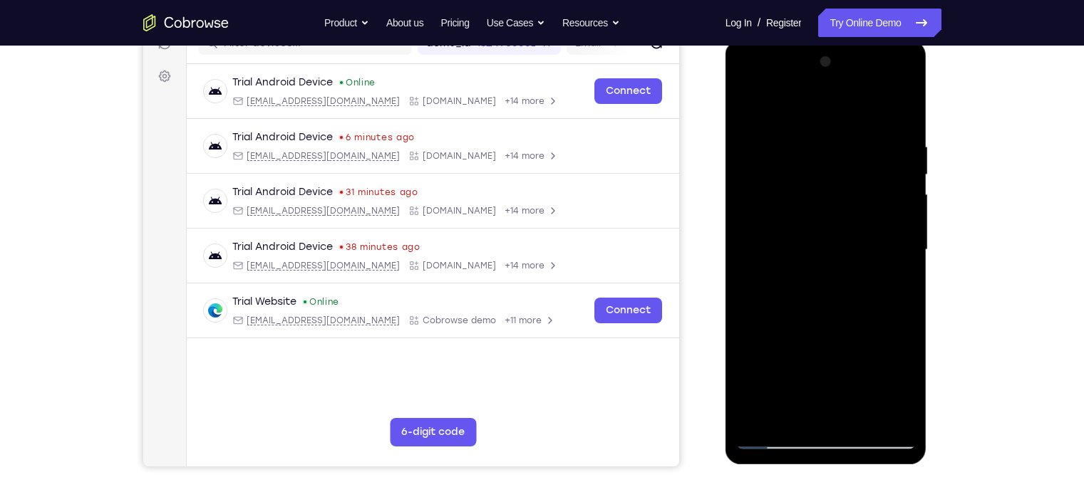
click at [746, 101] on div at bounding box center [826, 250] width 180 height 399
click at [797, 199] on div at bounding box center [826, 250] width 180 height 399
click at [758, 141] on div at bounding box center [826, 250] width 180 height 399
click at [741, 103] on div at bounding box center [826, 250] width 180 height 399
drag, startPoint x: 822, startPoint y: 231, endPoint x: 805, endPoint y: 123, distance: 109.7
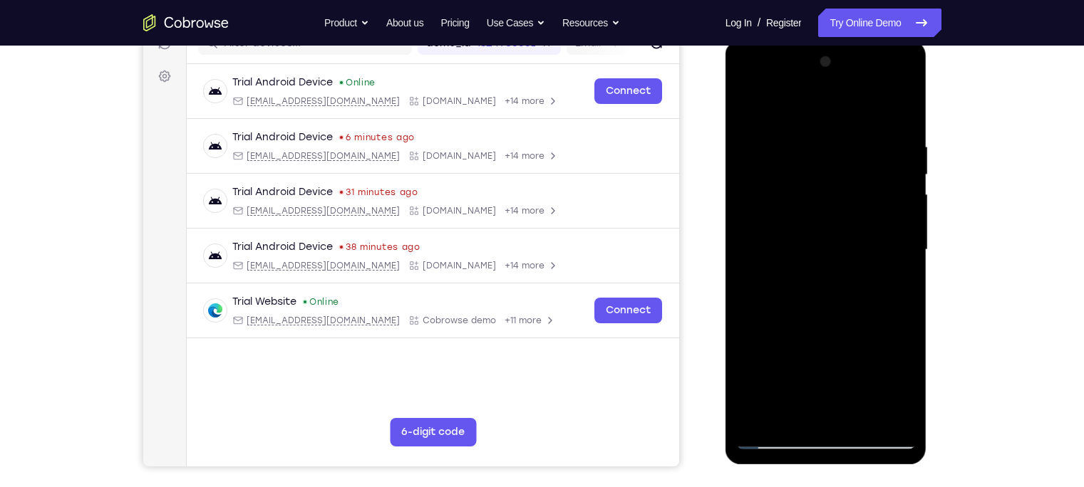
click at [805, 123] on div at bounding box center [826, 250] width 180 height 399
drag, startPoint x: 826, startPoint y: 248, endPoint x: 814, endPoint y: 147, distance: 101.9
click at [814, 147] on div at bounding box center [826, 250] width 180 height 399
drag, startPoint x: 830, startPoint y: 245, endPoint x: 823, endPoint y: 192, distance: 53.8
click at [823, 192] on div at bounding box center [826, 250] width 180 height 399
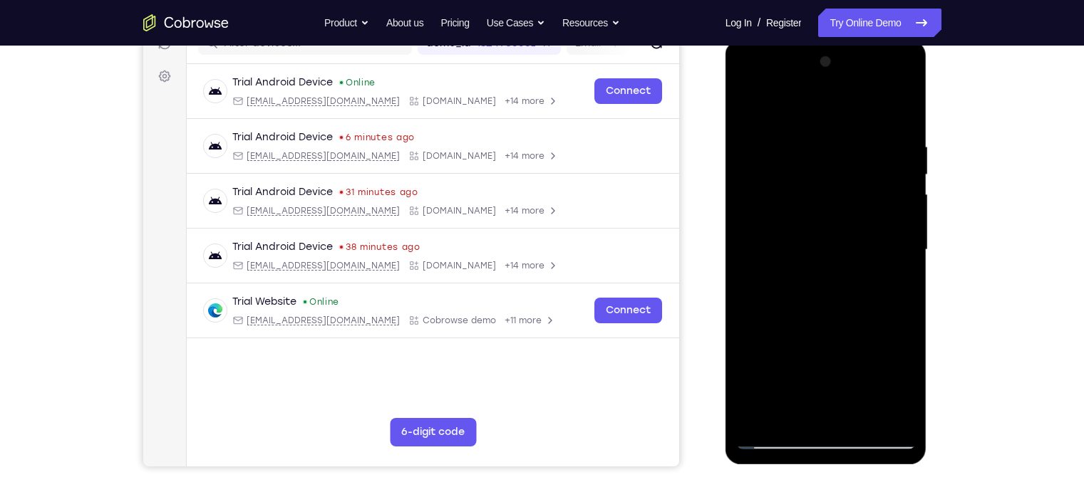
click at [824, 226] on div at bounding box center [826, 250] width 180 height 399
click at [748, 101] on div at bounding box center [826, 250] width 180 height 399
drag, startPoint x: 814, startPoint y: 226, endPoint x: 800, endPoint y: 47, distance: 179.4
click at [800, 47] on div at bounding box center [827, 252] width 202 height 425
drag, startPoint x: 815, startPoint y: 230, endPoint x: 805, endPoint y: 123, distance: 107.3
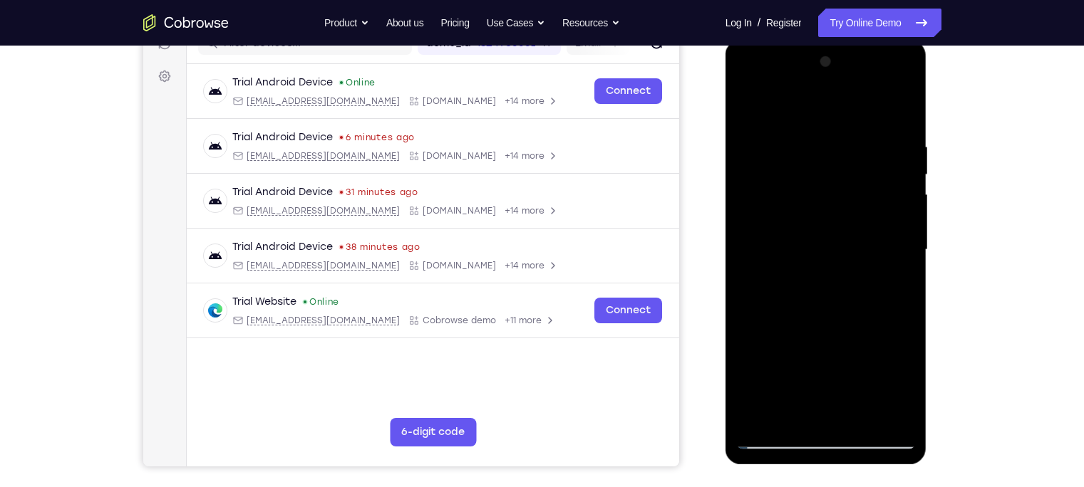
click at [805, 123] on div at bounding box center [826, 250] width 180 height 399
click at [779, 381] on div at bounding box center [826, 250] width 180 height 399
click at [777, 381] on div at bounding box center [826, 250] width 180 height 399
click at [785, 270] on div at bounding box center [826, 250] width 180 height 399
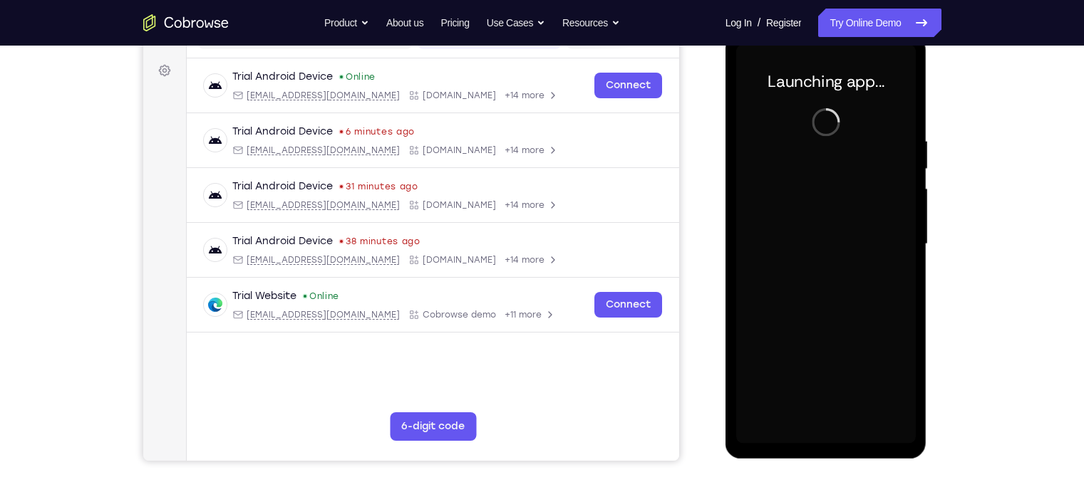
scroll to position [203, 0]
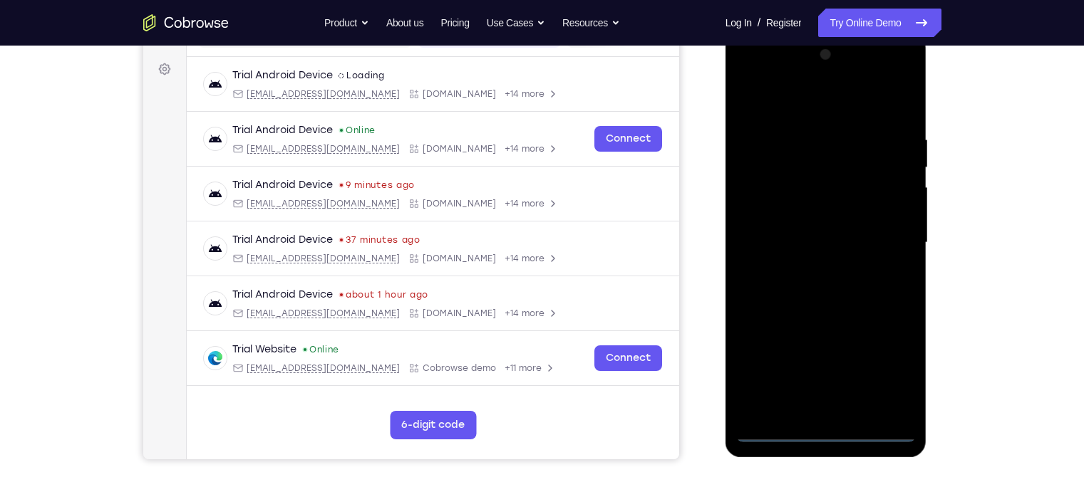
click at [828, 381] on div at bounding box center [826, 242] width 180 height 399
click at [860, 369] on div at bounding box center [826, 242] width 180 height 399
click at [821, 107] on div at bounding box center [826, 242] width 180 height 399
click at [860, 245] on div at bounding box center [826, 242] width 180 height 399
click at [808, 267] on div at bounding box center [826, 242] width 180 height 399
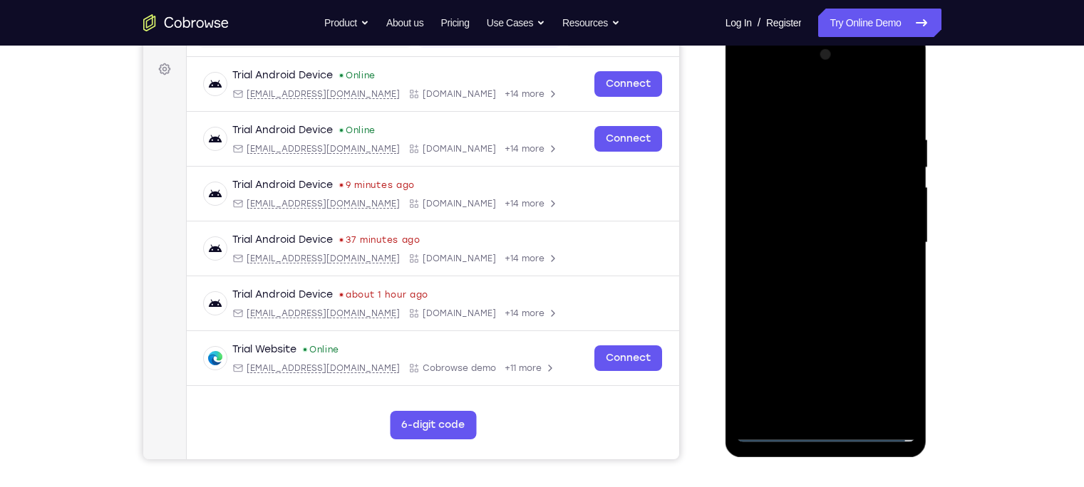
click at [817, 227] on div at bounding box center [826, 242] width 180 height 399
click at [829, 213] on div at bounding box center [826, 242] width 180 height 399
click at [825, 241] on div at bounding box center [826, 242] width 180 height 399
click at [813, 292] on div at bounding box center [826, 242] width 180 height 399
click at [812, 274] on div at bounding box center [826, 242] width 180 height 399
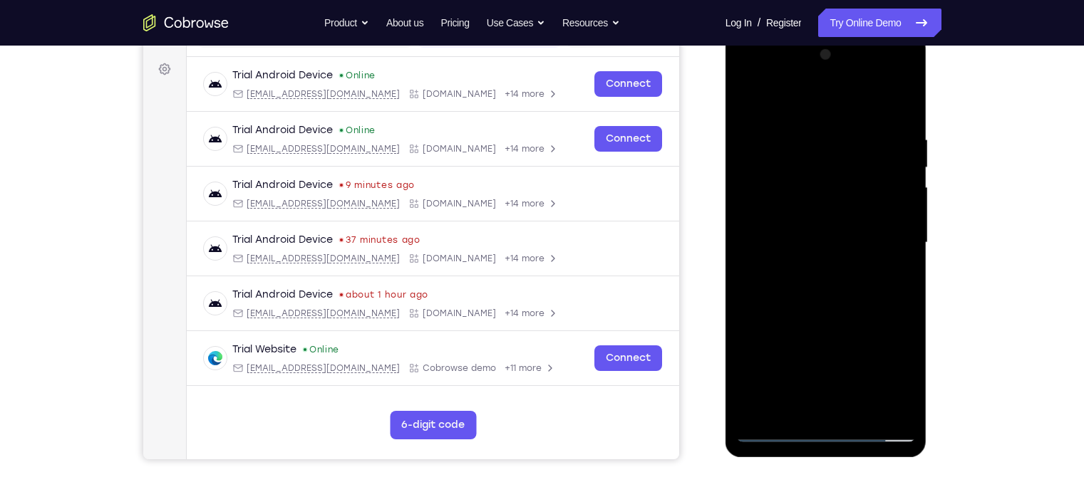
click at [785, 292] on div at bounding box center [826, 242] width 180 height 399
click at [860, 115] on div at bounding box center [826, 242] width 180 height 399
click at [808, 144] on div at bounding box center [826, 242] width 180 height 399
click at [860, 233] on div at bounding box center [826, 242] width 180 height 399
click at [860, 241] on div at bounding box center [826, 242] width 180 height 399
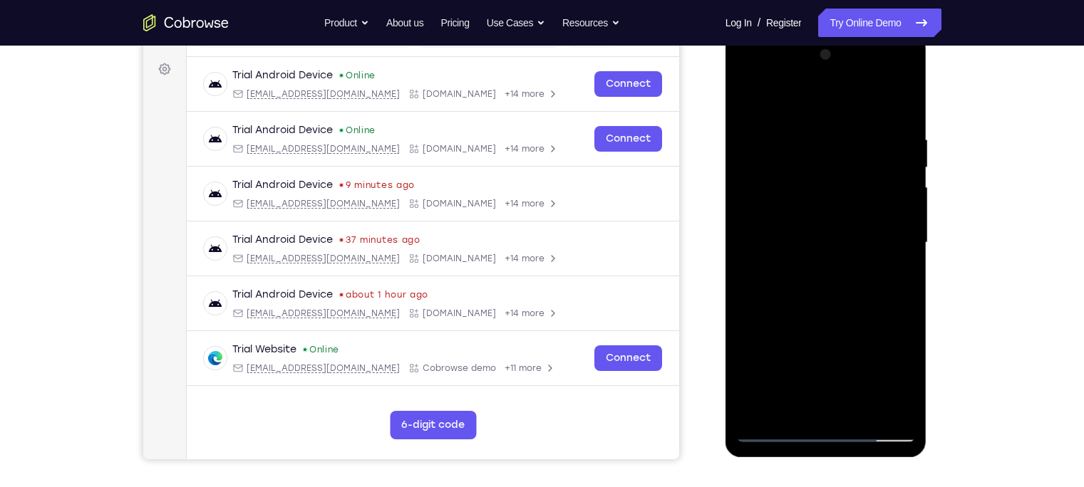
click at [860, 241] on div at bounding box center [826, 242] width 180 height 399
click at [860, 247] on div at bounding box center [826, 242] width 180 height 399
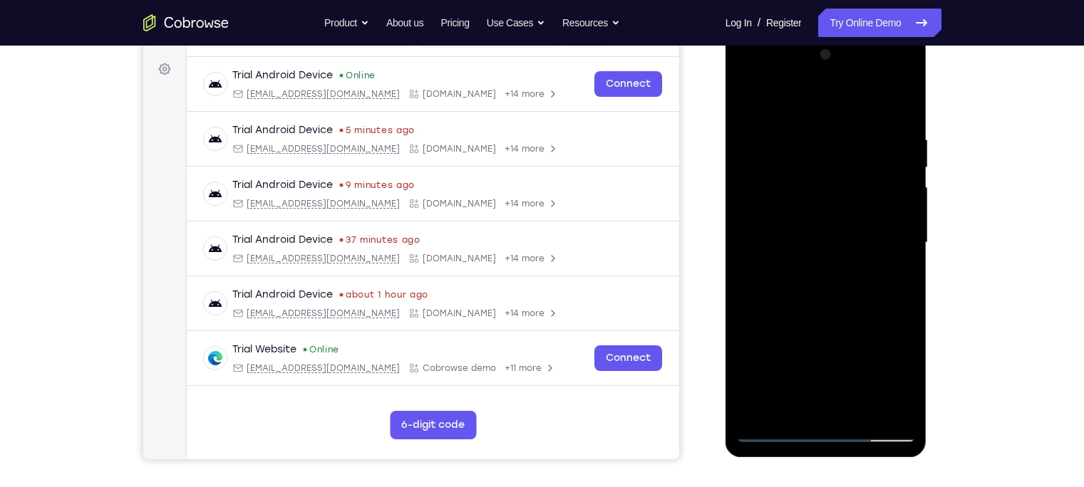
click at [860, 247] on div at bounding box center [826, 242] width 180 height 399
click at [860, 233] on div at bounding box center [826, 242] width 180 height 399
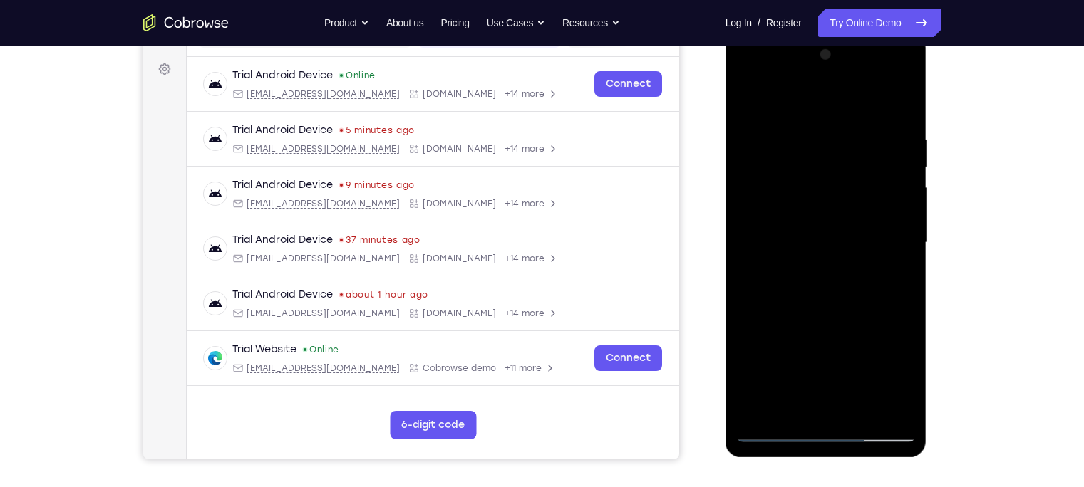
click at [860, 233] on div at bounding box center [826, 242] width 180 height 399
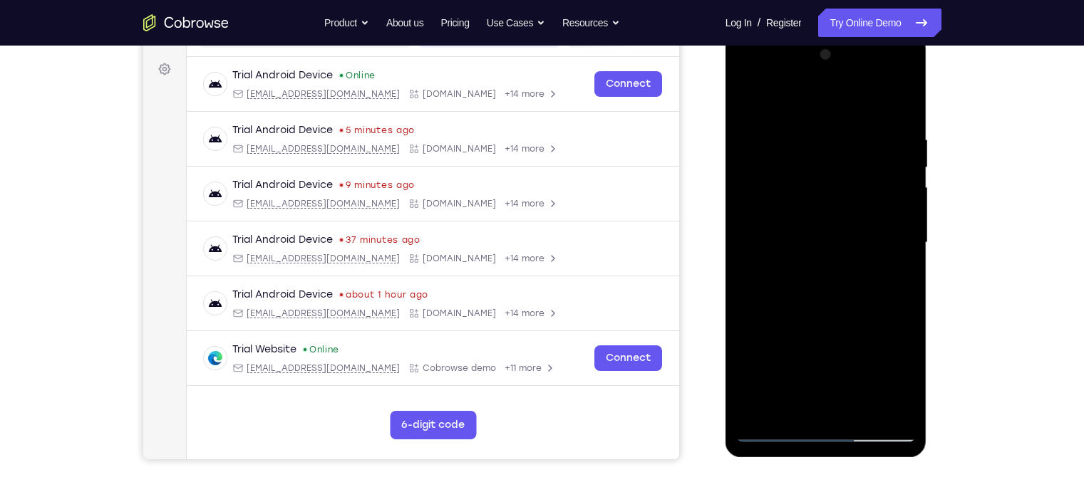
click at [860, 233] on div at bounding box center [826, 242] width 180 height 399
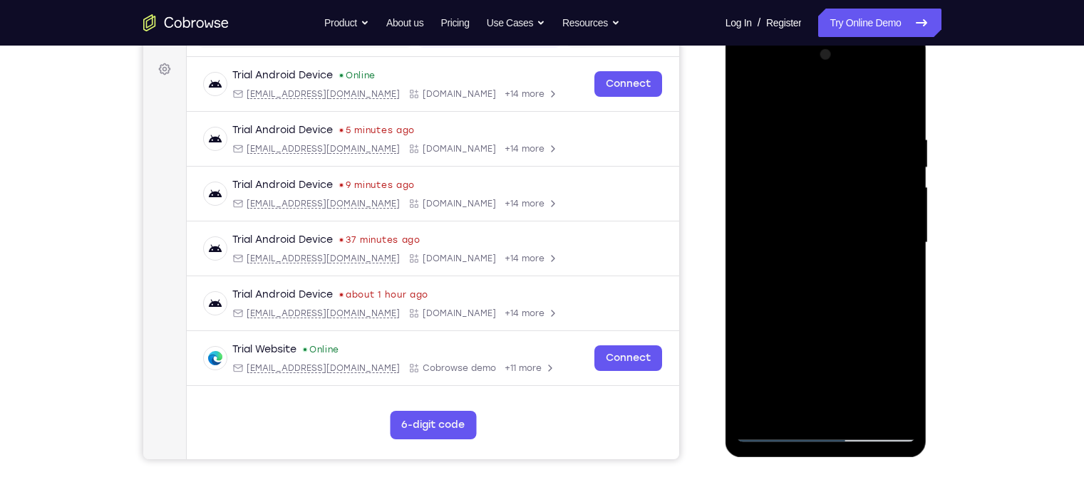
click at [860, 250] on div at bounding box center [826, 242] width 180 height 399
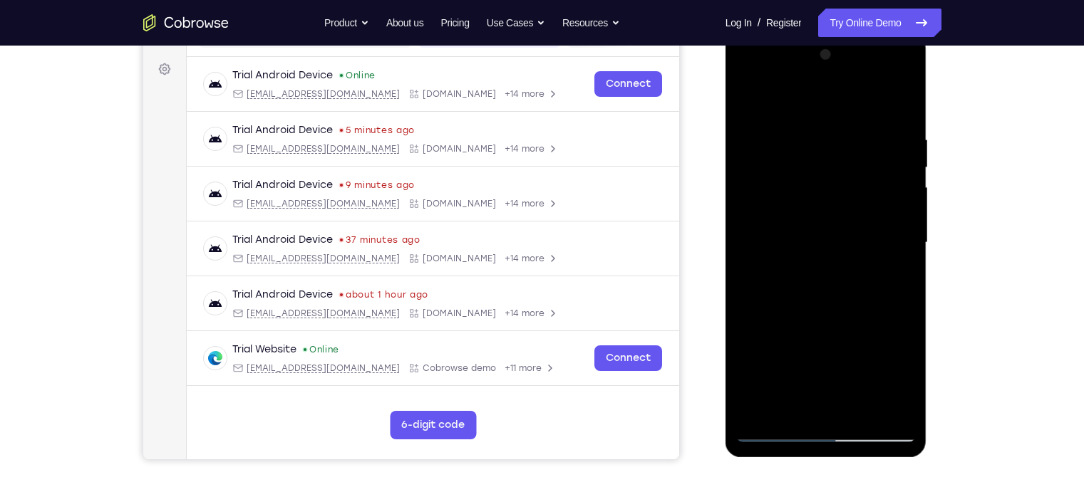
click at [860, 250] on div at bounding box center [826, 242] width 180 height 399
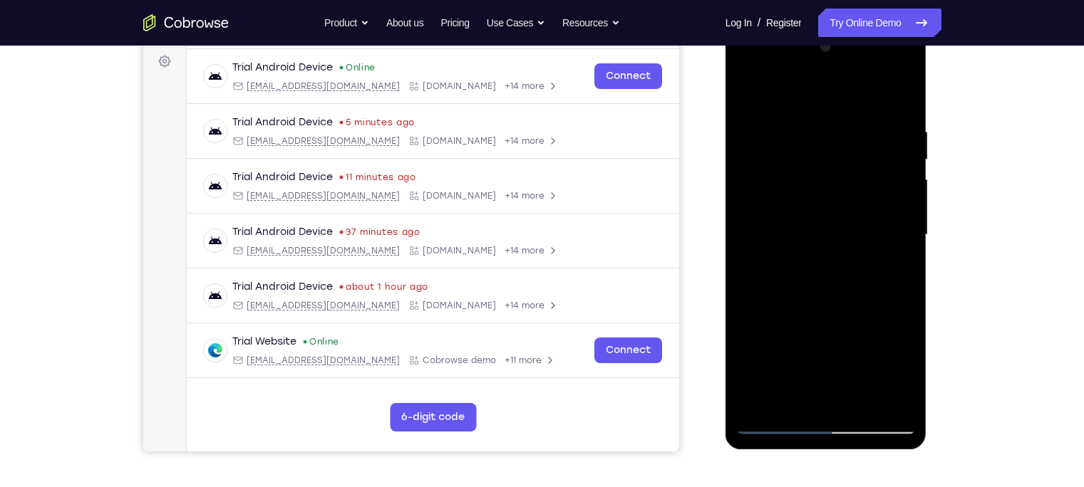
scroll to position [197, 0]
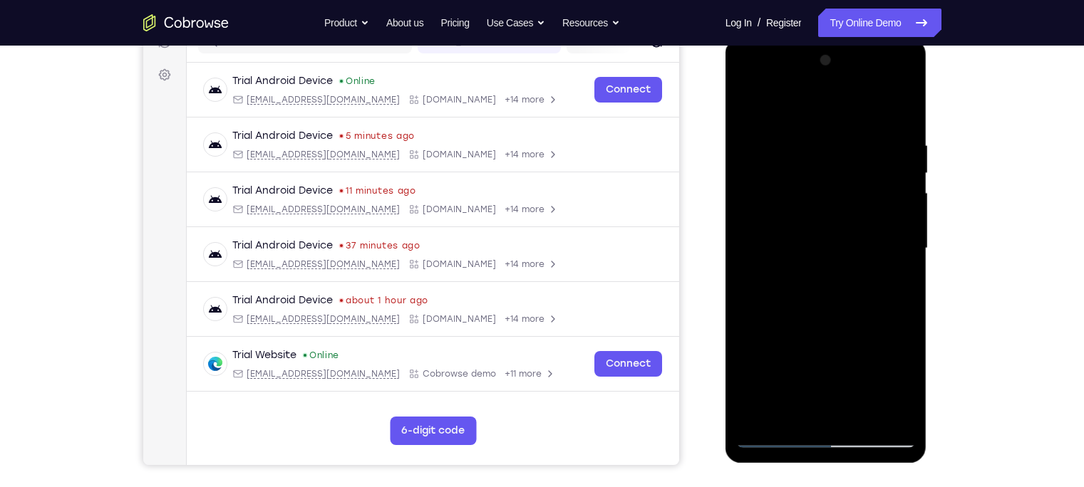
click at [860, 85] on div at bounding box center [826, 248] width 180 height 399
click at [772, 80] on div at bounding box center [826, 248] width 180 height 399
click at [795, 205] on div at bounding box center [826, 248] width 180 height 399
click at [838, 253] on div at bounding box center [826, 248] width 180 height 399
click at [847, 233] on div at bounding box center [826, 248] width 180 height 399
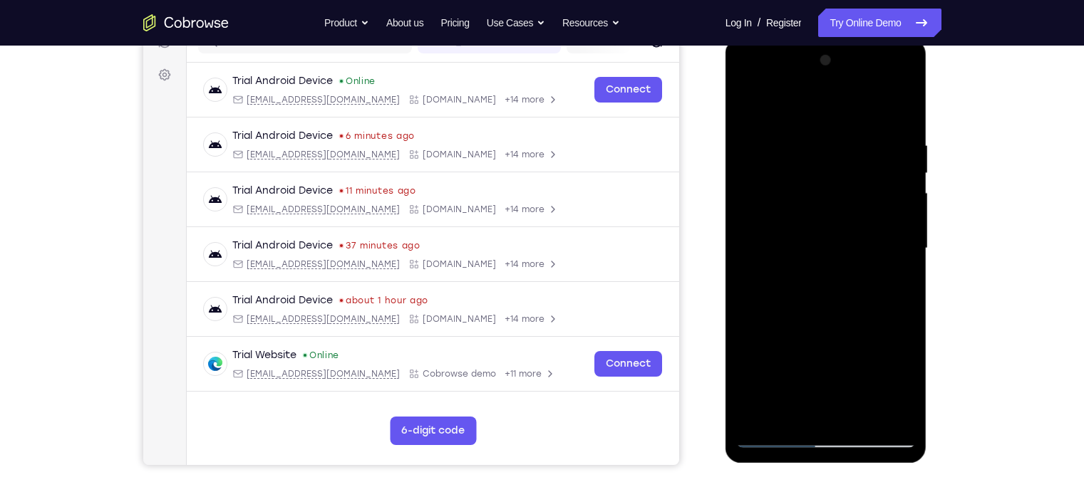
click at [847, 266] on div at bounding box center [826, 248] width 180 height 399
click at [798, 254] on div at bounding box center [826, 248] width 180 height 399
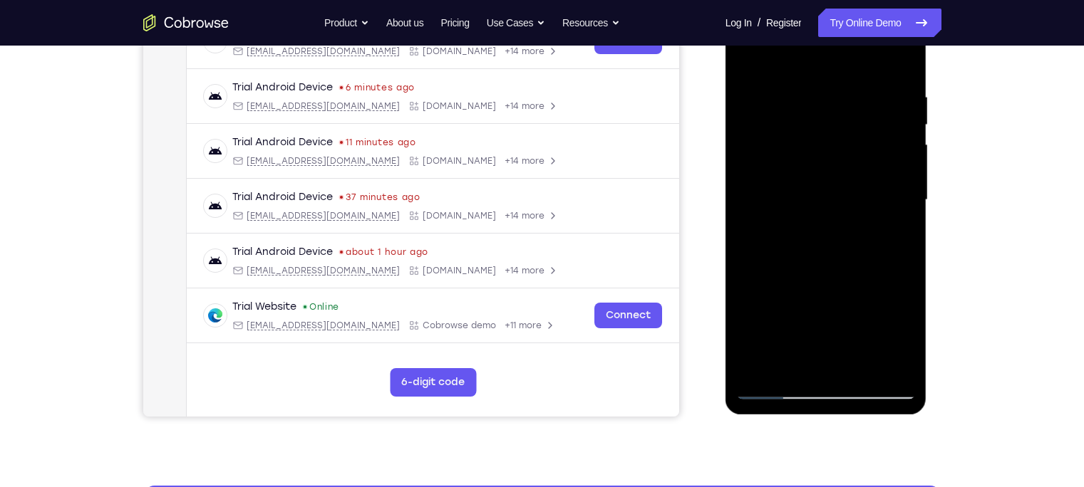
click at [782, 381] on div at bounding box center [826, 200] width 180 height 399
click at [808, 263] on div at bounding box center [826, 200] width 180 height 399
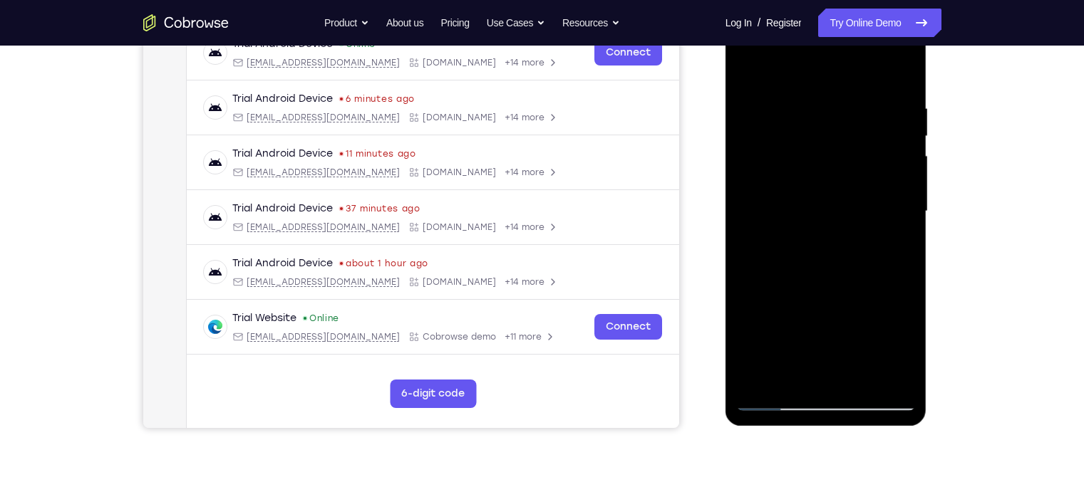
scroll to position [234, 0]
click at [774, 381] on div at bounding box center [826, 212] width 180 height 399
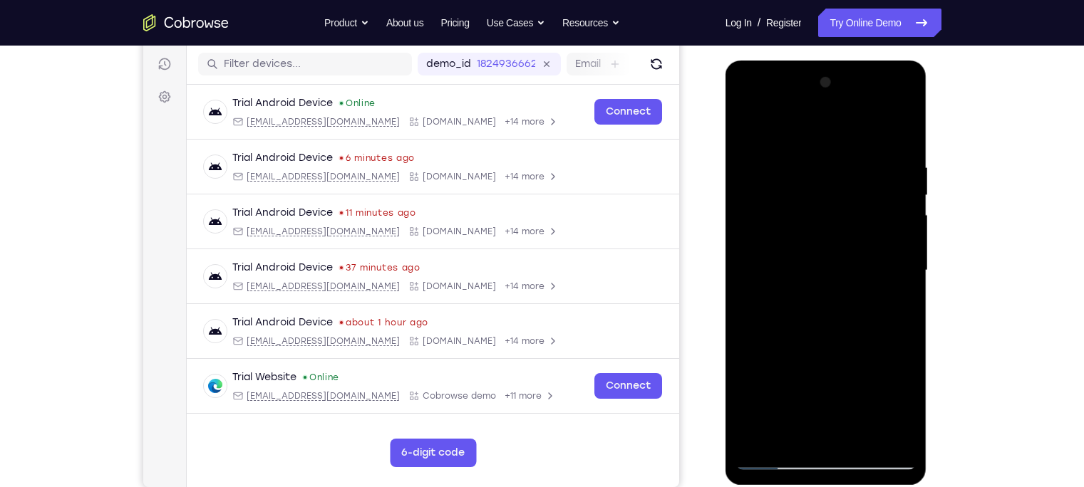
scroll to position [210, 0]
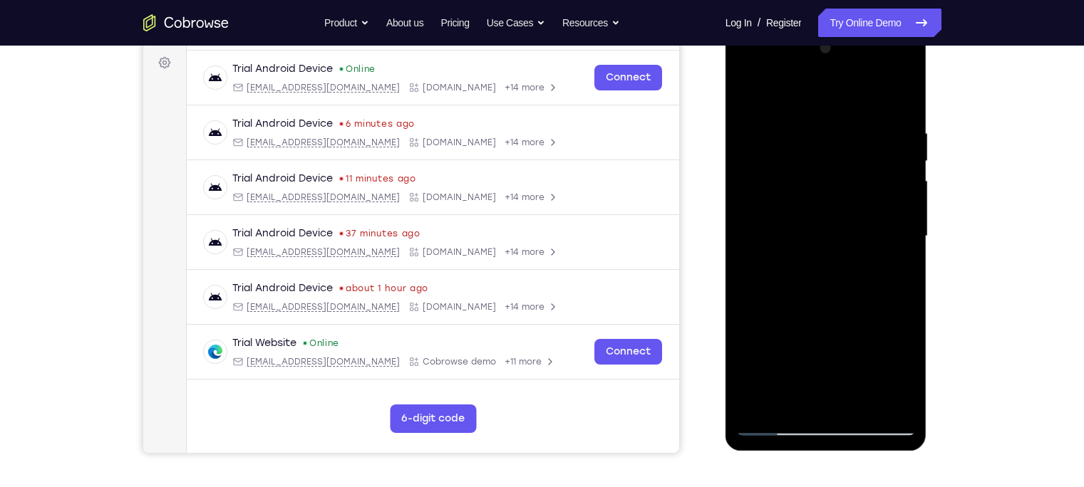
click at [802, 381] on div at bounding box center [826, 236] width 180 height 399
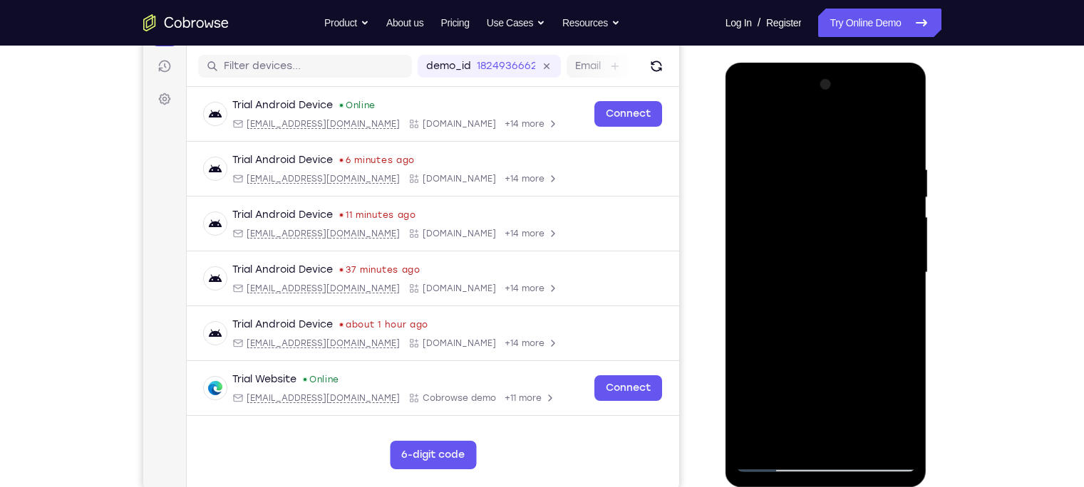
scroll to position [170, 0]
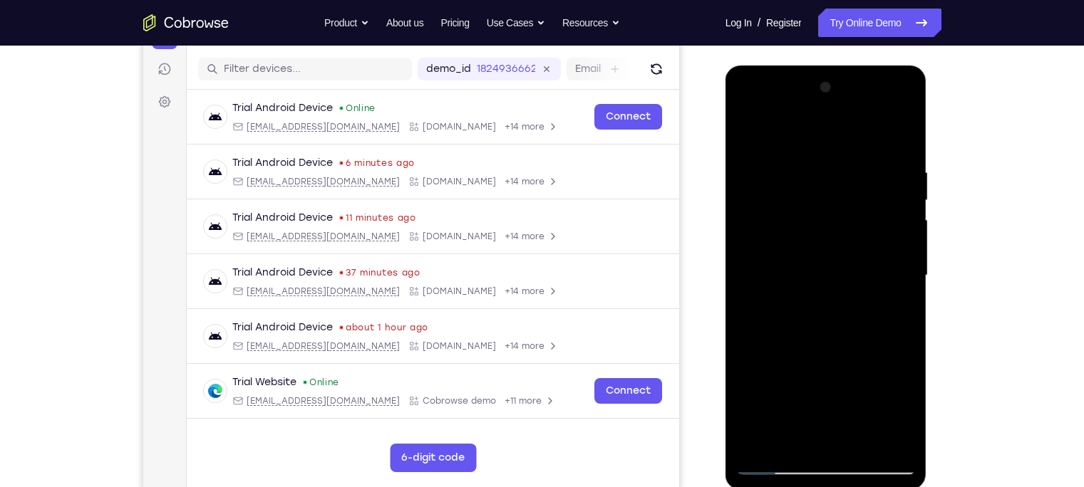
click at [772, 133] on div at bounding box center [826, 275] width 180 height 399
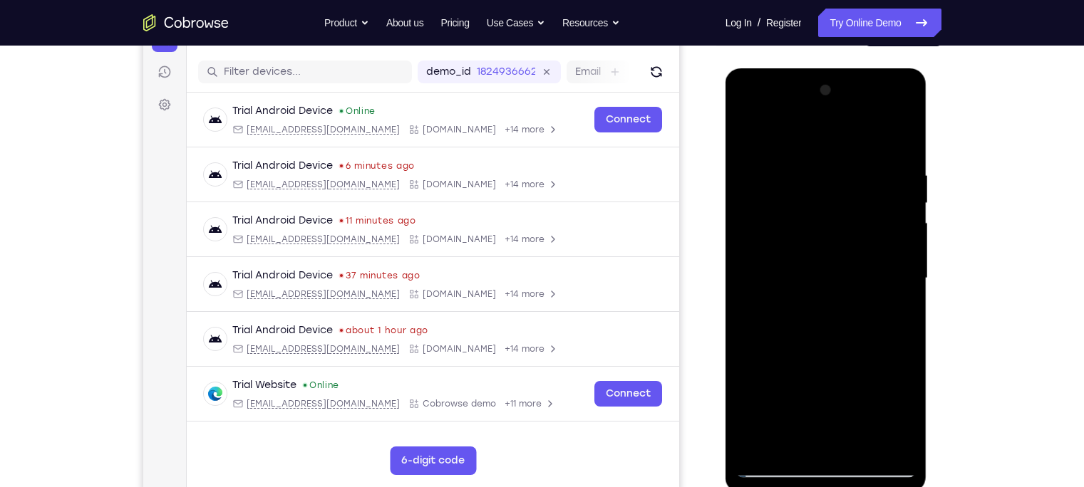
scroll to position [165, 0]
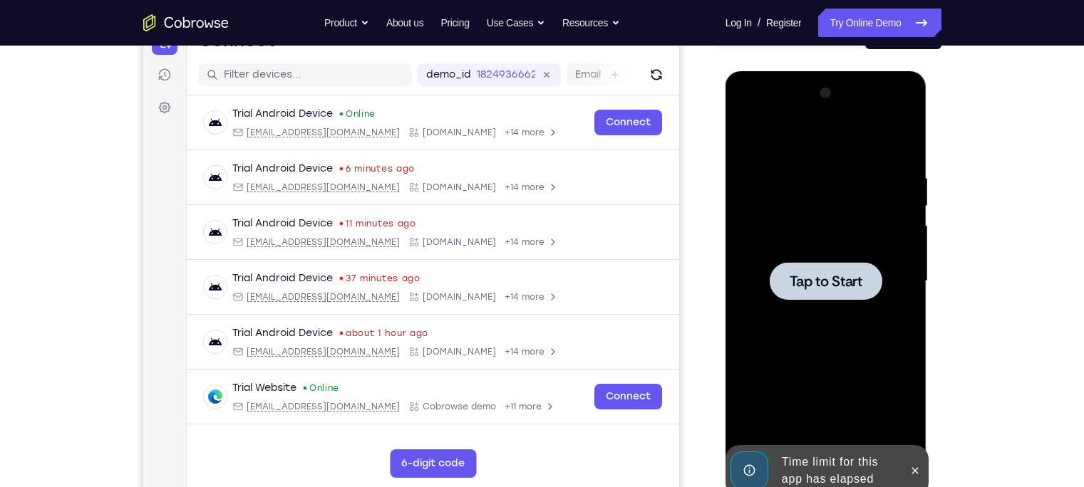
click at [830, 288] on span "Tap to Start" at bounding box center [826, 281] width 73 height 14
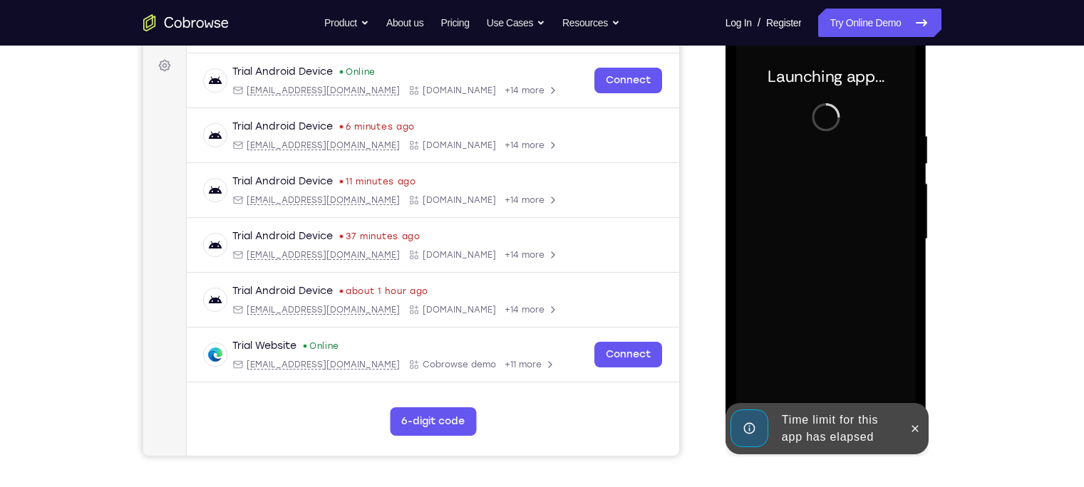
scroll to position [209, 0]
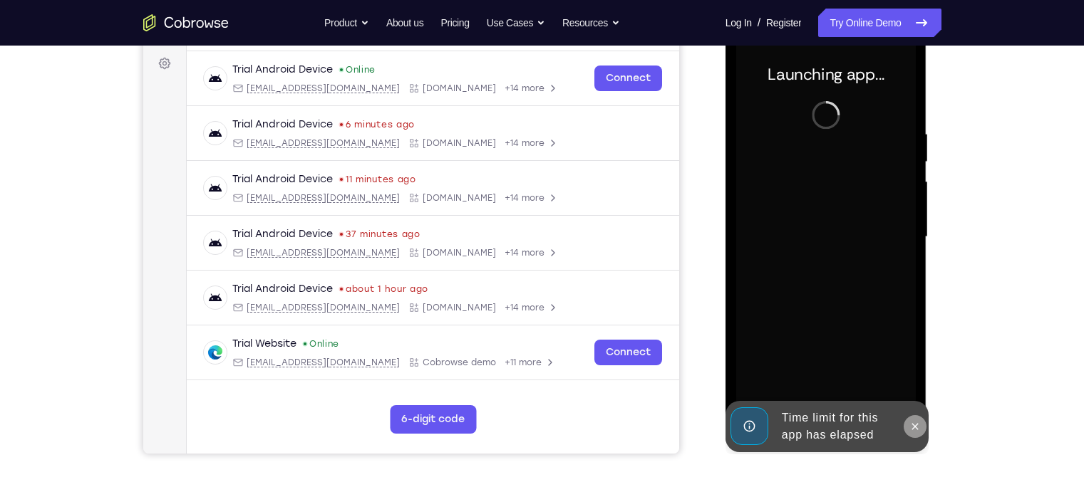
click at [860, 381] on icon at bounding box center [914, 426] width 11 height 11
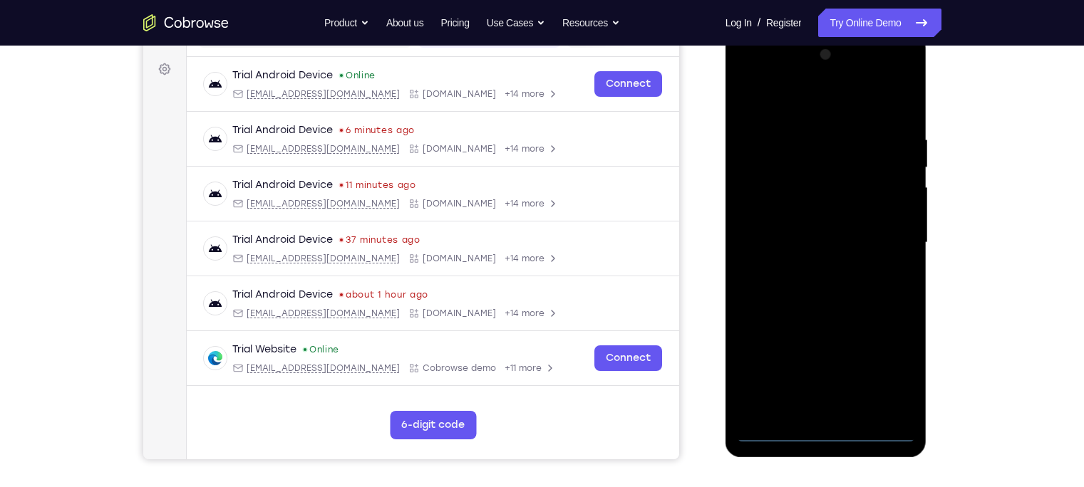
scroll to position [203, 0]
click at [826, 381] on div at bounding box center [826, 242] width 180 height 399
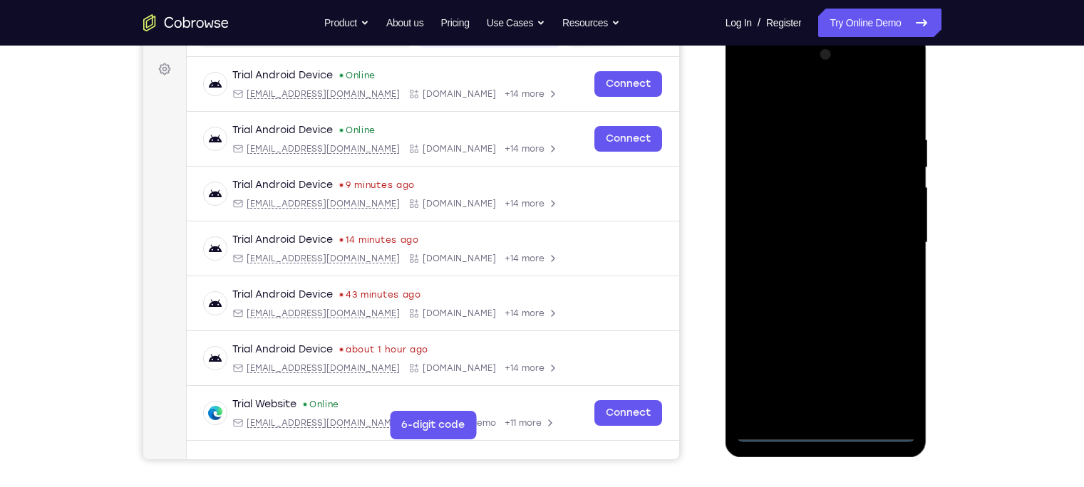
click at [826, 381] on div at bounding box center [826, 242] width 180 height 399
click at [830, 381] on div at bounding box center [826, 242] width 180 height 399
click at [860, 361] on div at bounding box center [826, 242] width 180 height 399
click at [790, 101] on div at bounding box center [826, 242] width 180 height 399
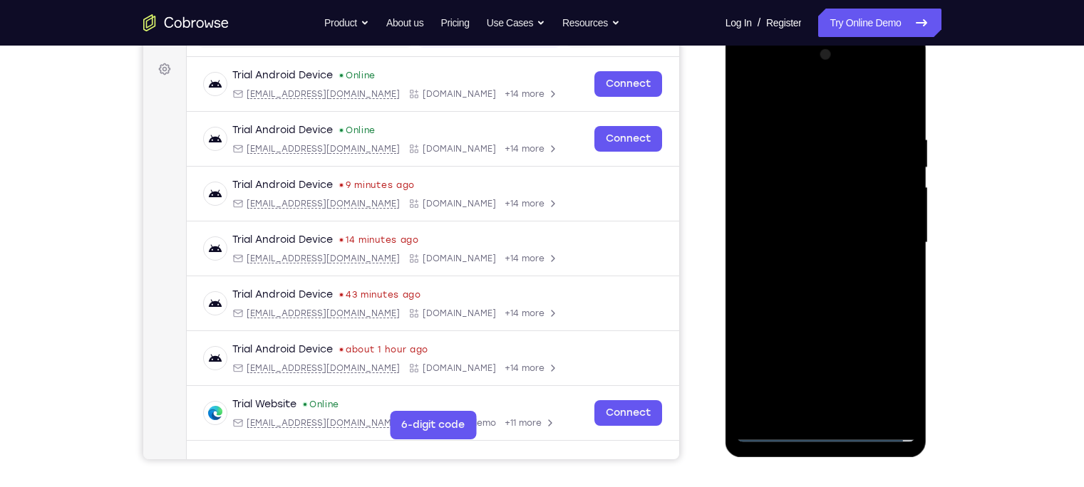
click at [765, 194] on div at bounding box center [826, 242] width 180 height 399
click at [814, 241] on div at bounding box center [826, 242] width 180 height 399
click at [820, 229] on div at bounding box center [826, 242] width 180 height 399
click at [816, 263] on div at bounding box center [826, 242] width 180 height 399
click at [785, 243] on div at bounding box center [826, 242] width 180 height 399
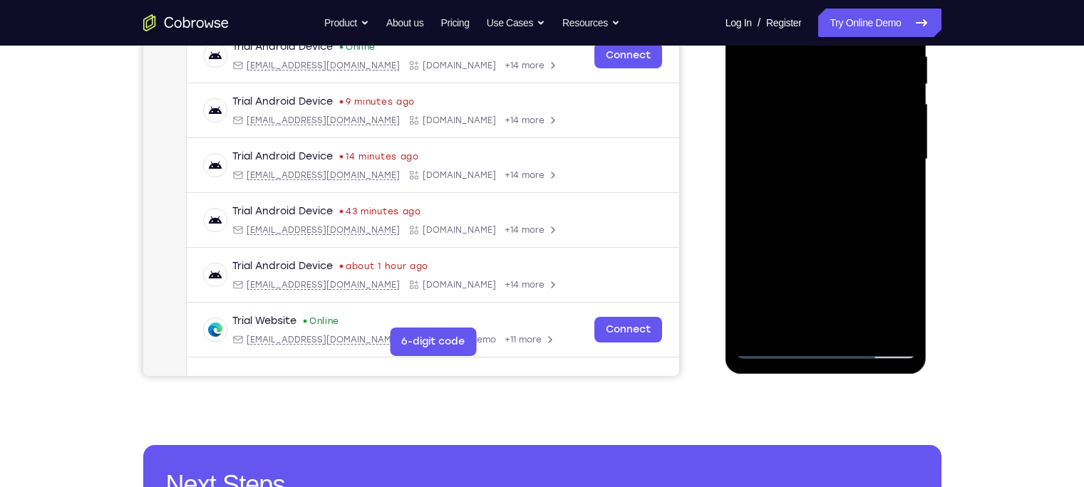
scroll to position [289, 0]
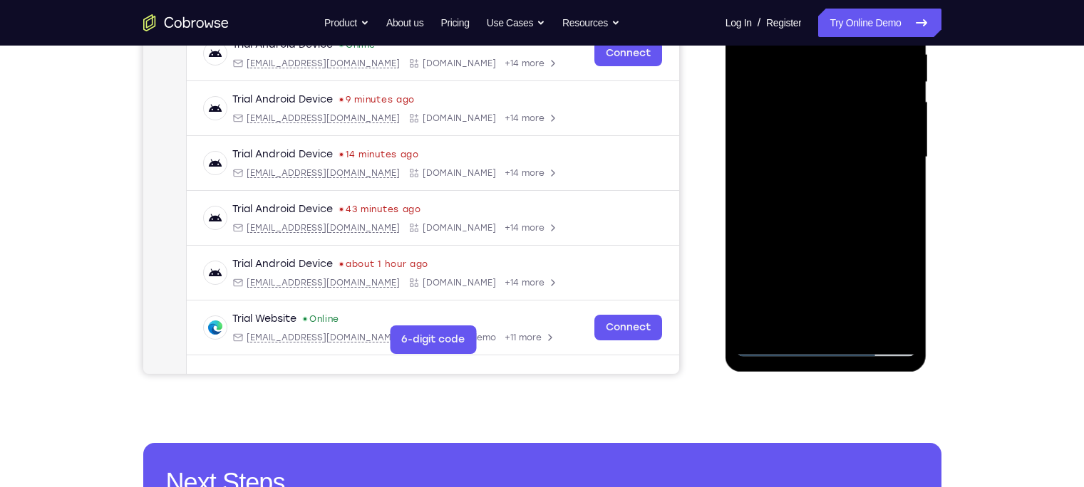
click at [774, 349] on div at bounding box center [826, 157] width 180 height 399
click at [815, 224] on div at bounding box center [826, 157] width 180 height 399
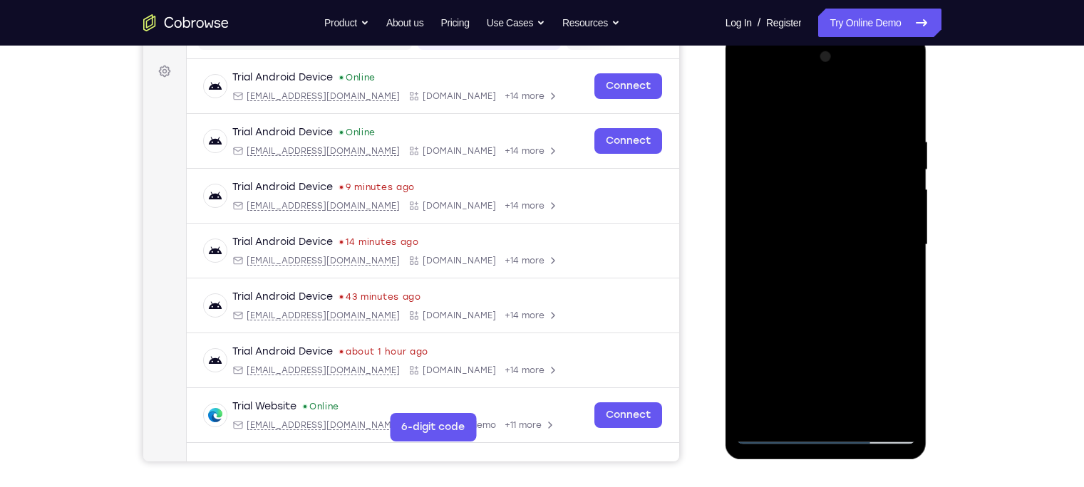
scroll to position [200, 0]
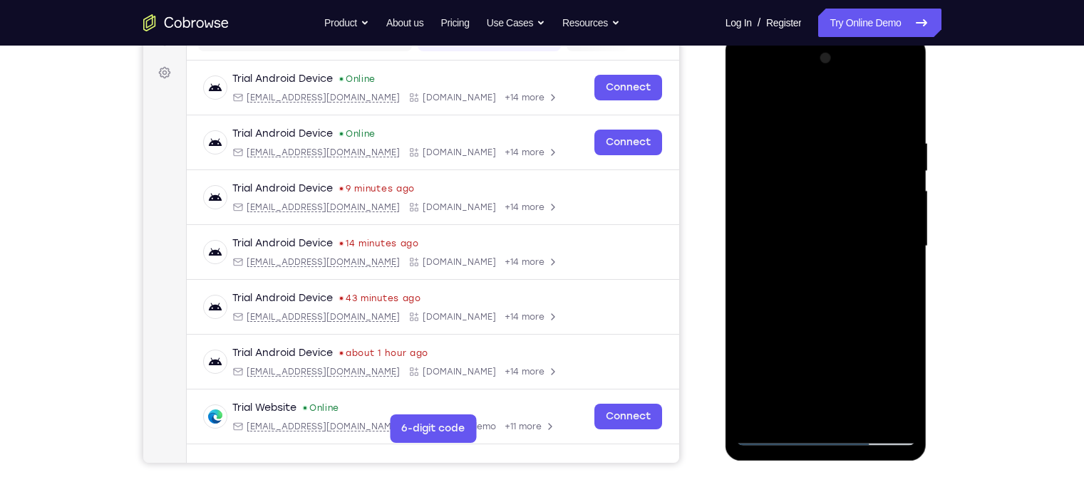
click at [769, 105] on div at bounding box center [826, 246] width 180 height 399
click at [739, 381] on div at bounding box center [826, 246] width 180 height 399
click at [808, 381] on div at bounding box center [826, 246] width 180 height 399
click at [745, 381] on div at bounding box center [826, 246] width 180 height 399
click at [860, 331] on div at bounding box center [826, 246] width 180 height 399
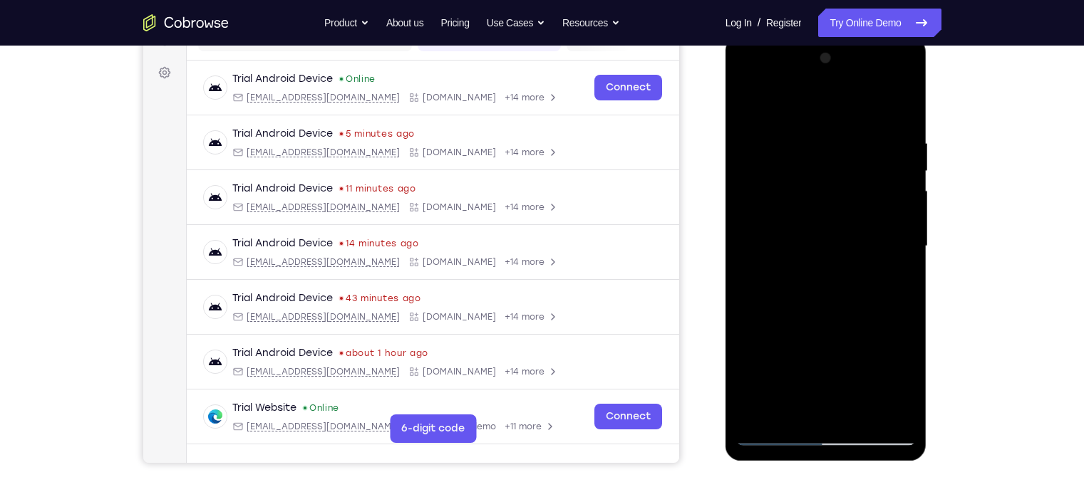
click at [860, 223] on div at bounding box center [826, 246] width 180 height 399
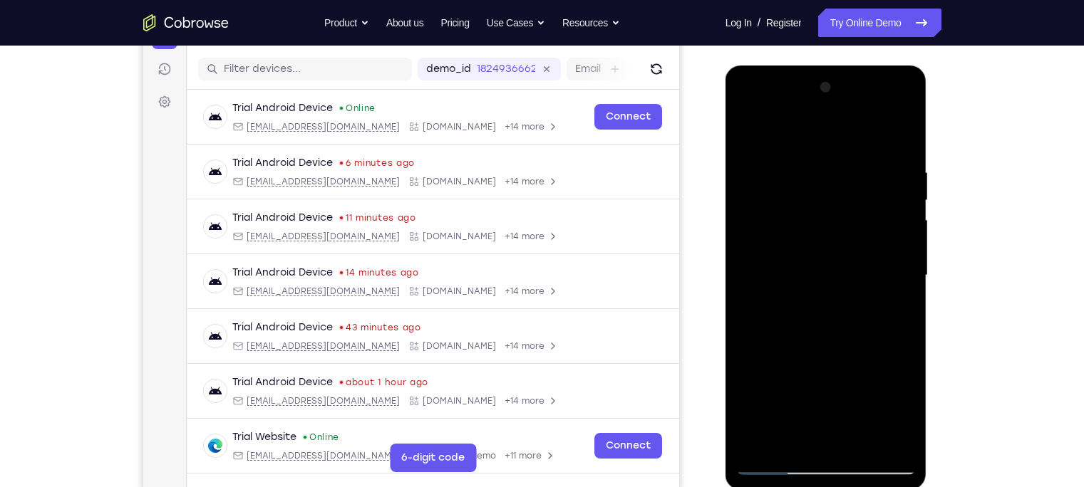
scroll to position [170, 0]
click at [750, 134] on div at bounding box center [826, 276] width 180 height 399
click at [812, 171] on div at bounding box center [826, 276] width 180 height 399
click at [860, 124] on div at bounding box center [826, 276] width 180 height 399
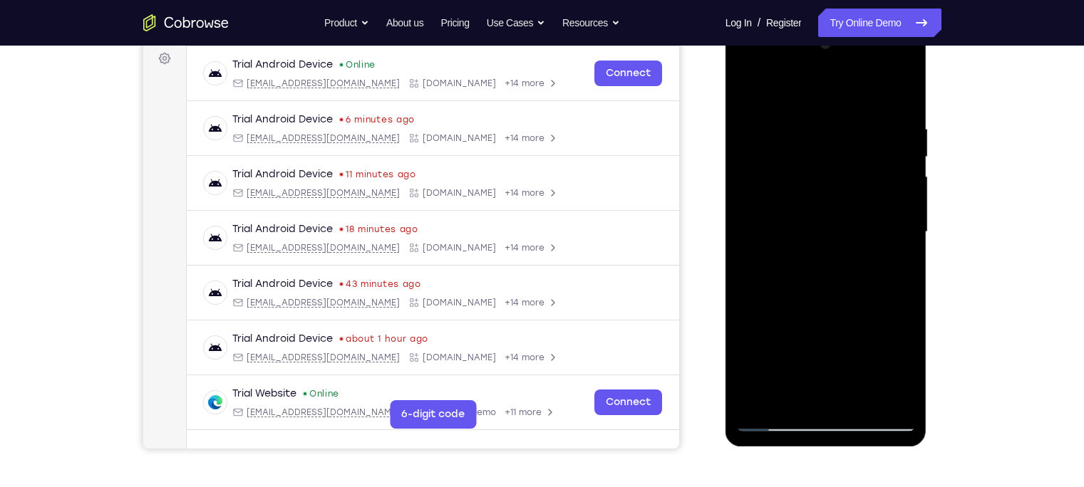
scroll to position [215, 0]
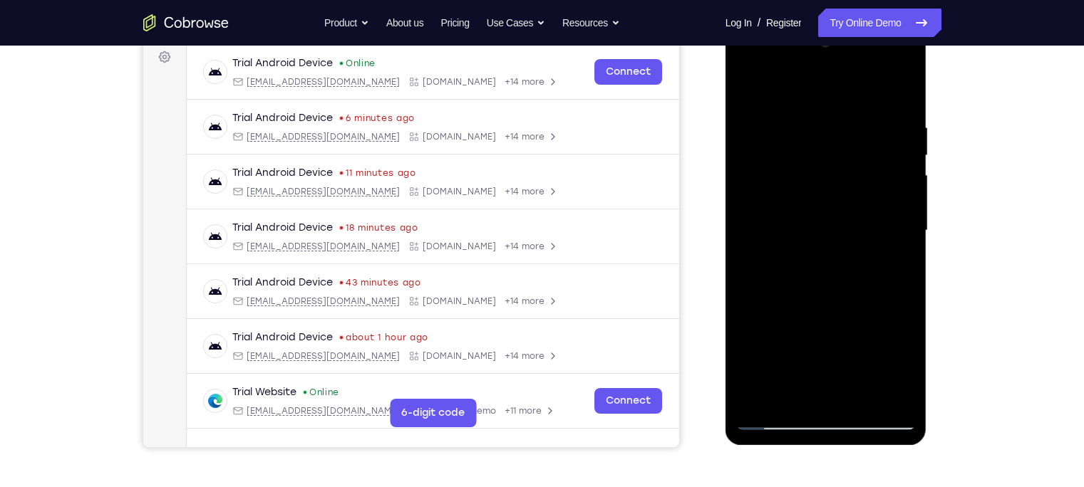
click at [860, 94] on div at bounding box center [826, 230] width 180 height 399
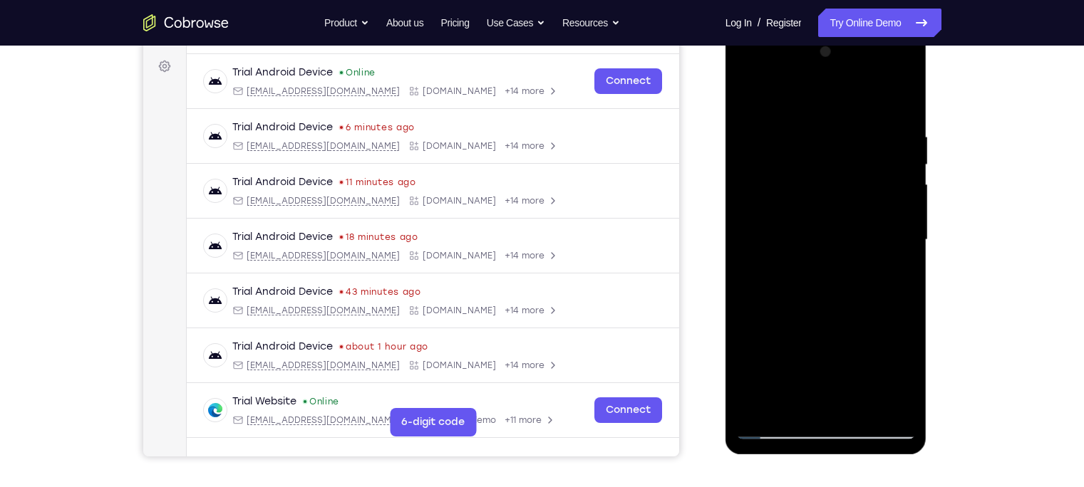
scroll to position [205, 0]
click at [860, 100] on div at bounding box center [826, 240] width 180 height 399
drag, startPoint x: 824, startPoint y: 324, endPoint x: 823, endPoint y: 226, distance: 97.6
click at [823, 226] on div at bounding box center [826, 240] width 180 height 399
drag, startPoint x: 855, startPoint y: 273, endPoint x: 861, endPoint y: 246, distance: 27.7
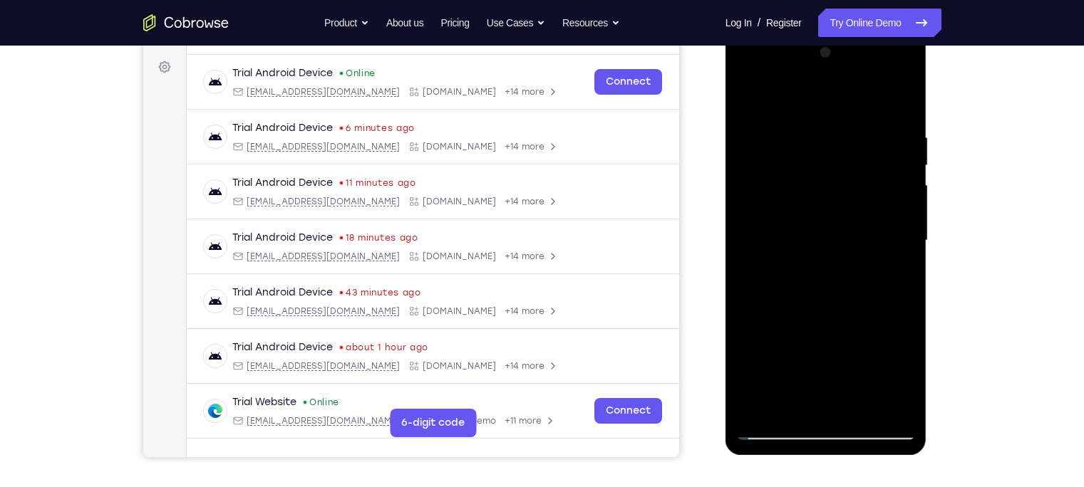
click at [860, 246] on div at bounding box center [826, 240] width 180 height 399
drag, startPoint x: 861, startPoint y: 246, endPoint x: 827, endPoint y: 97, distance: 152.8
click at [827, 97] on div at bounding box center [826, 240] width 180 height 399
drag, startPoint x: 830, startPoint y: 325, endPoint x: 838, endPoint y: 71, distance: 253.9
click at [838, 71] on div at bounding box center [826, 240] width 180 height 399
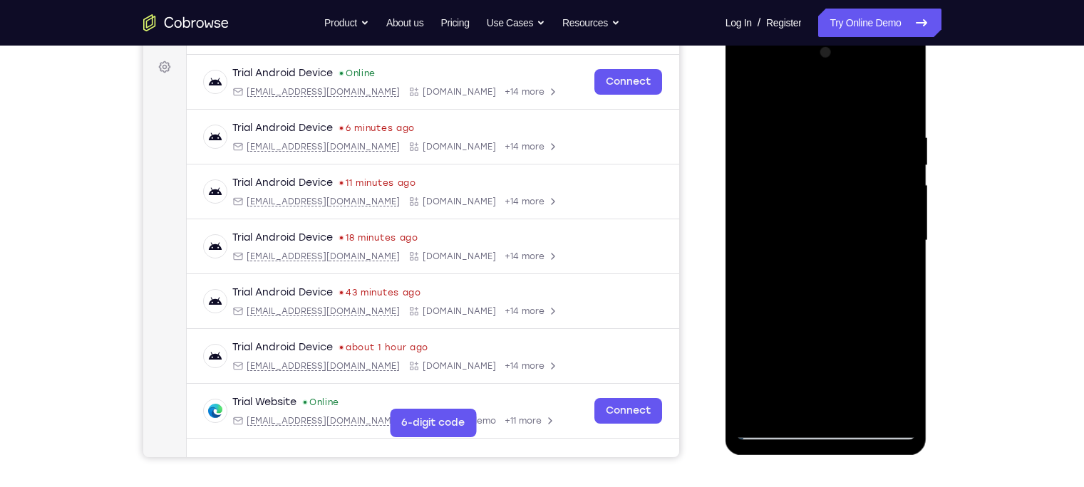
drag, startPoint x: 832, startPoint y: 349, endPoint x: 841, endPoint y: 87, distance: 261.7
click at [841, 87] on div at bounding box center [826, 240] width 180 height 399
drag, startPoint x: 837, startPoint y: 306, endPoint x: 763, endPoint y: 492, distance: 200.2
click at [763, 381] on html "Online web based iOS Simulators and Android Emulators. Run iPhone, iPad, Mobile…" at bounding box center [827, 245] width 203 height 428
drag, startPoint x: 800, startPoint y: 210, endPoint x: 815, endPoint y: 438, distance: 227.8
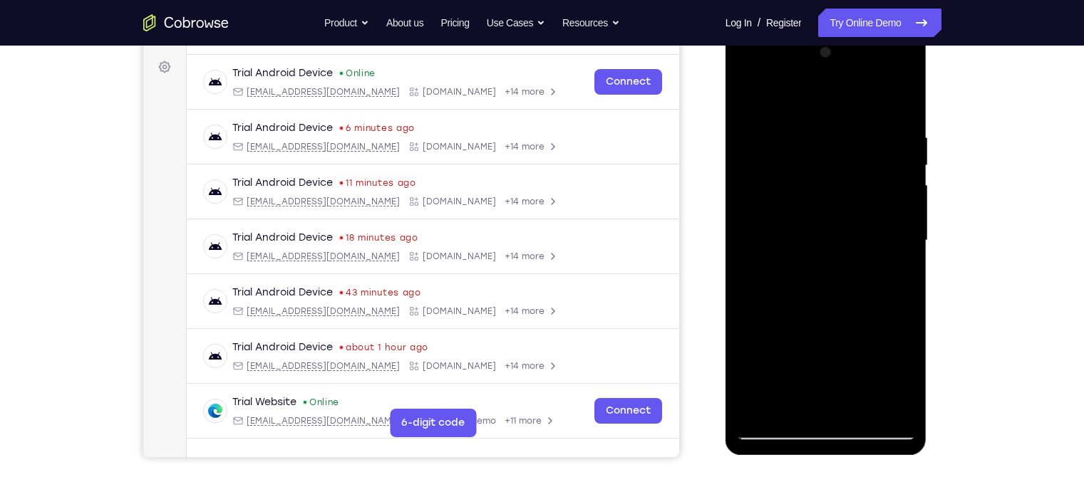
click at [815, 381] on div at bounding box center [826, 240] width 180 height 399
drag, startPoint x: 875, startPoint y: 110, endPoint x: 828, endPoint y: 378, distance: 272.7
click at [828, 378] on div at bounding box center [826, 240] width 180 height 399
drag, startPoint x: 857, startPoint y: 132, endPoint x: 847, endPoint y: 431, distance: 299.5
click at [847, 381] on div at bounding box center [826, 240] width 180 height 399
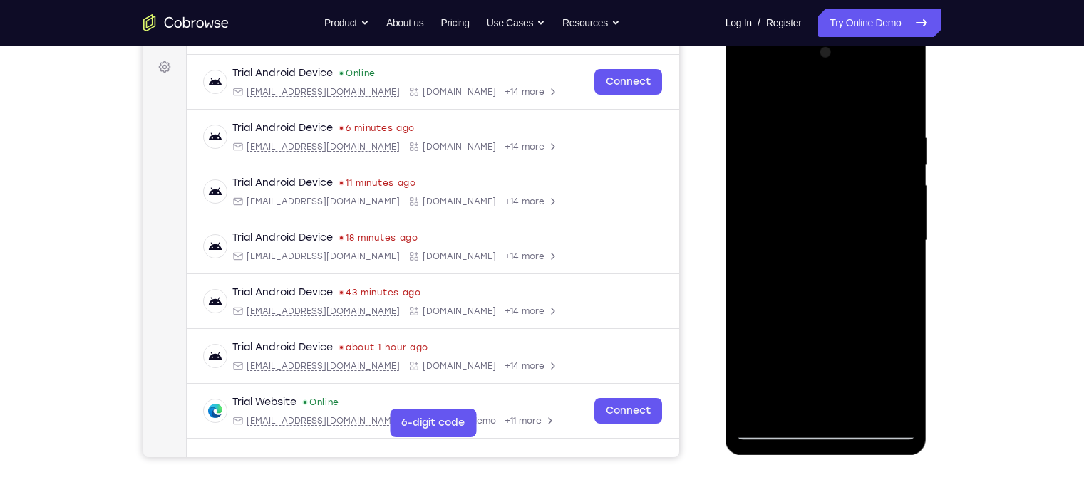
drag, startPoint x: 878, startPoint y: 152, endPoint x: 857, endPoint y: 404, distance: 253.2
click at [857, 381] on div at bounding box center [826, 240] width 180 height 399
click at [840, 31] on div at bounding box center [827, 31] width 202 height 0
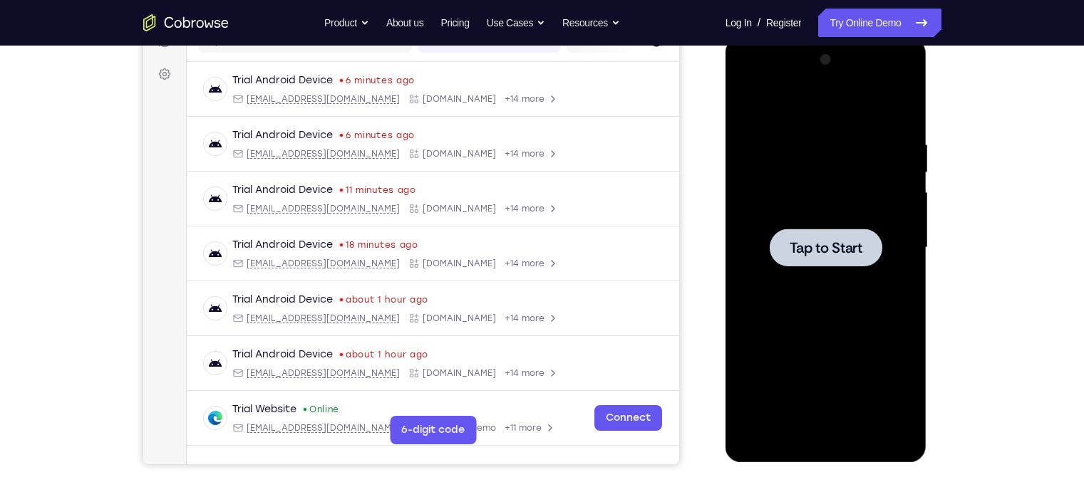
scroll to position [200, 0]
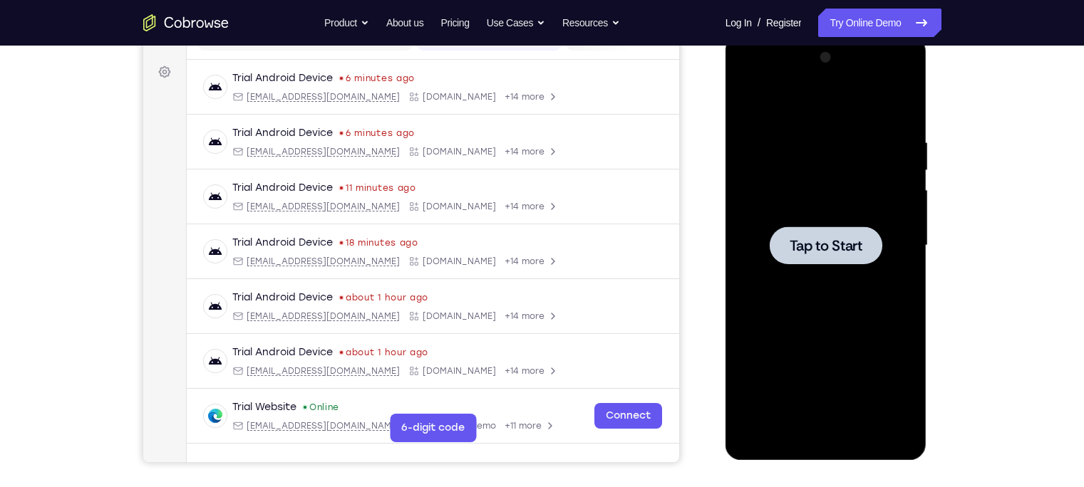
click at [830, 228] on div at bounding box center [826, 246] width 113 height 38
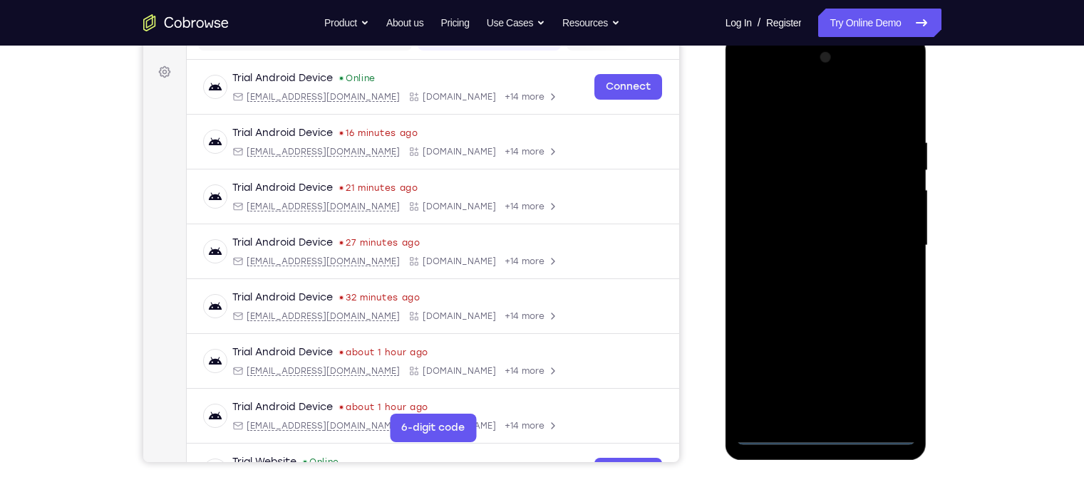
click at [826, 381] on div at bounding box center [826, 245] width 180 height 399
click at [860, 361] on div at bounding box center [826, 245] width 180 height 399
click at [860, 363] on div at bounding box center [826, 245] width 180 height 399
drag, startPoint x: 815, startPoint y: 127, endPoint x: 798, endPoint y: 105, distance: 27.5
click at [798, 105] on div at bounding box center [826, 245] width 180 height 399
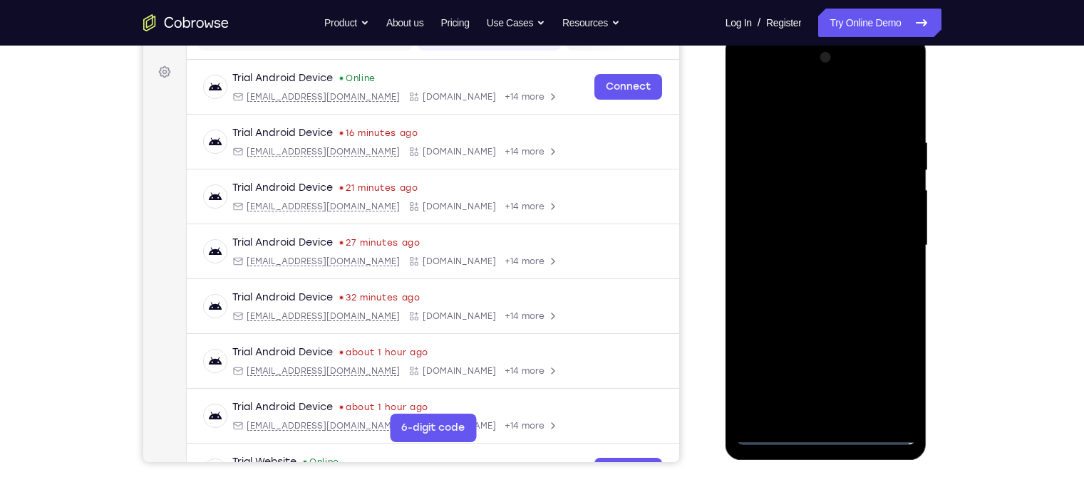
click at [798, 105] on div at bounding box center [826, 245] width 180 height 399
click at [860, 239] on div at bounding box center [826, 245] width 180 height 399
click at [810, 269] on div at bounding box center [826, 245] width 180 height 399
click at [787, 229] on div at bounding box center [826, 245] width 180 height 399
click at [799, 219] on div at bounding box center [826, 245] width 180 height 399
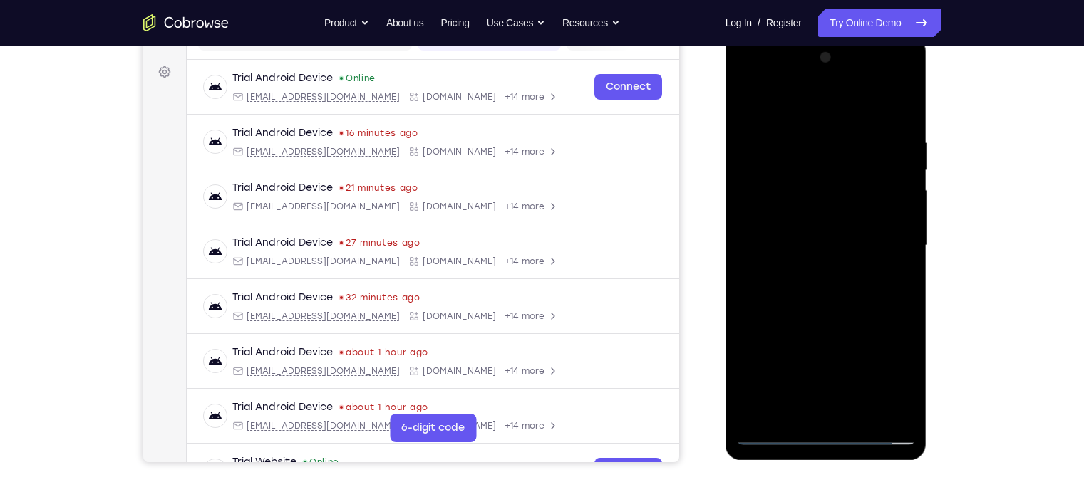
click at [860, 225] on div at bounding box center [826, 245] width 180 height 399
click at [860, 244] on div at bounding box center [826, 245] width 180 height 399
click at [856, 303] on div at bounding box center [826, 245] width 180 height 399
click at [841, 147] on div at bounding box center [826, 245] width 180 height 399
drag, startPoint x: 824, startPoint y: 103, endPoint x: 927, endPoint y: 88, distance: 104.3
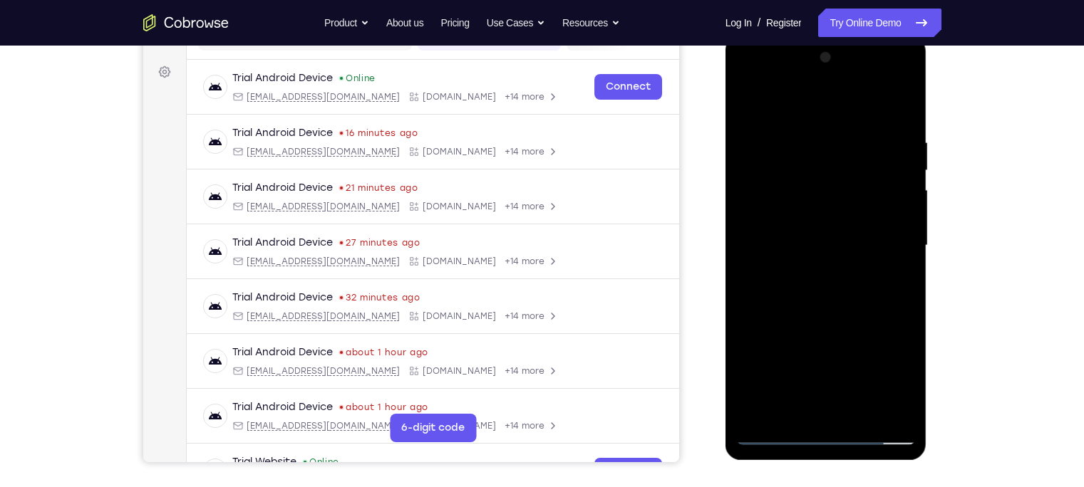
click at [860, 88] on div at bounding box center [827, 250] width 203 height 428
click at [860, 120] on div at bounding box center [826, 245] width 180 height 399
click at [801, 140] on div at bounding box center [826, 245] width 180 height 399
click at [860, 212] on div at bounding box center [826, 245] width 180 height 399
click at [860, 198] on div at bounding box center [826, 245] width 180 height 399
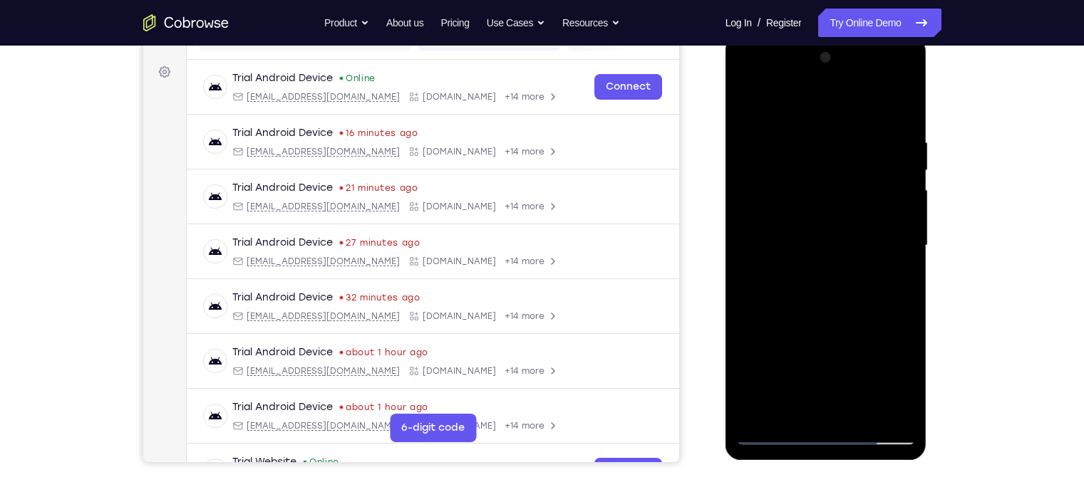
click at [860, 193] on div at bounding box center [826, 245] width 180 height 399
click at [860, 202] on div at bounding box center [826, 245] width 180 height 399
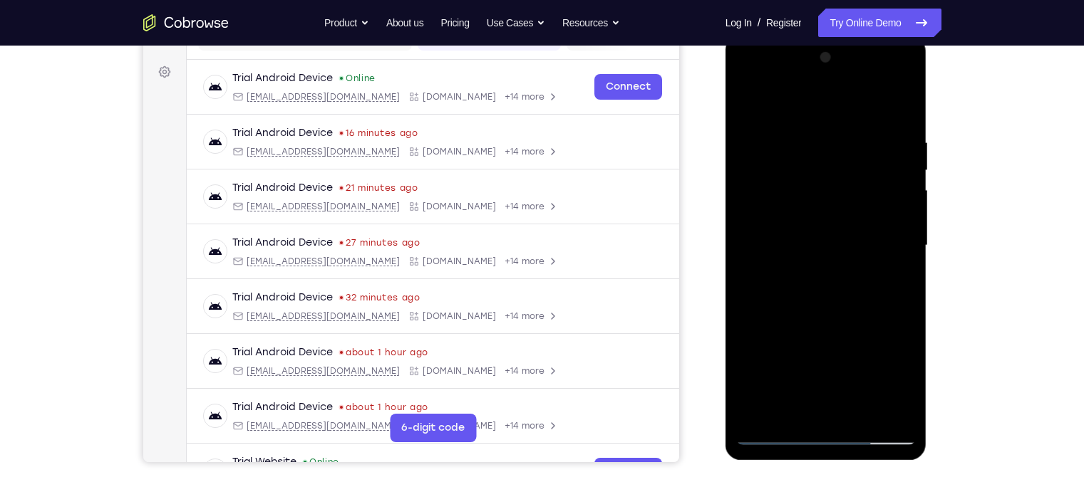
click at [860, 202] on div at bounding box center [826, 245] width 180 height 399
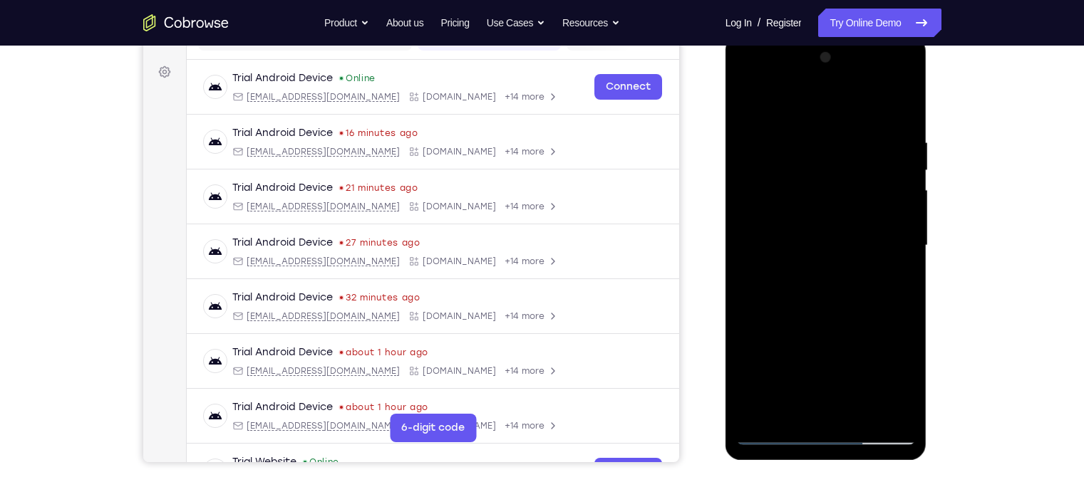
click at [860, 202] on div at bounding box center [826, 245] width 180 height 399
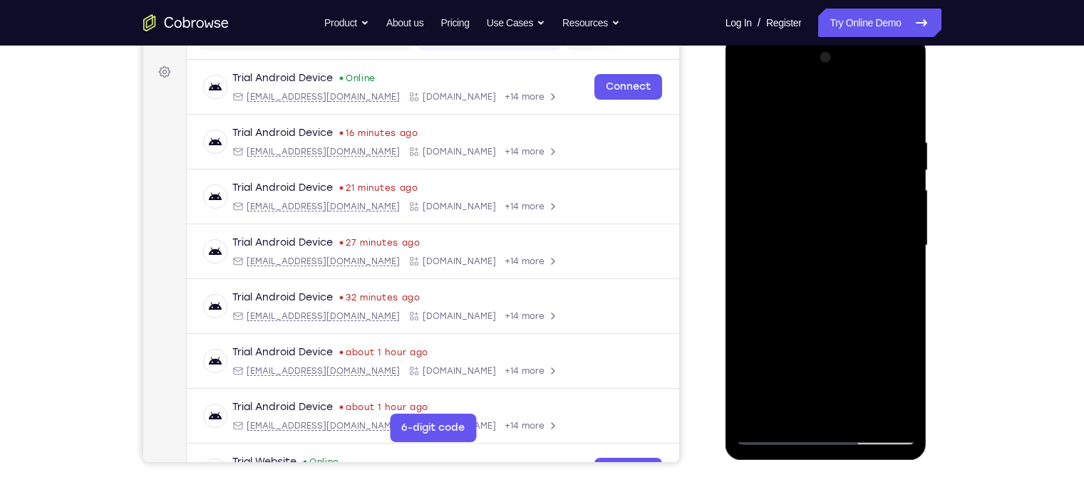
click at [860, 202] on div at bounding box center [826, 245] width 180 height 399
click at [860, 108] on div at bounding box center [826, 245] width 180 height 399
drag, startPoint x: 891, startPoint y: 138, endPoint x: 723, endPoint y: 98, distance: 173.0
click at [726, 98] on html "Online web based iOS Simulators and Android Emulators. Run iPhone, iPad, Mobile…" at bounding box center [827, 250] width 203 height 428
drag, startPoint x: 874, startPoint y: 135, endPoint x: 780, endPoint y: 135, distance: 93.4
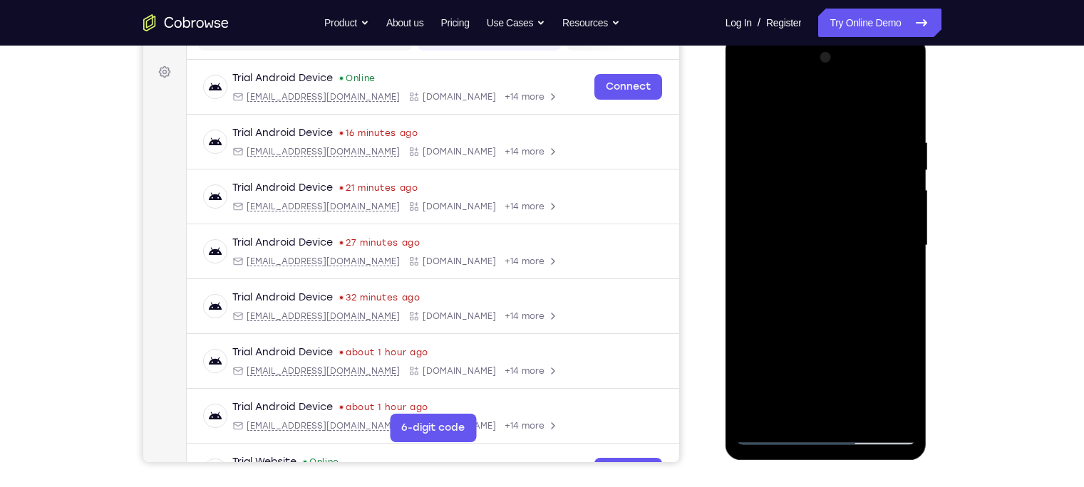
click at [780, 135] on div at bounding box center [826, 245] width 180 height 399
click at [825, 140] on div at bounding box center [826, 245] width 180 height 399
click at [860, 237] on div at bounding box center [826, 245] width 180 height 399
click at [860, 239] on div at bounding box center [826, 245] width 180 height 399
drag, startPoint x: 904, startPoint y: 230, endPoint x: 772, endPoint y: 199, distance: 135.5
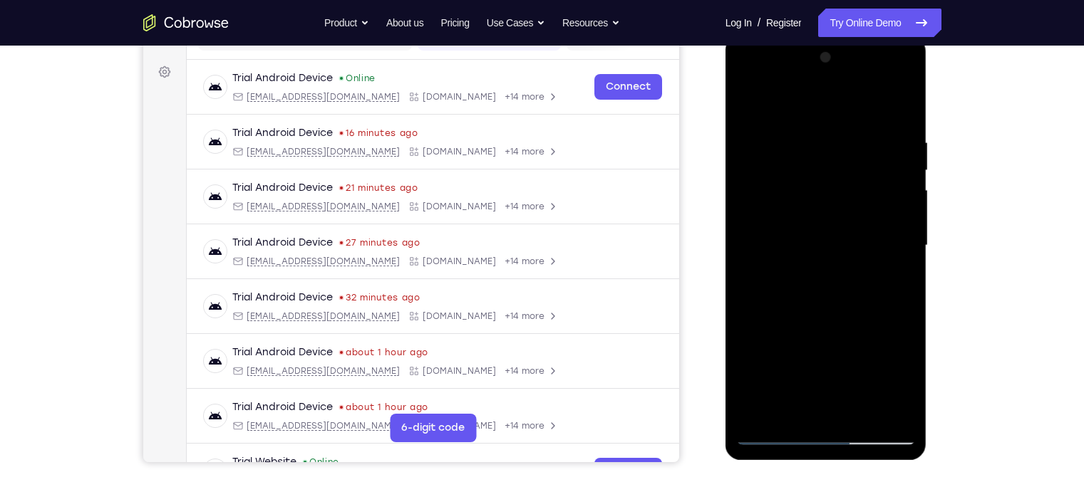
click at [772, 199] on div at bounding box center [826, 245] width 180 height 399
click at [860, 192] on div at bounding box center [826, 245] width 180 height 399
click at [860, 199] on div at bounding box center [826, 245] width 180 height 399
drag, startPoint x: 894, startPoint y: 219, endPoint x: 733, endPoint y: 202, distance: 162.6
click at [733, 202] on div at bounding box center [827, 248] width 202 height 425
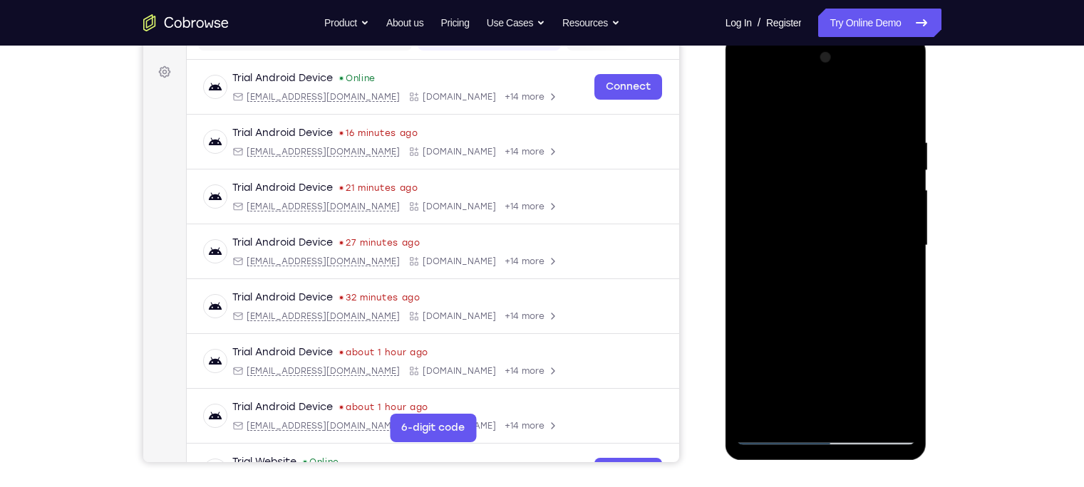
click at [860, 210] on div at bounding box center [826, 245] width 180 height 399
click at [860, 212] on div at bounding box center [826, 245] width 180 height 399
click at [860, 217] on div at bounding box center [826, 245] width 180 height 399
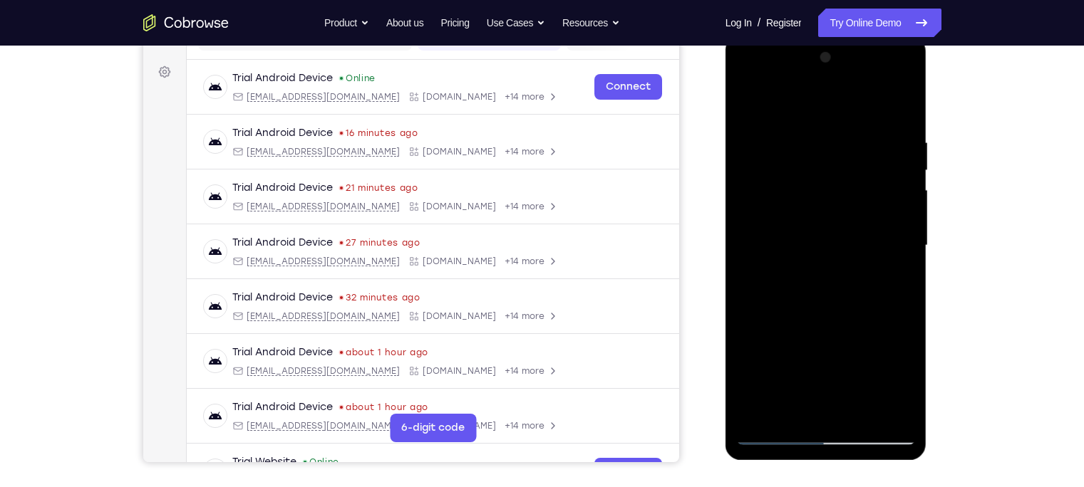
click at [860, 217] on div at bounding box center [826, 245] width 180 height 399
click at [860, 222] on div at bounding box center [826, 245] width 180 height 399
click at [860, 227] on div at bounding box center [826, 245] width 180 height 399
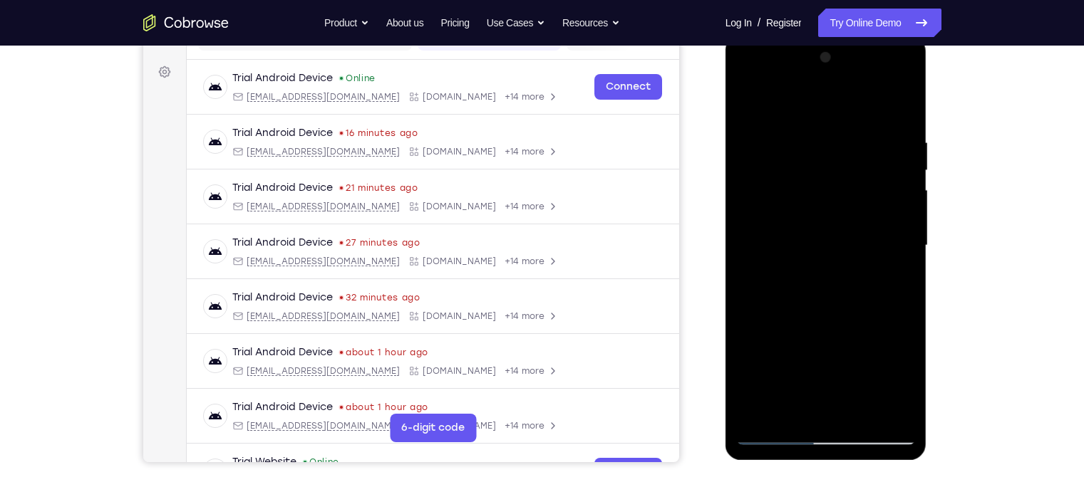
click at [860, 227] on div at bounding box center [826, 245] width 180 height 399
click at [860, 172] on div at bounding box center [826, 245] width 180 height 399
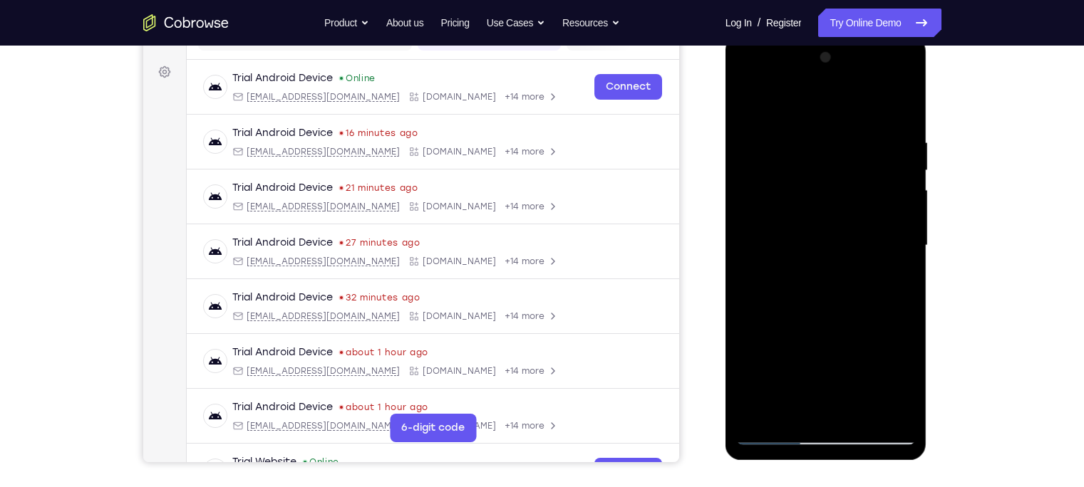
click at [860, 177] on div at bounding box center [826, 245] width 180 height 399
click at [860, 192] on div at bounding box center [826, 245] width 180 height 399
click at [860, 222] on div at bounding box center [826, 245] width 180 height 399
click at [860, 234] on div at bounding box center [826, 245] width 180 height 399
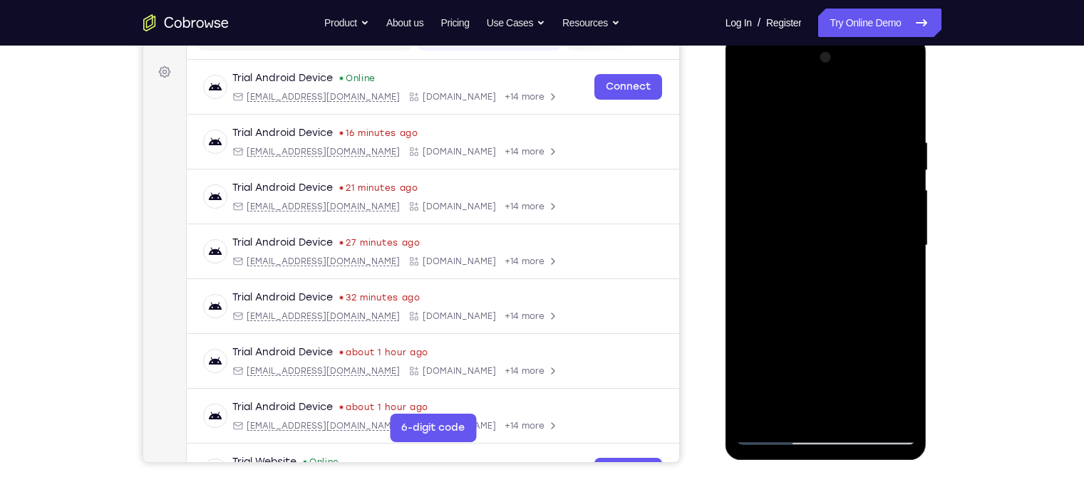
click at [860, 234] on div at bounding box center [826, 245] width 180 height 399
click at [860, 233] on div at bounding box center [826, 245] width 180 height 399
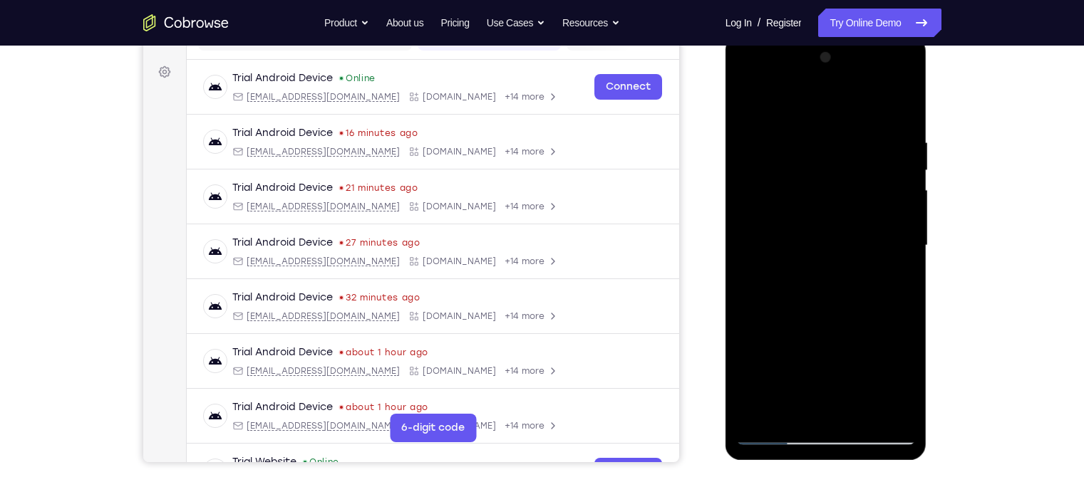
click at [860, 233] on div at bounding box center [826, 245] width 180 height 399
click at [787, 123] on div at bounding box center [826, 245] width 180 height 399
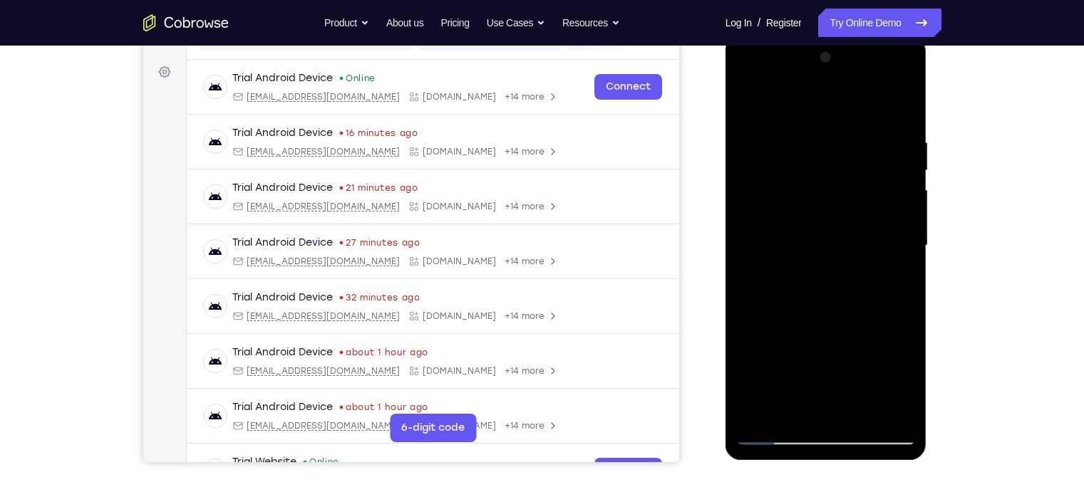
click at [860, 182] on div at bounding box center [826, 245] width 180 height 399
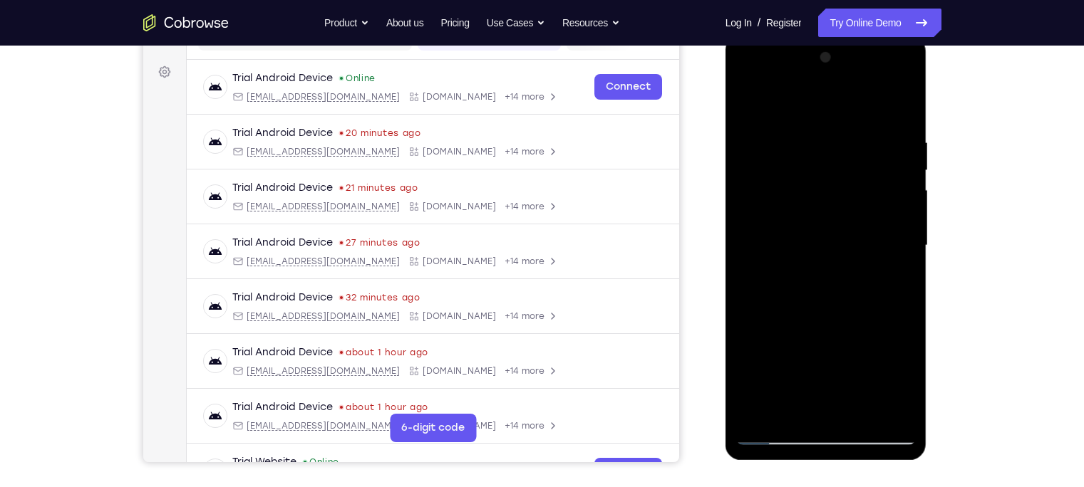
click at [860, 182] on div at bounding box center [826, 245] width 180 height 399
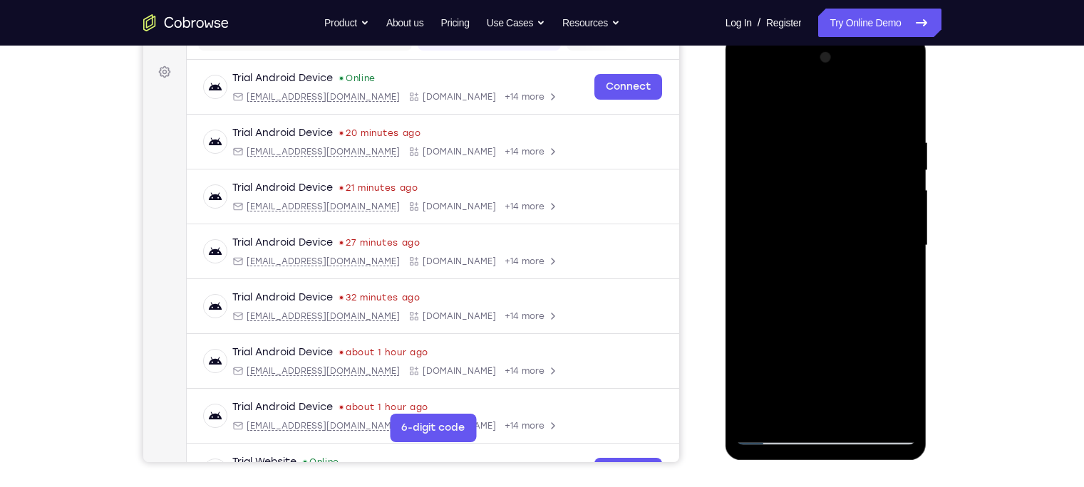
click at [860, 182] on div at bounding box center [826, 245] width 180 height 399
click at [860, 220] on div at bounding box center [826, 245] width 180 height 399
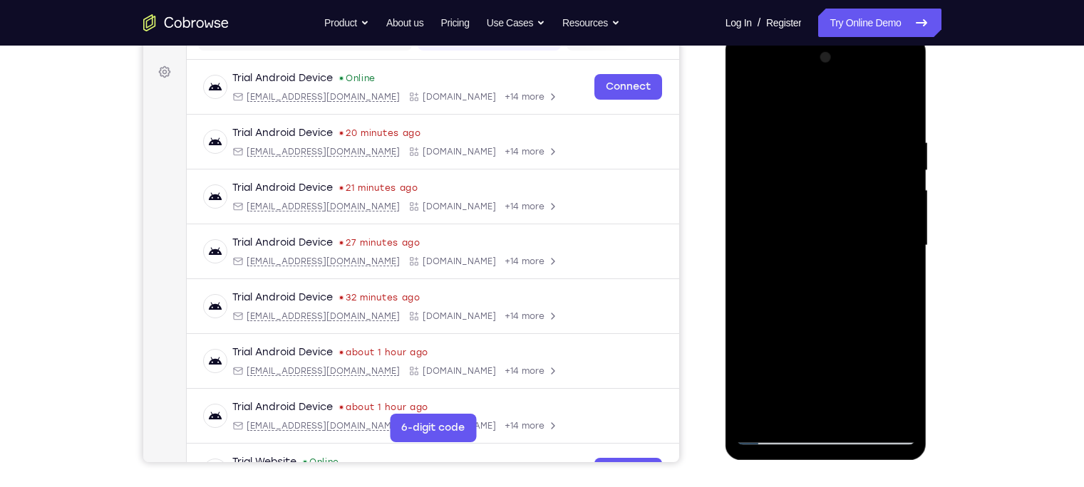
click at [860, 220] on div at bounding box center [826, 245] width 180 height 399
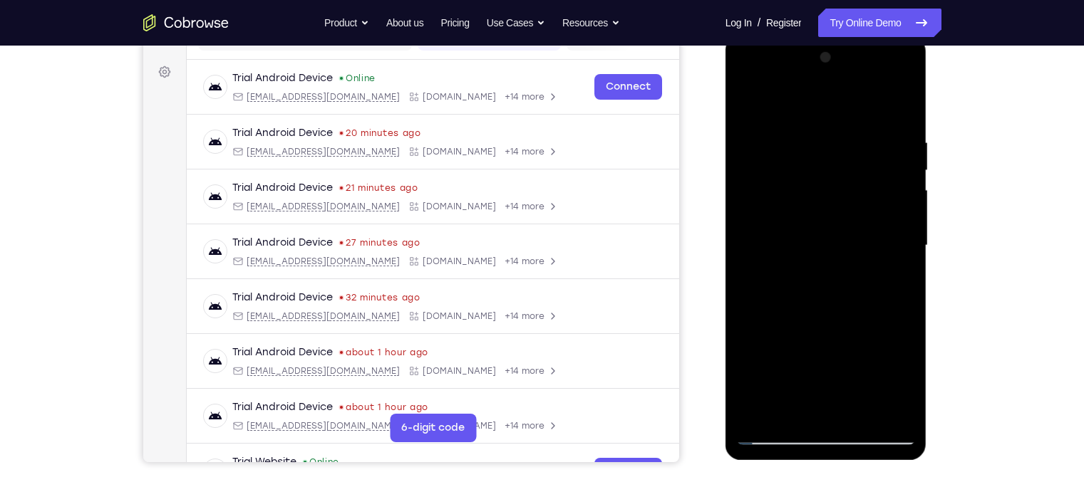
click at [860, 220] on div at bounding box center [826, 245] width 180 height 399
click at [860, 105] on div at bounding box center [826, 245] width 180 height 399
drag, startPoint x: 844, startPoint y: 328, endPoint x: 852, endPoint y: 44, distance: 283.8
click at [852, 44] on div at bounding box center [827, 248] width 202 height 425
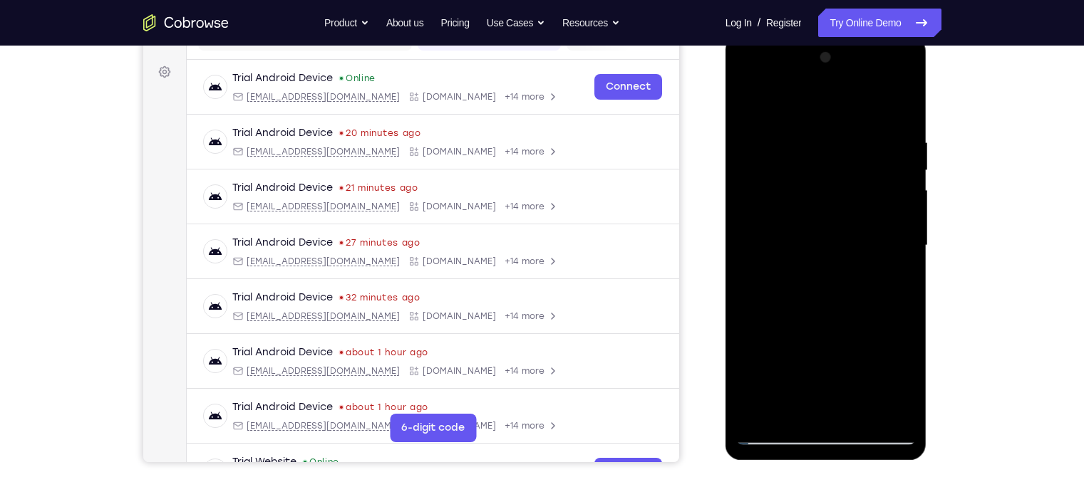
drag, startPoint x: 873, startPoint y: 304, endPoint x: 859, endPoint y: 159, distance: 146.1
click at [859, 159] on div at bounding box center [826, 245] width 180 height 399
drag, startPoint x: 832, startPoint y: 319, endPoint x: 810, endPoint y: 96, distance: 224.1
click at [810, 96] on div at bounding box center [826, 245] width 180 height 399
drag, startPoint x: 862, startPoint y: 326, endPoint x: 840, endPoint y: 51, distance: 276.0
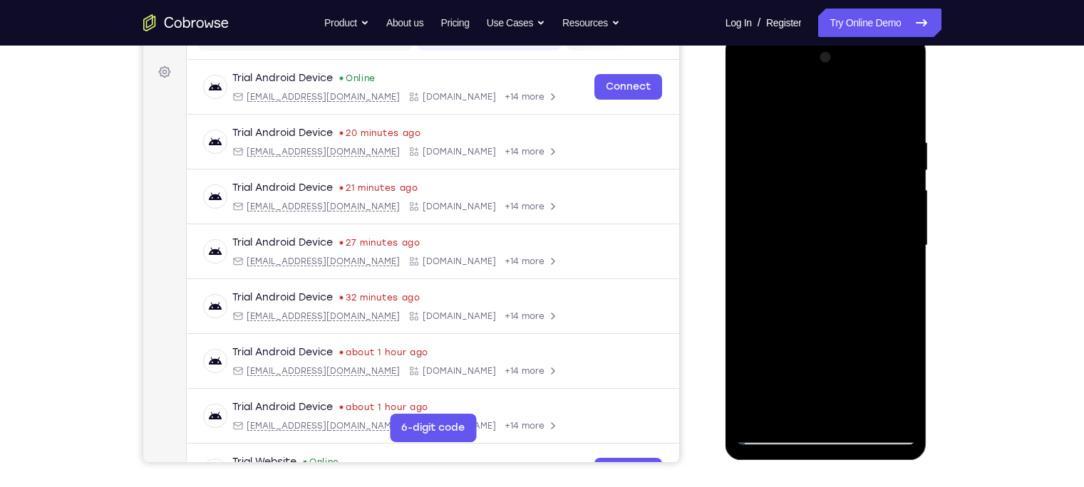
click at [840, 51] on div at bounding box center [826, 245] width 180 height 399
drag, startPoint x: 872, startPoint y: 343, endPoint x: 850, endPoint y: 172, distance: 172.6
click at [850, 172] on div at bounding box center [826, 245] width 180 height 399
click at [860, 218] on div at bounding box center [826, 245] width 180 height 399
click at [860, 217] on div at bounding box center [826, 245] width 180 height 399
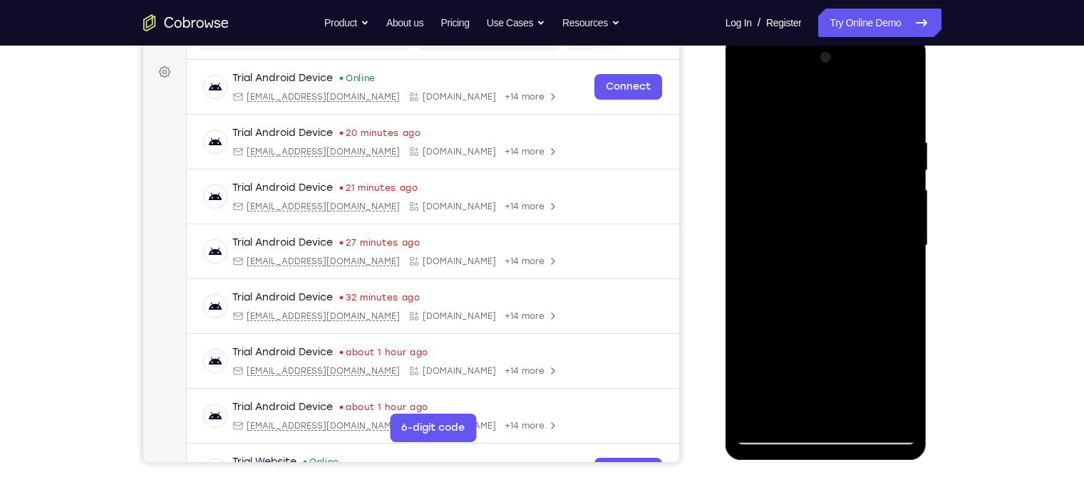
click at [860, 217] on div at bounding box center [826, 245] width 180 height 399
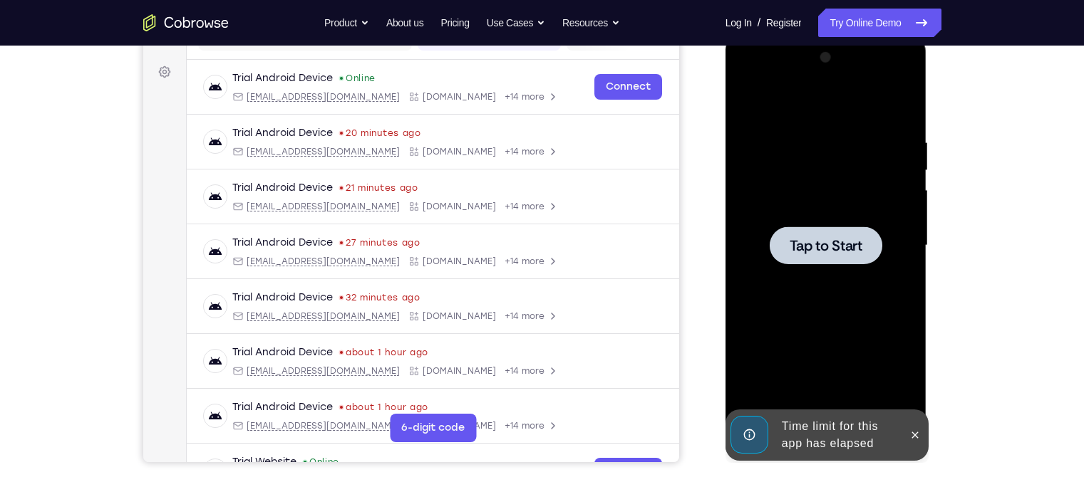
drag, startPoint x: 850, startPoint y: 390, endPoint x: 830, endPoint y: 191, distance: 199.8
click at [830, 36] on div "Tap to Start" at bounding box center [827, 36] width 202 height 0
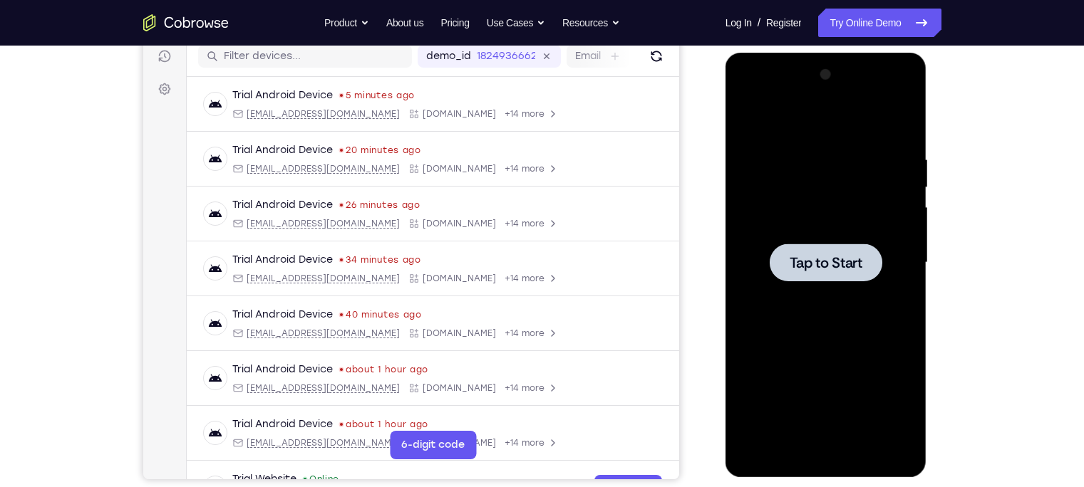
scroll to position [185, 0]
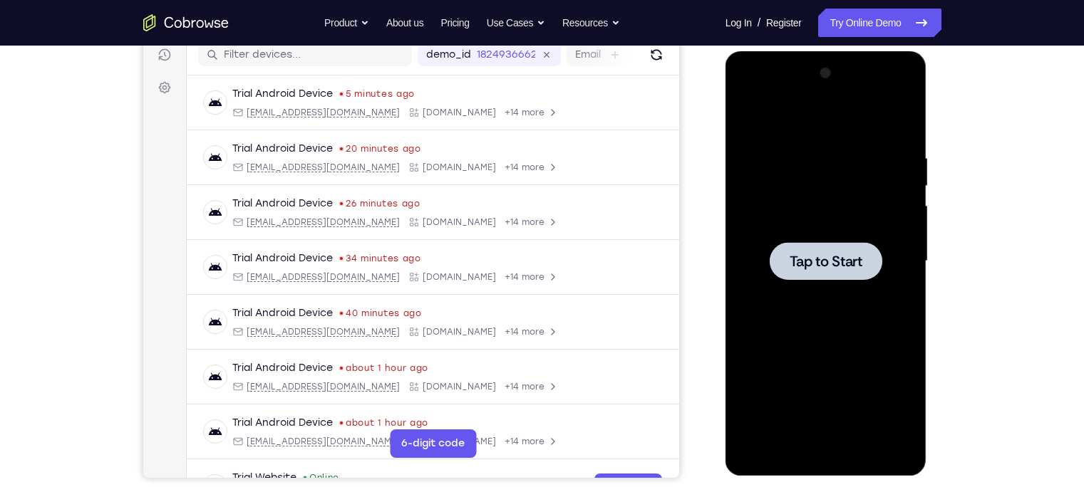
click at [805, 274] on div at bounding box center [826, 261] width 113 height 38
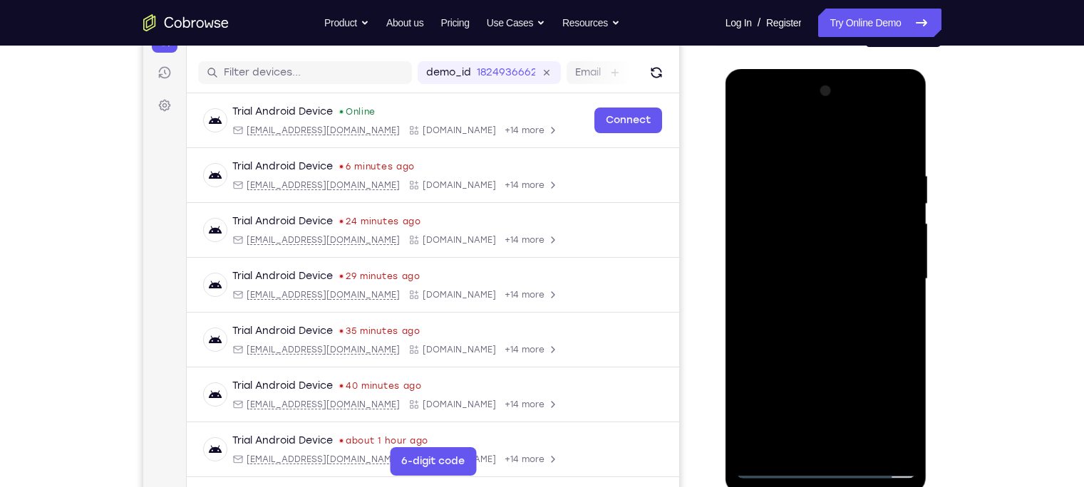
scroll to position [165, 0]
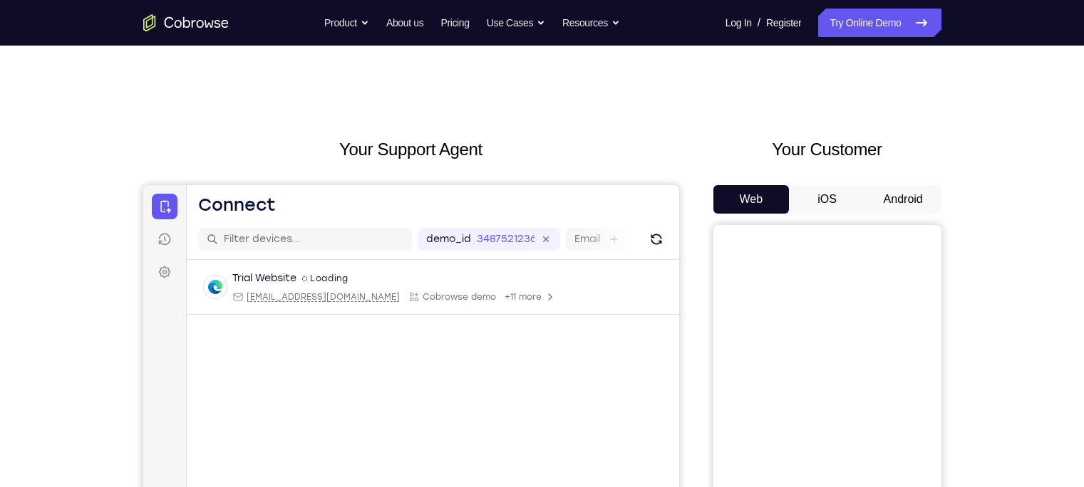
click at [893, 205] on button "Android" at bounding box center [903, 199] width 76 height 29
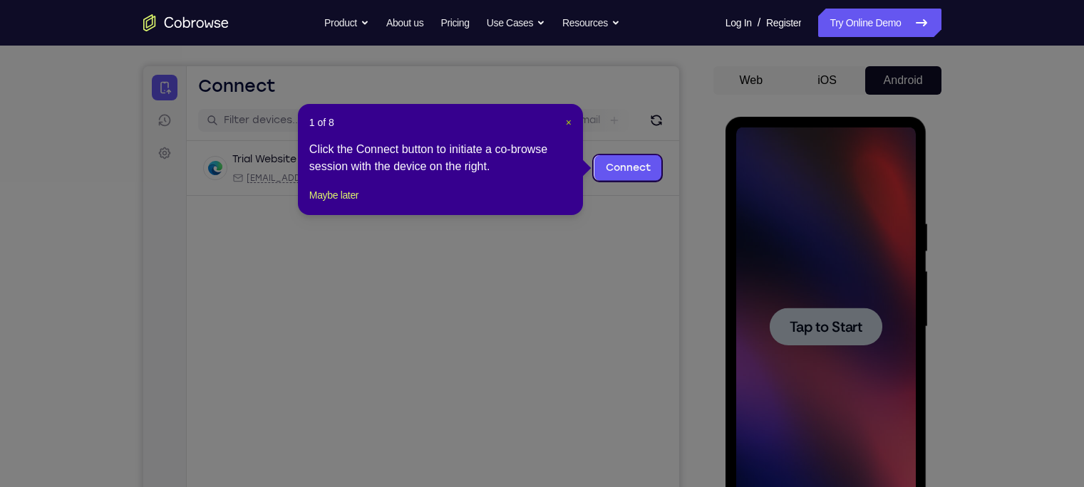
click at [569, 123] on span "×" at bounding box center [569, 122] width 6 height 11
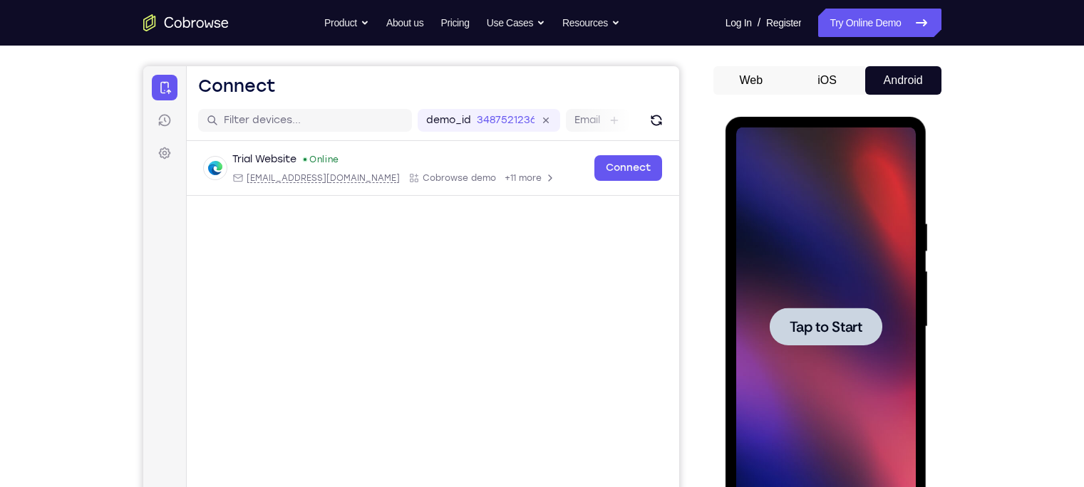
click at [852, 334] on span "Tap to Start" at bounding box center [826, 327] width 73 height 14
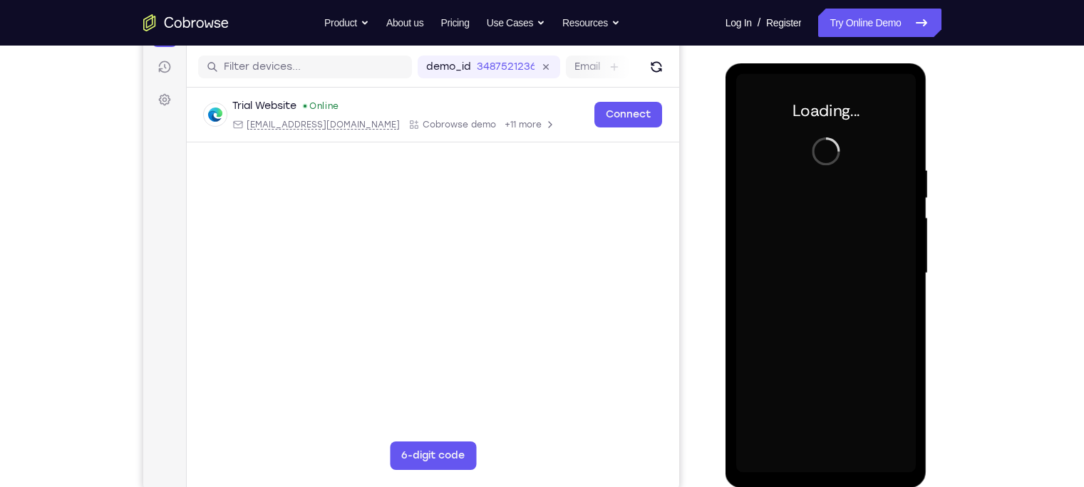
scroll to position [175, 0]
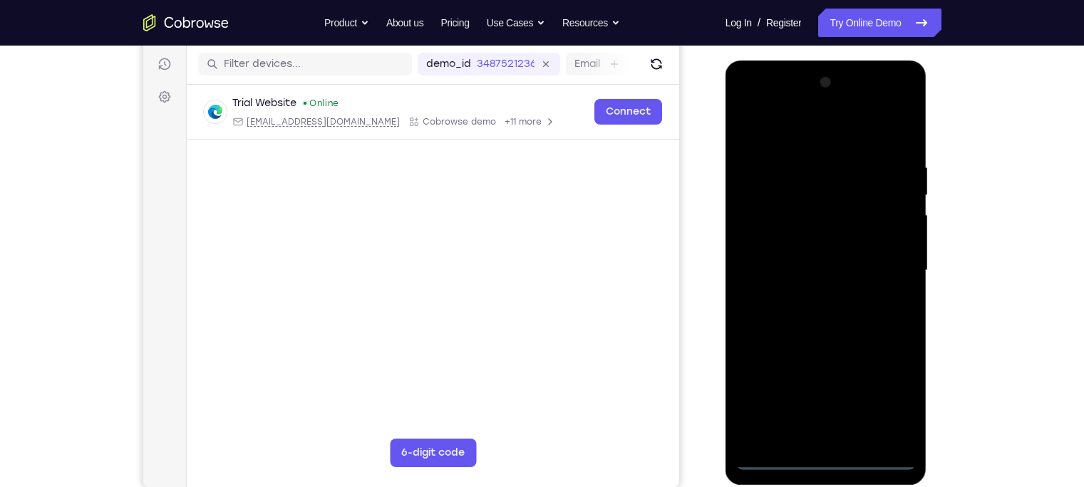
click at [827, 463] on div at bounding box center [826, 270] width 180 height 399
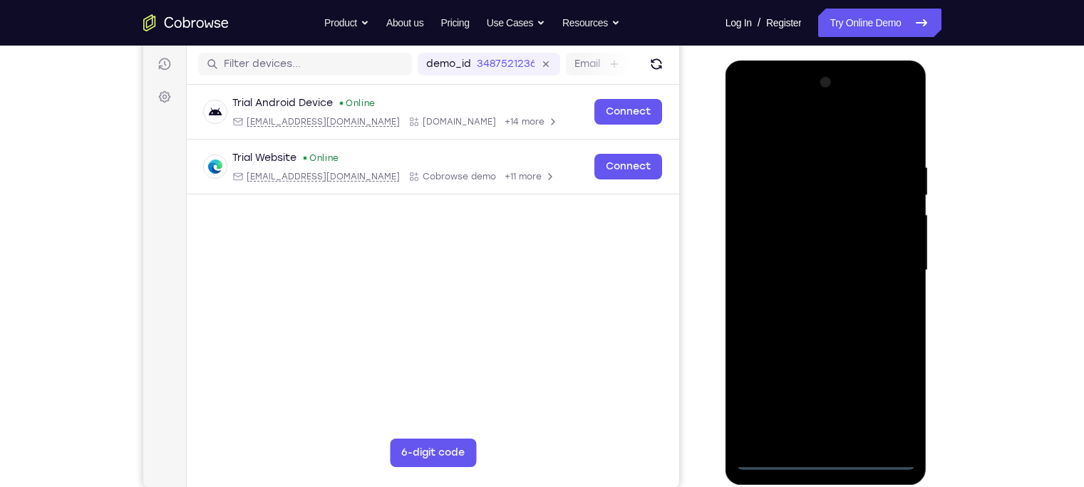
click at [887, 398] on div at bounding box center [826, 270] width 180 height 399
click at [791, 125] on div at bounding box center [826, 270] width 180 height 399
click at [792, 190] on div at bounding box center [826, 270] width 180 height 399
click at [803, 249] on div at bounding box center [826, 270] width 180 height 399
click at [775, 317] on div at bounding box center [826, 270] width 180 height 399
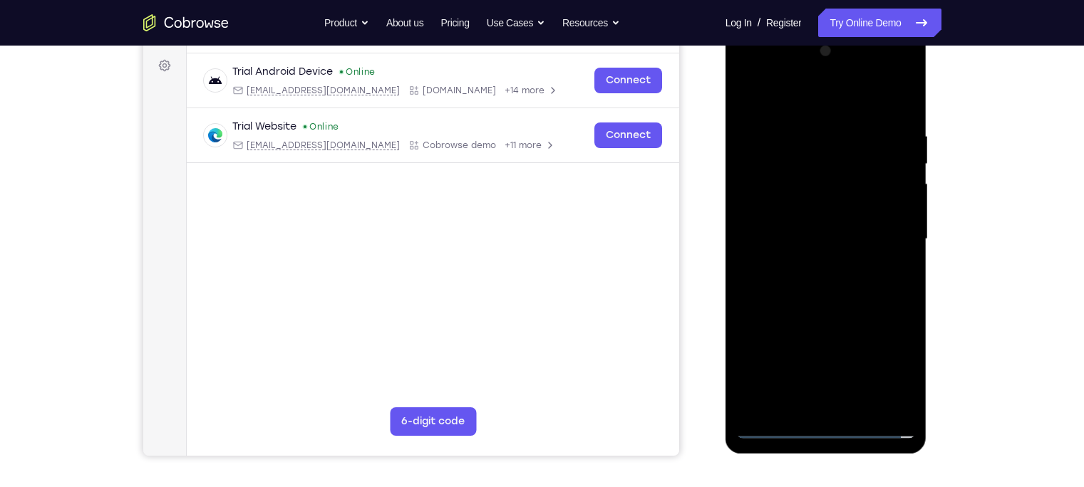
scroll to position [205, 0]
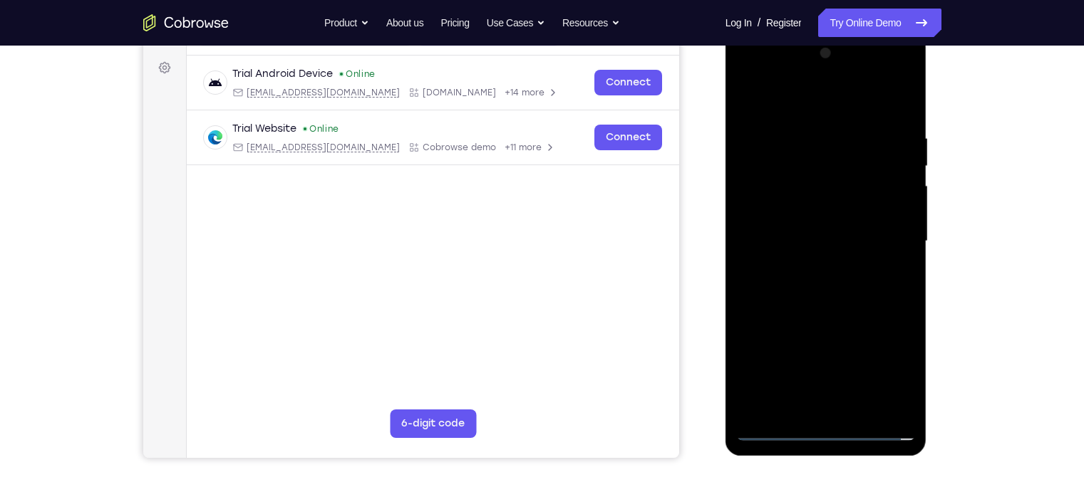
drag, startPoint x: 775, startPoint y: 288, endPoint x: 787, endPoint y: 139, distance: 149.4
click at [787, 139] on div at bounding box center [826, 241] width 180 height 399
drag, startPoint x: 812, startPoint y: 246, endPoint x: 812, endPoint y: 220, distance: 25.7
click at [812, 220] on div at bounding box center [826, 241] width 180 height 399
drag, startPoint x: 829, startPoint y: 269, endPoint x: 784, endPoint y: 169, distance: 109.4
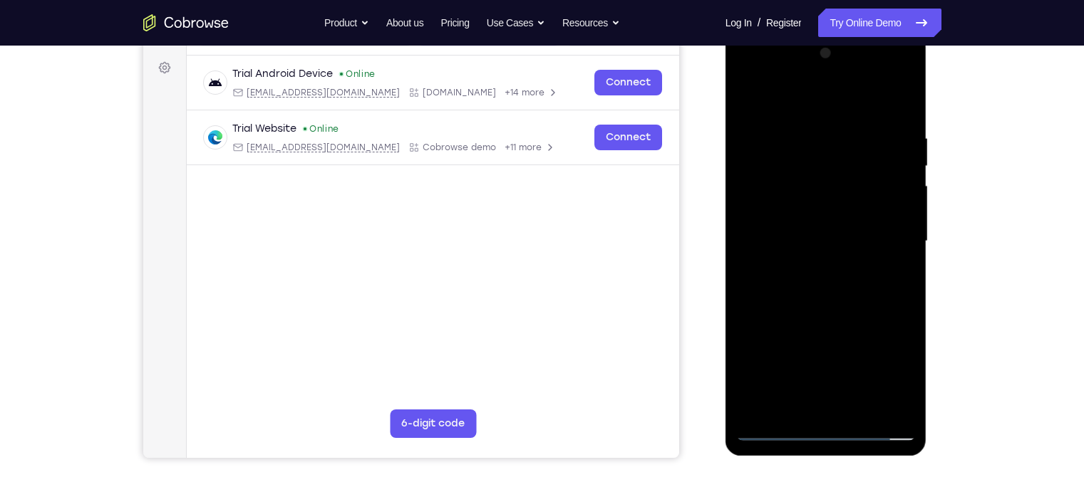
click at [784, 169] on div at bounding box center [826, 241] width 180 height 399
drag, startPoint x: 824, startPoint y: 297, endPoint x: 790, endPoint y: 188, distance: 114.3
click at [790, 188] on div at bounding box center [826, 241] width 180 height 399
drag, startPoint x: 820, startPoint y: 302, endPoint x: 770, endPoint y: 181, distance: 131.0
click at [770, 181] on div at bounding box center [826, 241] width 180 height 399
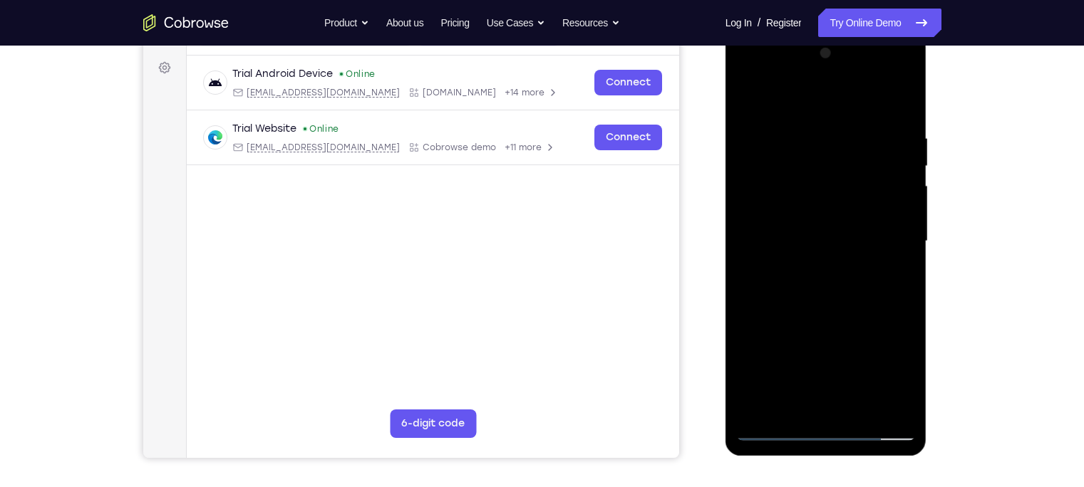
drag, startPoint x: 817, startPoint y: 313, endPoint x: 770, endPoint y: 172, distance: 147.9
click at [770, 172] on div at bounding box center [826, 241] width 180 height 399
drag, startPoint x: 820, startPoint y: 331, endPoint x: 763, endPoint y: 96, distance: 241.5
click at [763, 96] on div at bounding box center [826, 241] width 180 height 399
drag, startPoint x: 853, startPoint y: 361, endPoint x: 775, endPoint y: 96, distance: 276.5
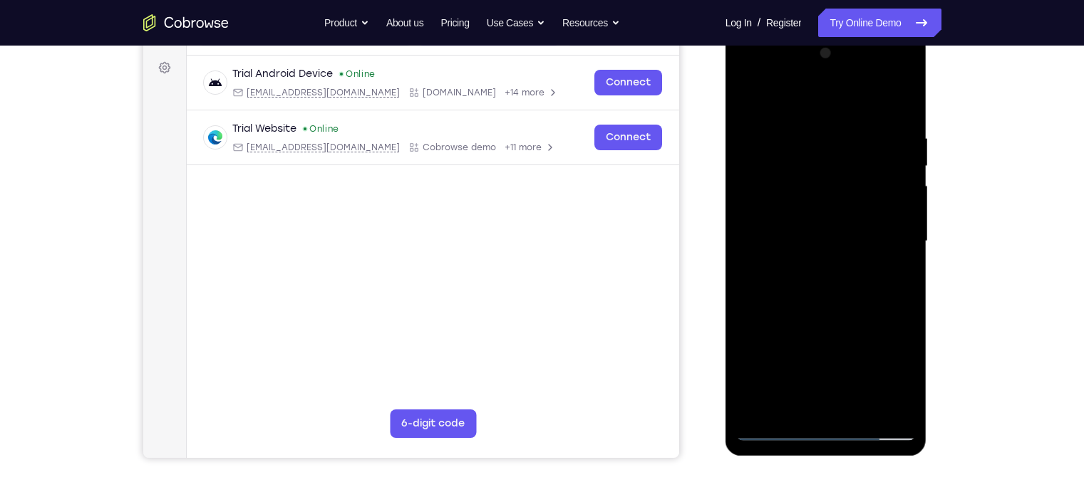
click at [775, 96] on div at bounding box center [826, 241] width 180 height 399
drag, startPoint x: 810, startPoint y: 210, endPoint x: 783, endPoint y: 110, distance: 102.7
click at [783, 110] on div at bounding box center [826, 241] width 180 height 399
drag, startPoint x: 821, startPoint y: 272, endPoint x: 791, endPoint y: 180, distance: 97.4
click at [791, 180] on div at bounding box center [826, 241] width 180 height 399
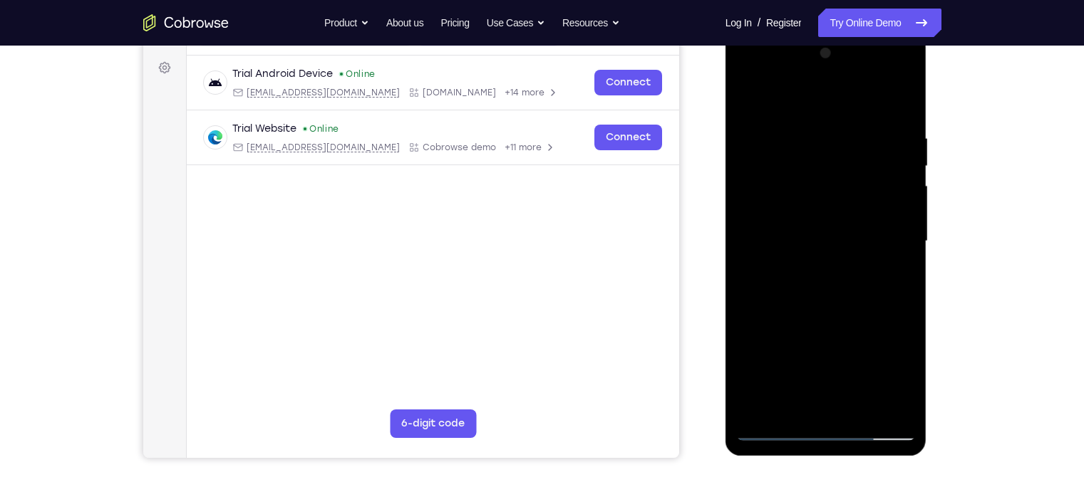
drag, startPoint x: 802, startPoint y: 293, endPoint x: 784, endPoint y: 215, distance: 79.7
click at [784, 215] on div at bounding box center [826, 241] width 180 height 399
drag, startPoint x: 813, startPoint y: 347, endPoint x: 760, endPoint y: 140, distance: 214.2
click at [760, 140] on div at bounding box center [826, 241] width 180 height 399
drag, startPoint x: 825, startPoint y: 336, endPoint x: 777, endPoint y: 124, distance: 217.7
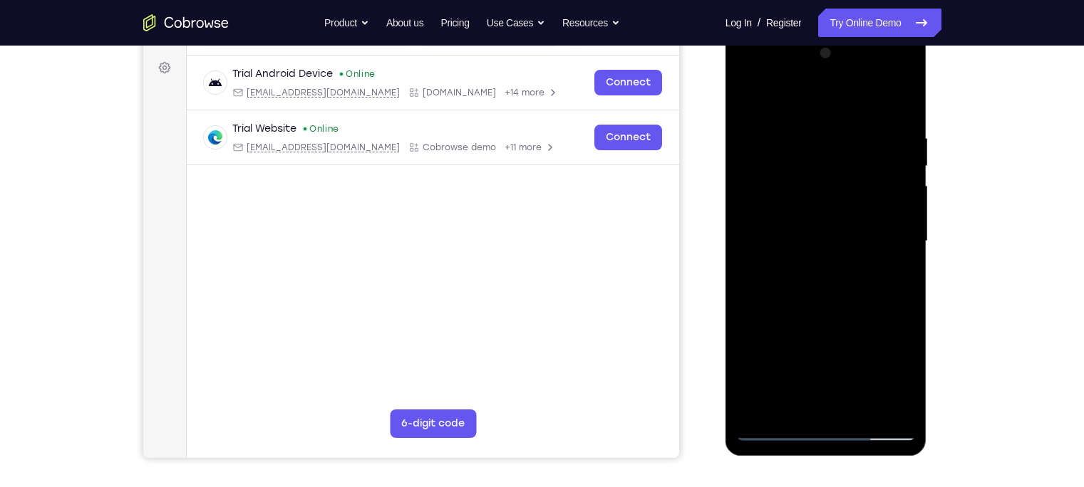
click at [777, 124] on div at bounding box center [826, 241] width 180 height 399
drag, startPoint x: 830, startPoint y: 347, endPoint x: 796, endPoint y: 200, distance: 150.6
click at [796, 200] on div at bounding box center [826, 241] width 180 height 399
drag, startPoint x: 841, startPoint y: 366, endPoint x: 791, endPoint y: 159, distance: 213.3
click at [791, 159] on div at bounding box center [826, 241] width 180 height 399
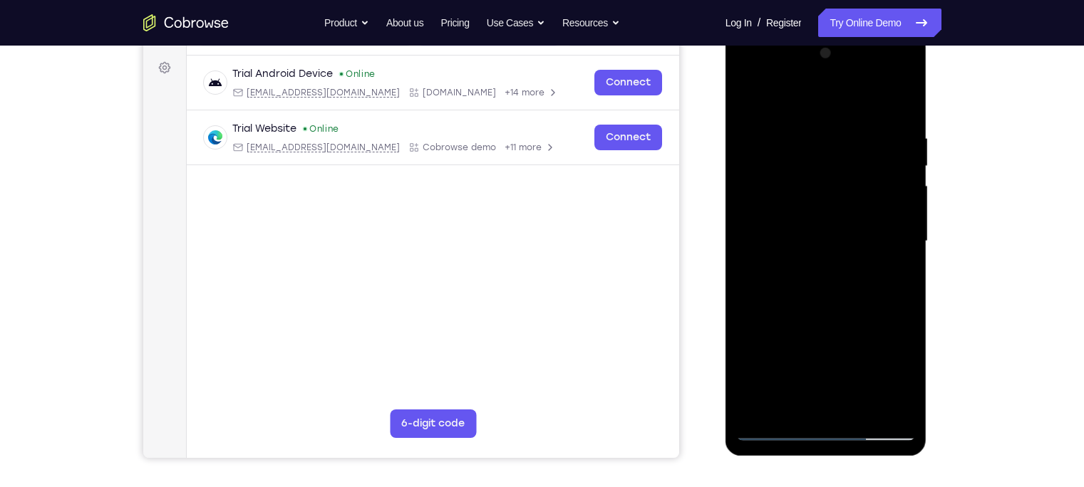
drag, startPoint x: 840, startPoint y: 360, endPoint x: 814, endPoint y: 289, distance: 76.0
click at [814, 289] on div at bounding box center [826, 241] width 180 height 399
drag, startPoint x: 832, startPoint y: 379, endPoint x: 802, endPoint y: 249, distance: 133.3
click at [802, 249] on div at bounding box center [826, 241] width 180 height 399
drag, startPoint x: 834, startPoint y: 389, endPoint x: 818, endPoint y: 153, distance: 236.4
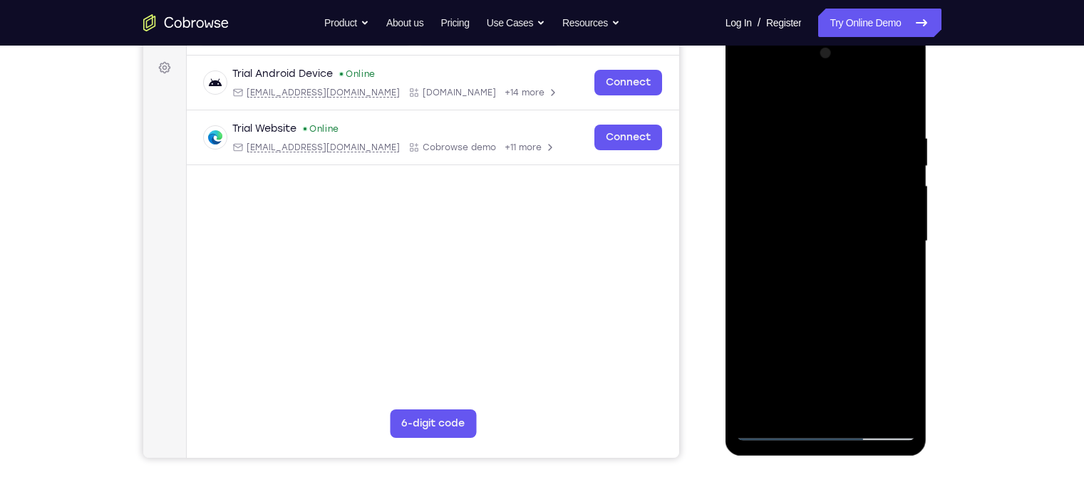
click at [818, 153] on div at bounding box center [826, 241] width 180 height 399
drag, startPoint x: 839, startPoint y: 336, endPoint x: 812, endPoint y: 86, distance: 250.8
click at [812, 86] on div at bounding box center [826, 241] width 180 height 399
drag, startPoint x: 845, startPoint y: 329, endPoint x: 776, endPoint y: 25, distance: 311.2
click at [776, 31] on html "Online web based iOS Simulators and Android Emulators. Run iPhone, iPad, Mobile…" at bounding box center [827, 245] width 203 height 428
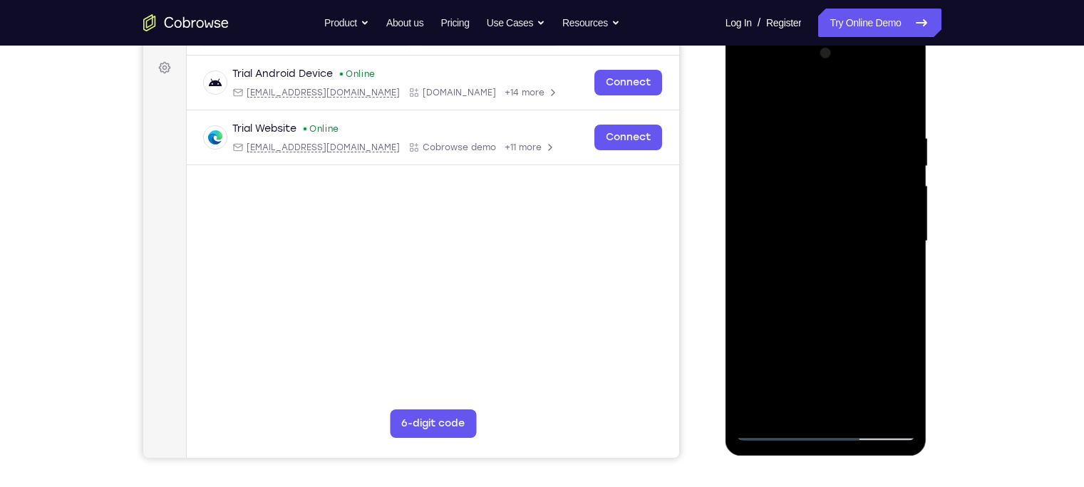
drag, startPoint x: 825, startPoint y: 341, endPoint x: 773, endPoint y: 163, distance: 184.9
click at [773, 163] on div at bounding box center [826, 241] width 180 height 399
click at [802, 306] on div at bounding box center [826, 241] width 180 height 399
click at [827, 254] on div at bounding box center [826, 241] width 180 height 399
drag, startPoint x: 808, startPoint y: 373, endPoint x: 781, endPoint y: 229, distance: 146.4
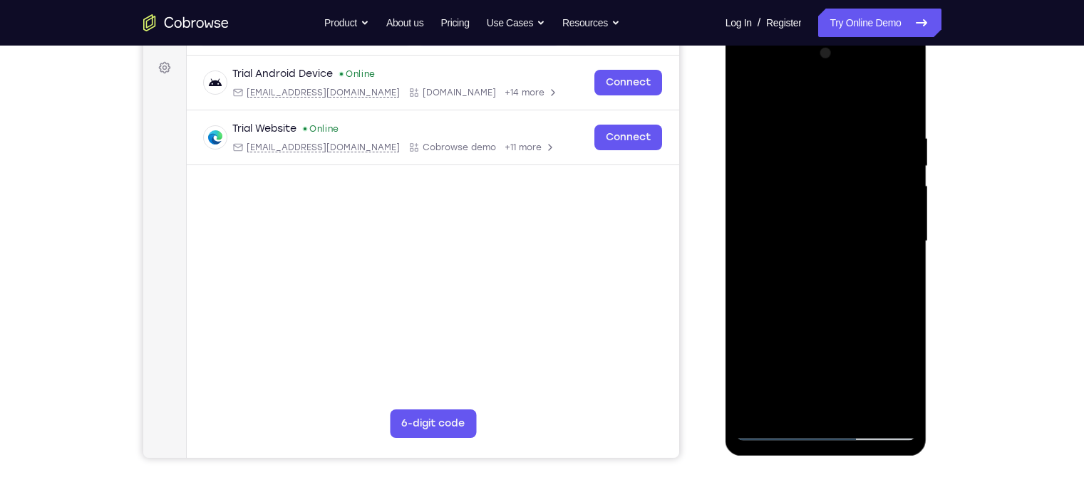
click at [781, 229] on div at bounding box center [826, 241] width 180 height 399
drag, startPoint x: 828, startPoint y: 376, endPoint x: 852, endPoint y: 481, distance: 108.2
click at [852, 459] on html "Online web based iOS Simulators and Android Emulators. Run iPhone, iPad, Mobile…" at bounding box center [827, 245] width 203 height 428
click at [881, 256] on div at bounding box center [826, 241] width 180 height 399
click at [784, 259] on div at bounding box center [826, 241] width 180 height 399
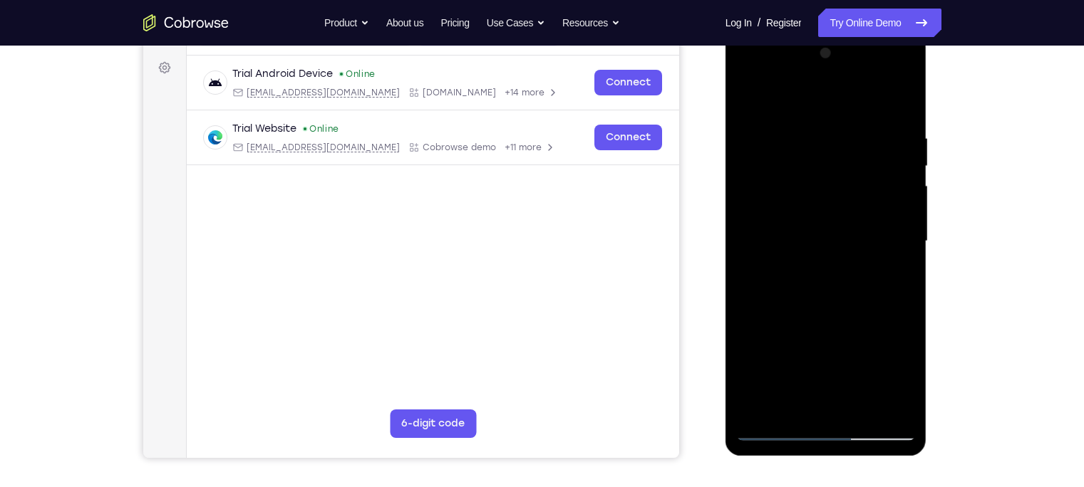
click at [784, 262] on div at bounding box center [826, 241] width 180 height 399
click at [788, 239] on div at bounding box center [826, 241] width 180 height 399
click at [785, 202] on div at bounding box center [826, 241] width 180 height 399
click at [795, 239] on div at bounding box center [826, 241] width 180 height 399
click at [794, 264] on div at bounding box center [826, 241] width 180 height 399
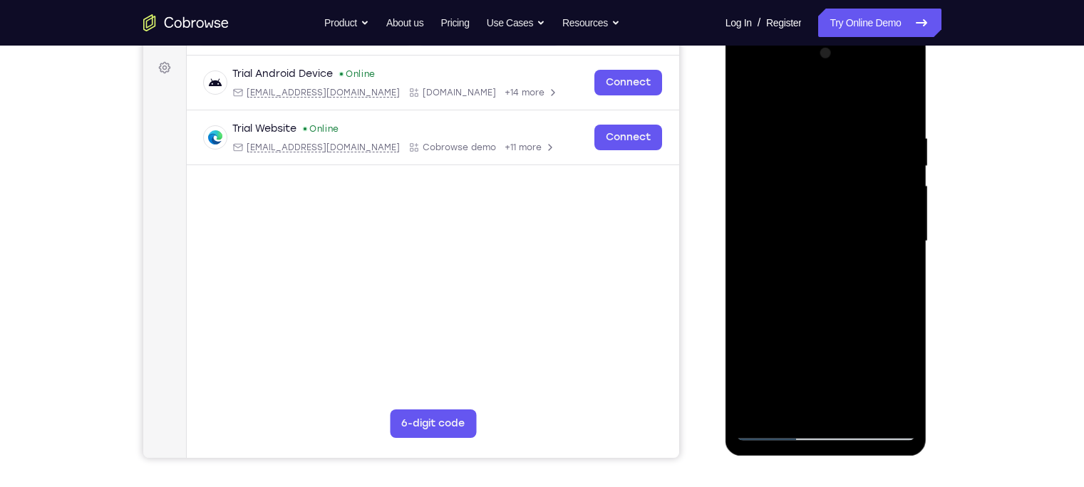
click at [836, 230] on div at bounding box center [826, 241] width 180 height 399
click at [815, 252] on div at bounding box center [826, 241] width 180 height 399
click at [805, 257] on div at bounding box center [826, 241] width 180 height 399
click at [797, 262] on div at bounding box center [826, 241] width 180 height 399
click at [790, 263] on div at bounding box center [826, 241] width 180 height 399
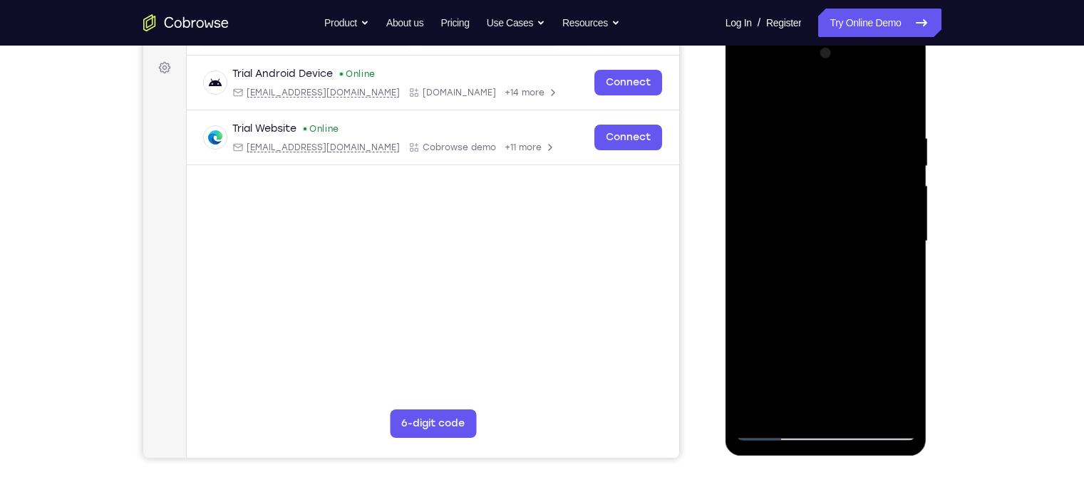
click at [837, 226] on div at bounding box center [826, 241] width 180 height 399
click at [803, 255] on div at bounding box center [826, 241] width 180 height 399
click at [833, 259] on div at bounding box center [826, 241] width 180 height 399
click at [820, 244] on div at bounding box center [826, 241] width 180 height 399
click at [811, 228] on div at bounding box center [826, 241] width 180 height 399
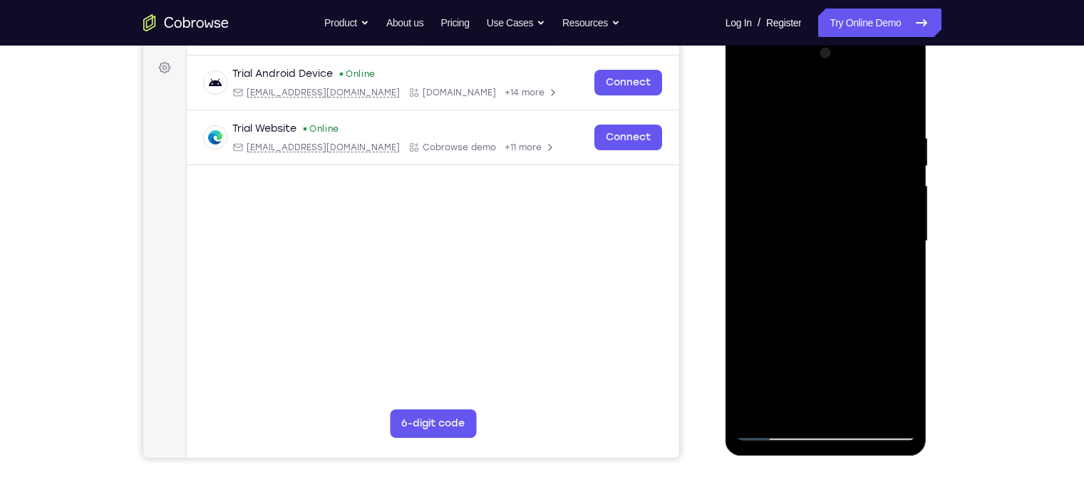
click at [823, 262] on div at bounding box center [826, 241] width 180 height 399
click at [792, 230] on div at bounding box center [826, 241] width 180 height 399
click at [771, 259] on div at bounding box center [826, 241] width 180 height 399
click at [776, 234] on div at bounding box center [826, 241] width 180 height 399
click at [766, 264] on div at bounding box center [826, 241] width 180 height 399
